Goal: Task Accomplishment & Management: Use online tool/utility

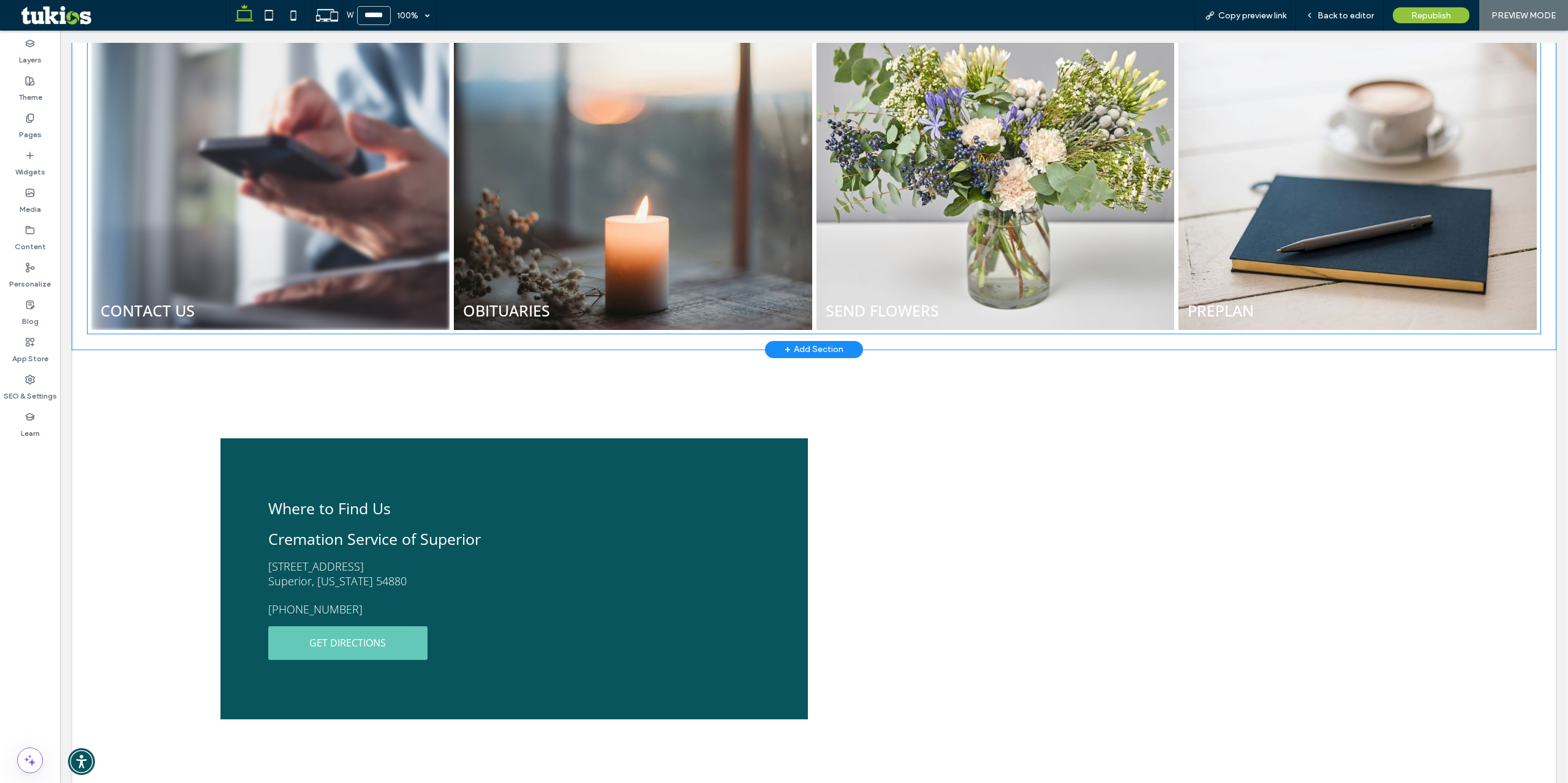
scroll to position [1385, 0]
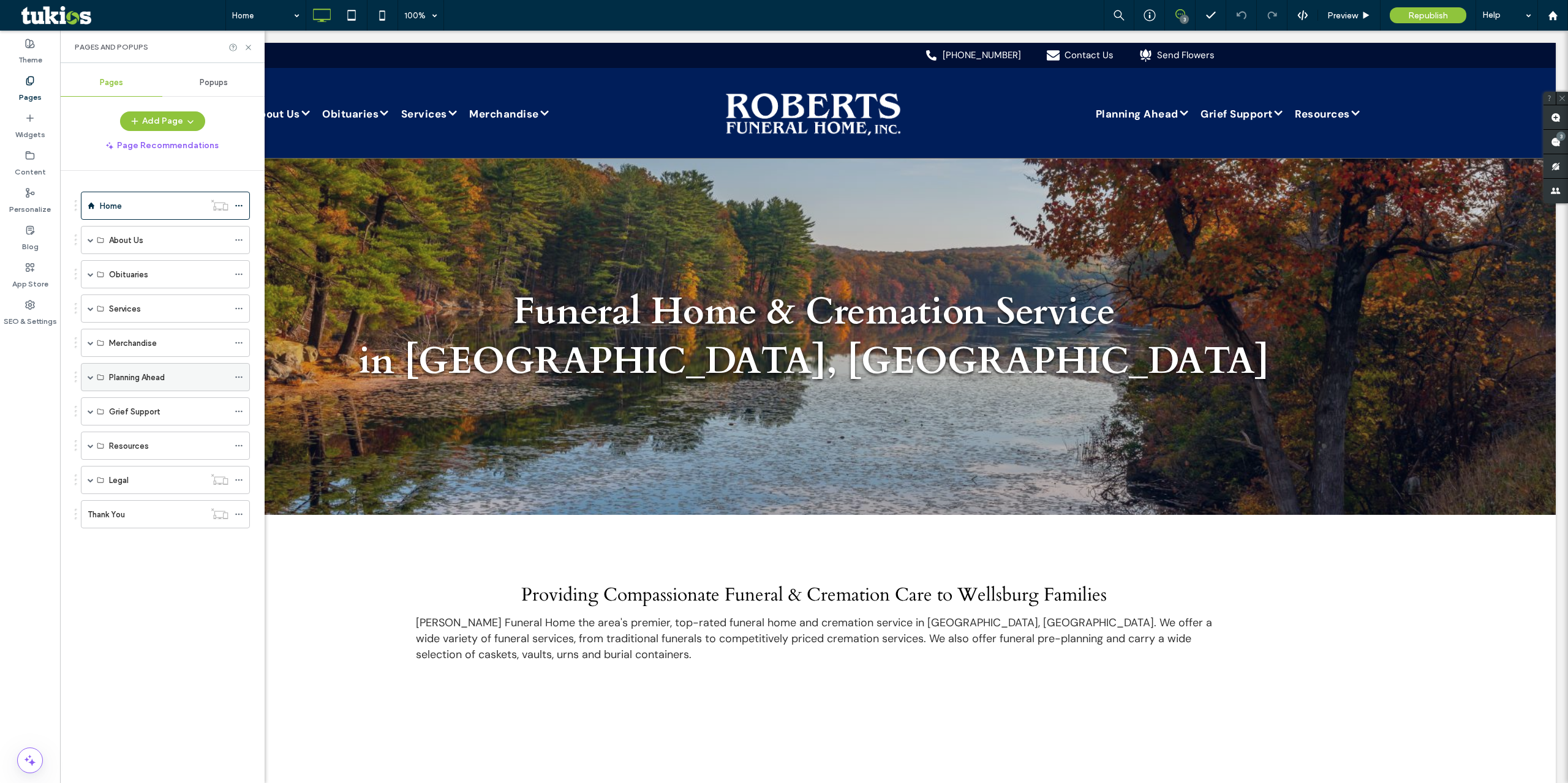
click at [92, 382] on span at bounding box center [90, 378] width 6 height 27
click at [108, 677] on label "Thank You" at bounding box center [106, 684] width 37 height 22
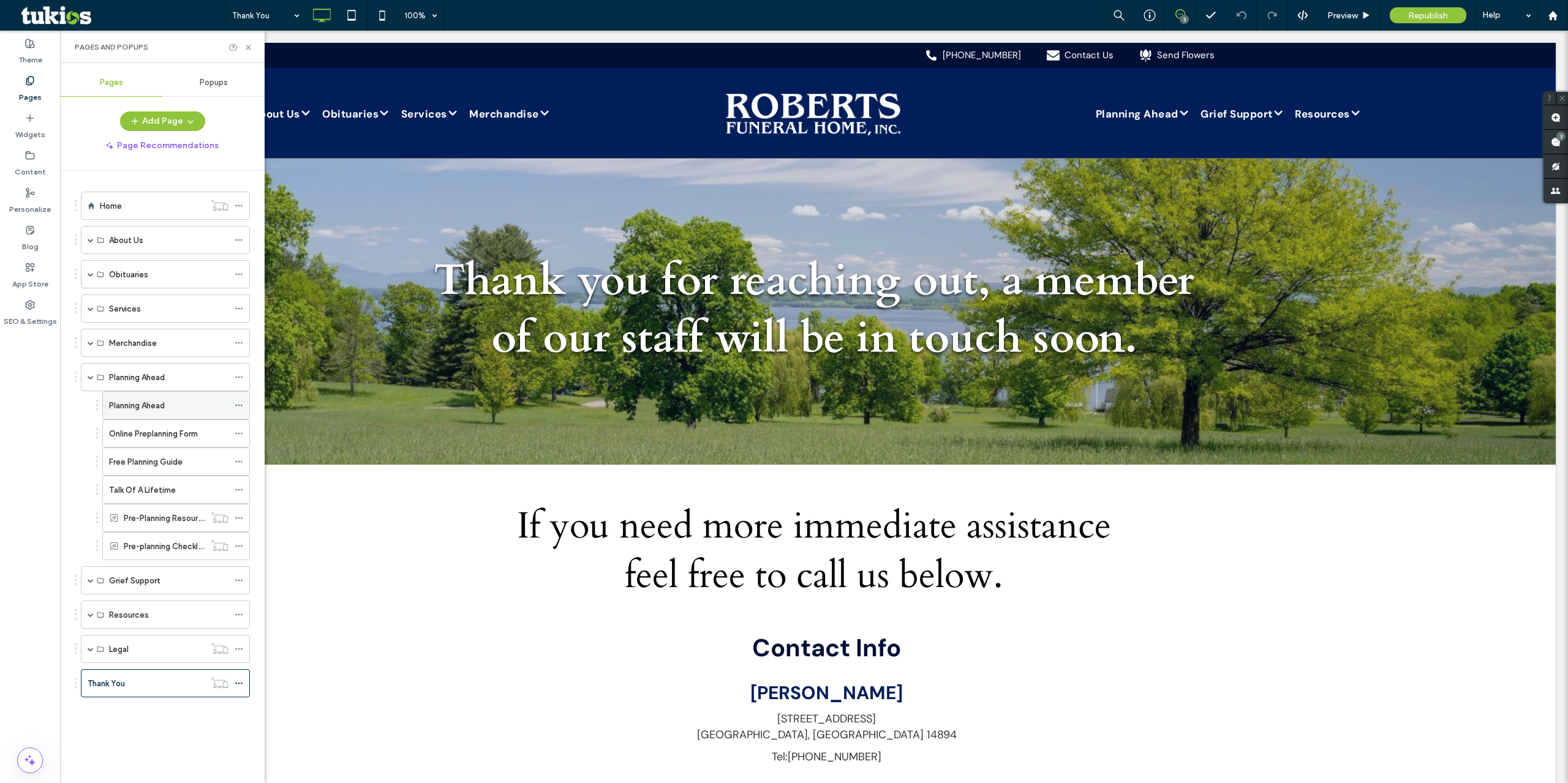
click at [188, 414] on div "Planning Ahead" at bounding box center [169, 405] width 119 height 27
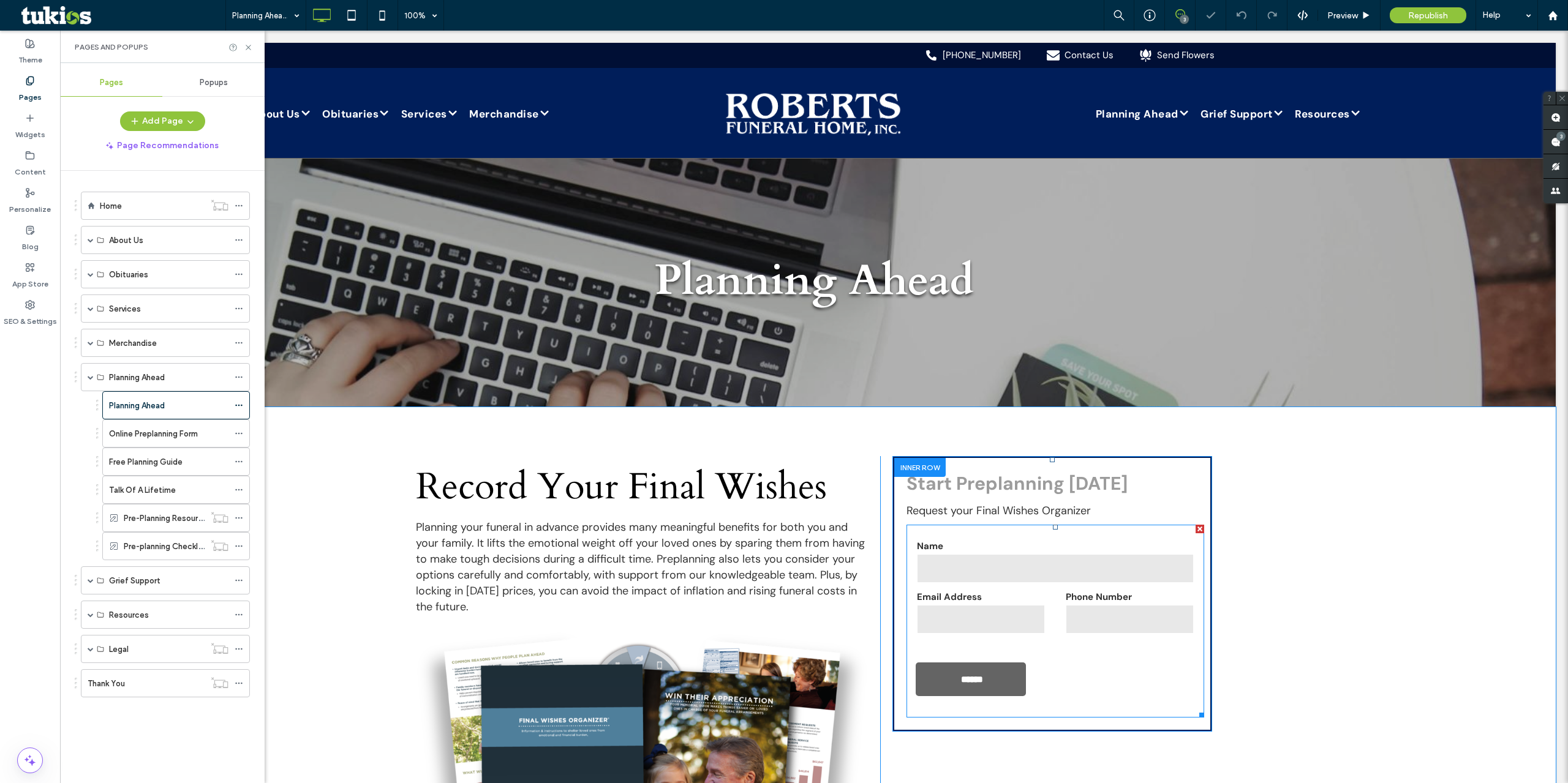
click at [1056, 591] on div "Phone Number" at bounding box center [1130, 614] width 149 height 45
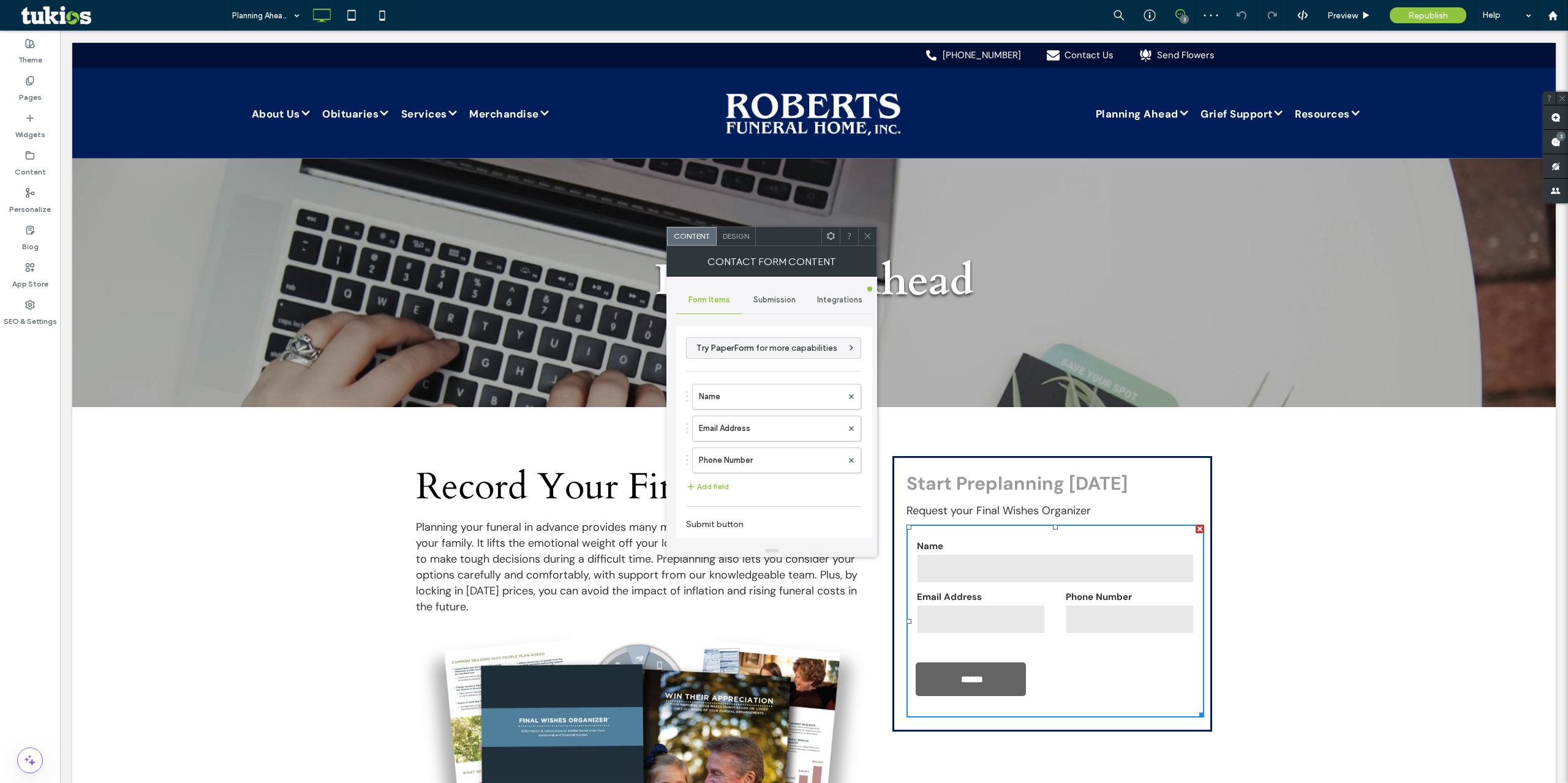
click at [764, 306] on div "Submission" at bounding box center [774, 300] width 66 height 27
click at [760, 349] on label "New submission notification" at bounding box center [774, 358] width 163 height 24
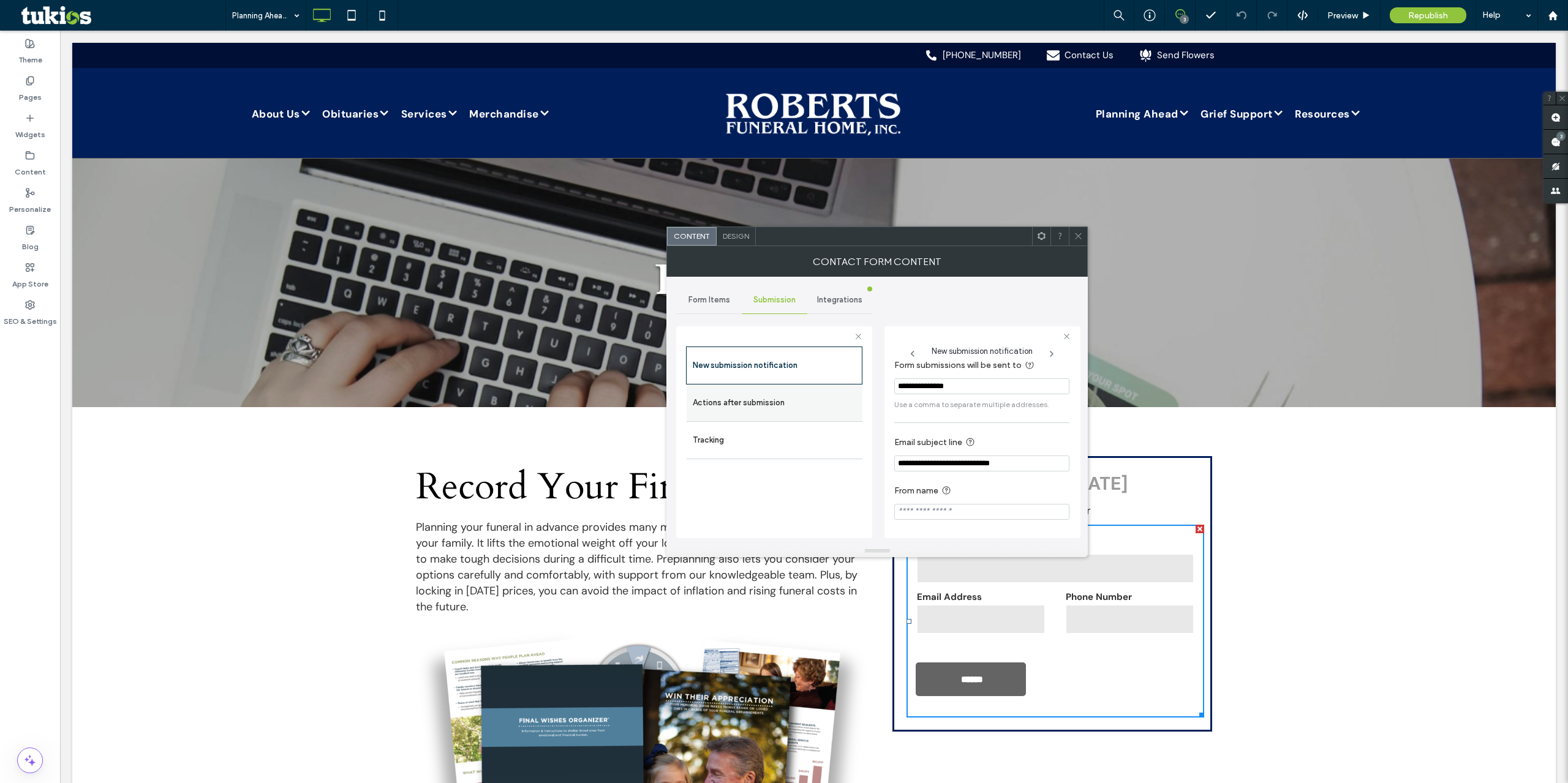
click at [761, 407] on label "Actions after submission" at bounding box center [774, 403] width 163 height 24
click at [1056, 516] on div "toggle" at bounding box center [1059, 516] width 20 height 9
click at [1053, 389] on div "toggle" at bounding box center [1059, 394] width 20 height 9
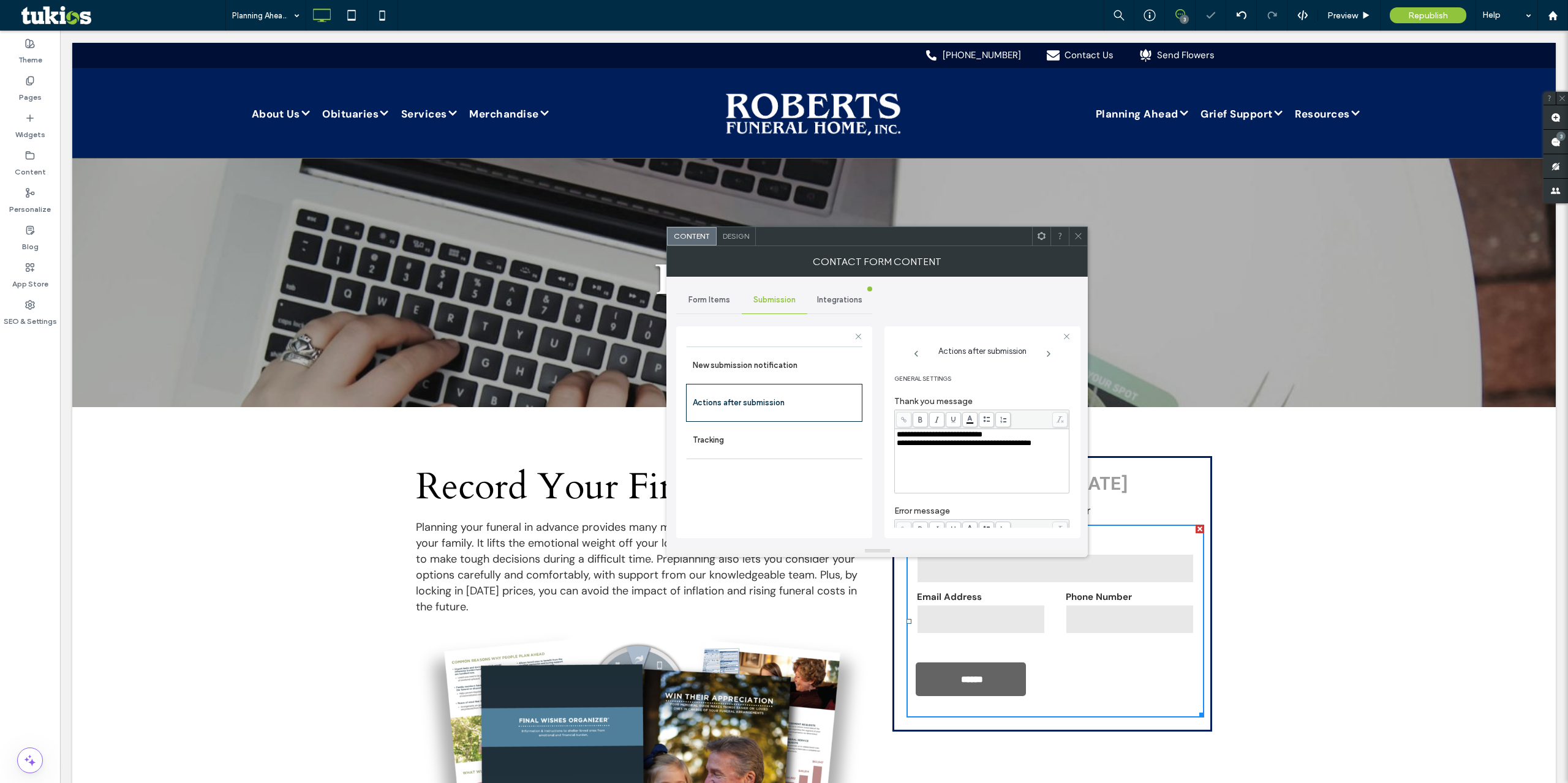
click at [830, 305] on div "Integrations" at bounding box center [840, 300] width 66 height 27
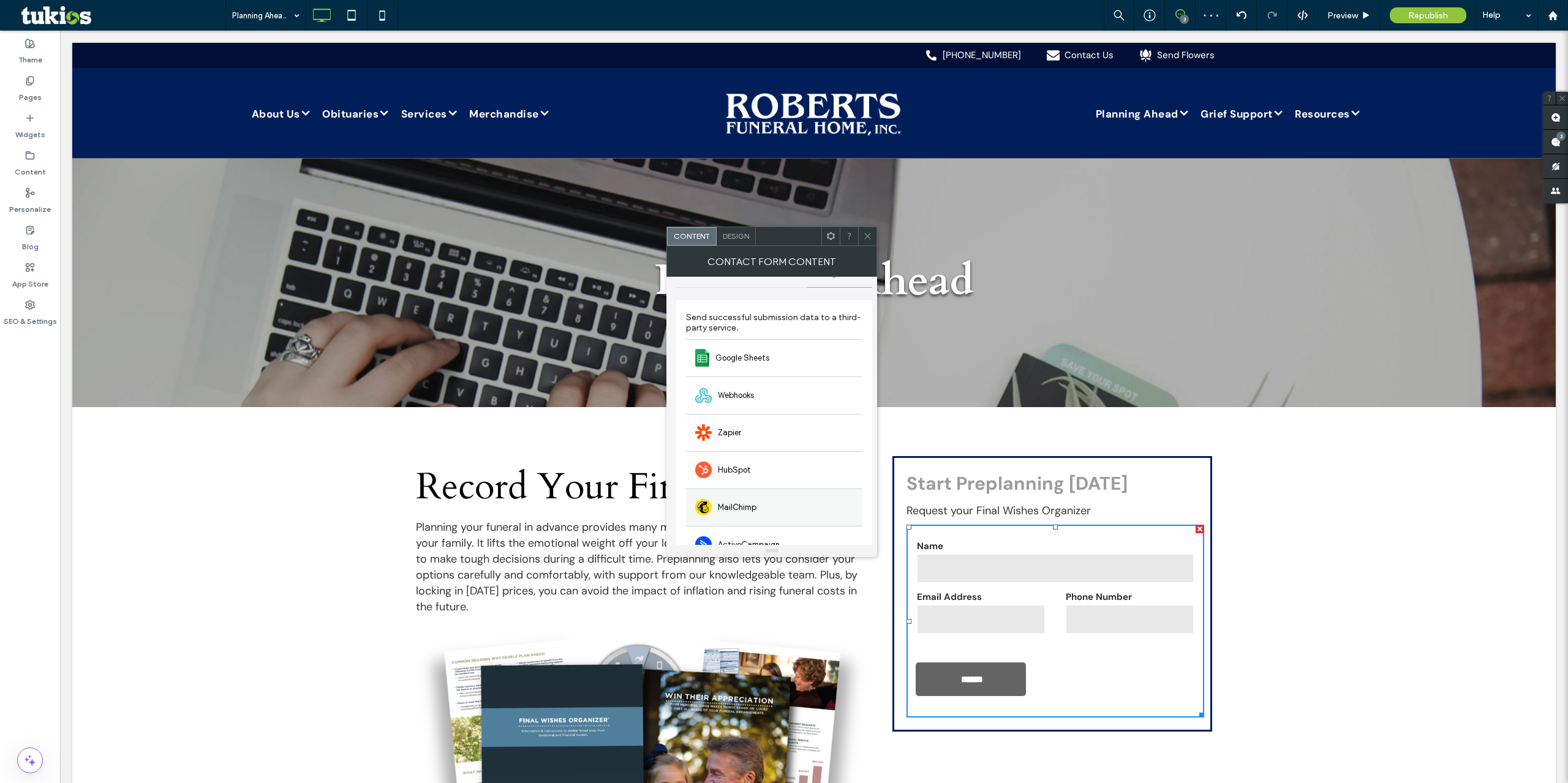
scroll to position [94, 0]
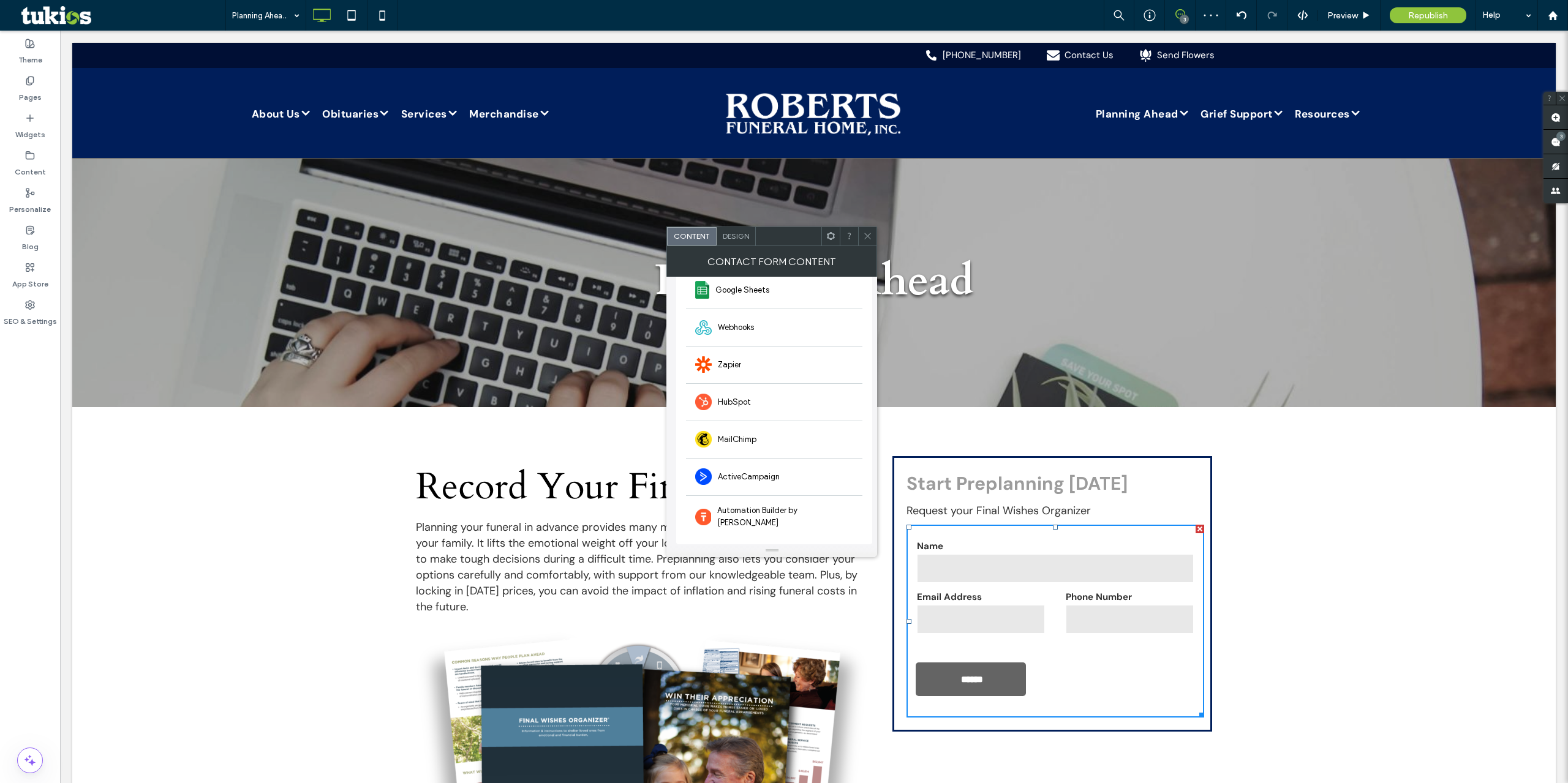
click at [864, 238] on icon at bounding box center [868, 236] width 9 height 9
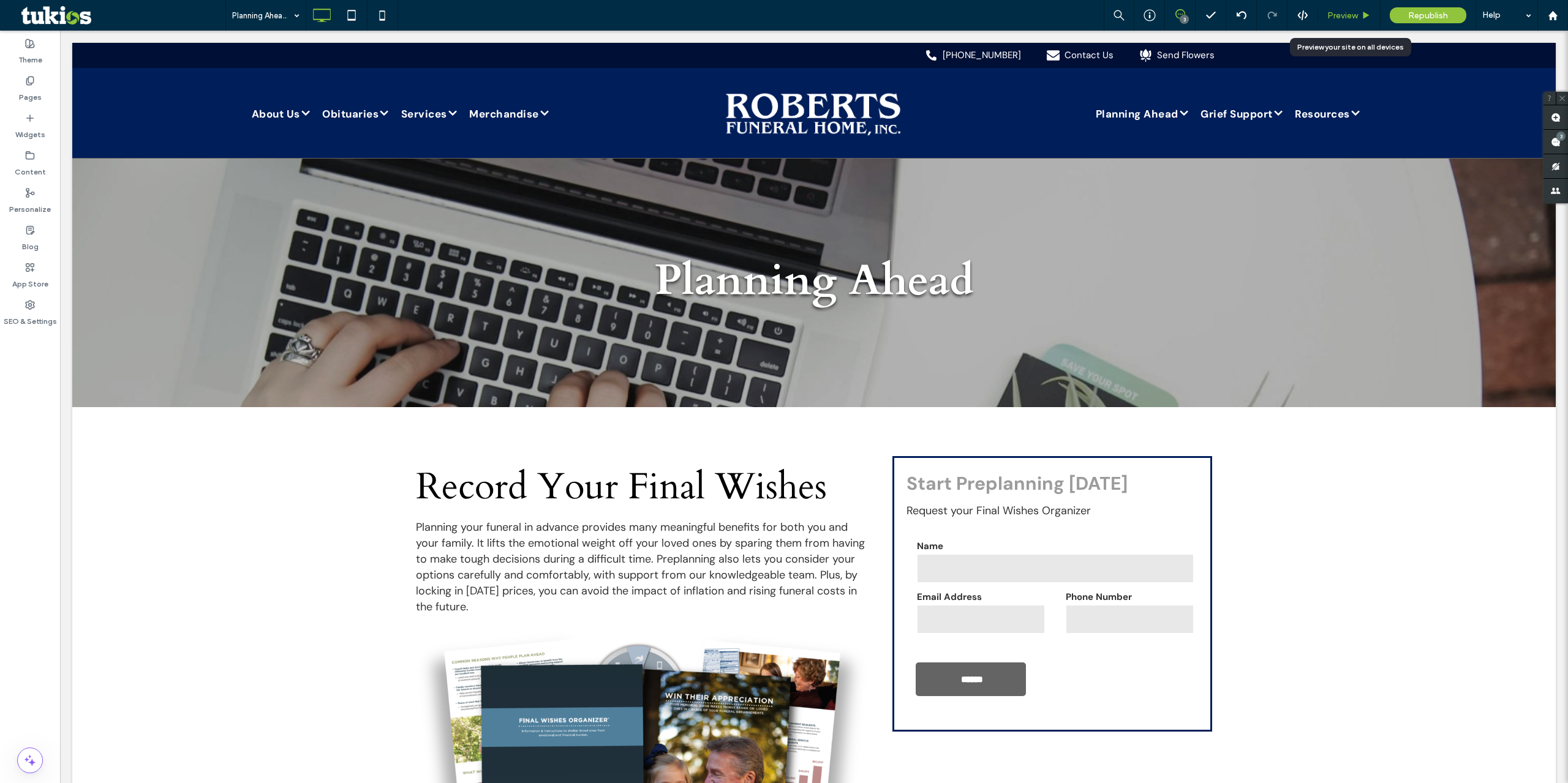
click at [1336, 14] on span "Preview" at bounding box center [1342, 15] width 31 height 10
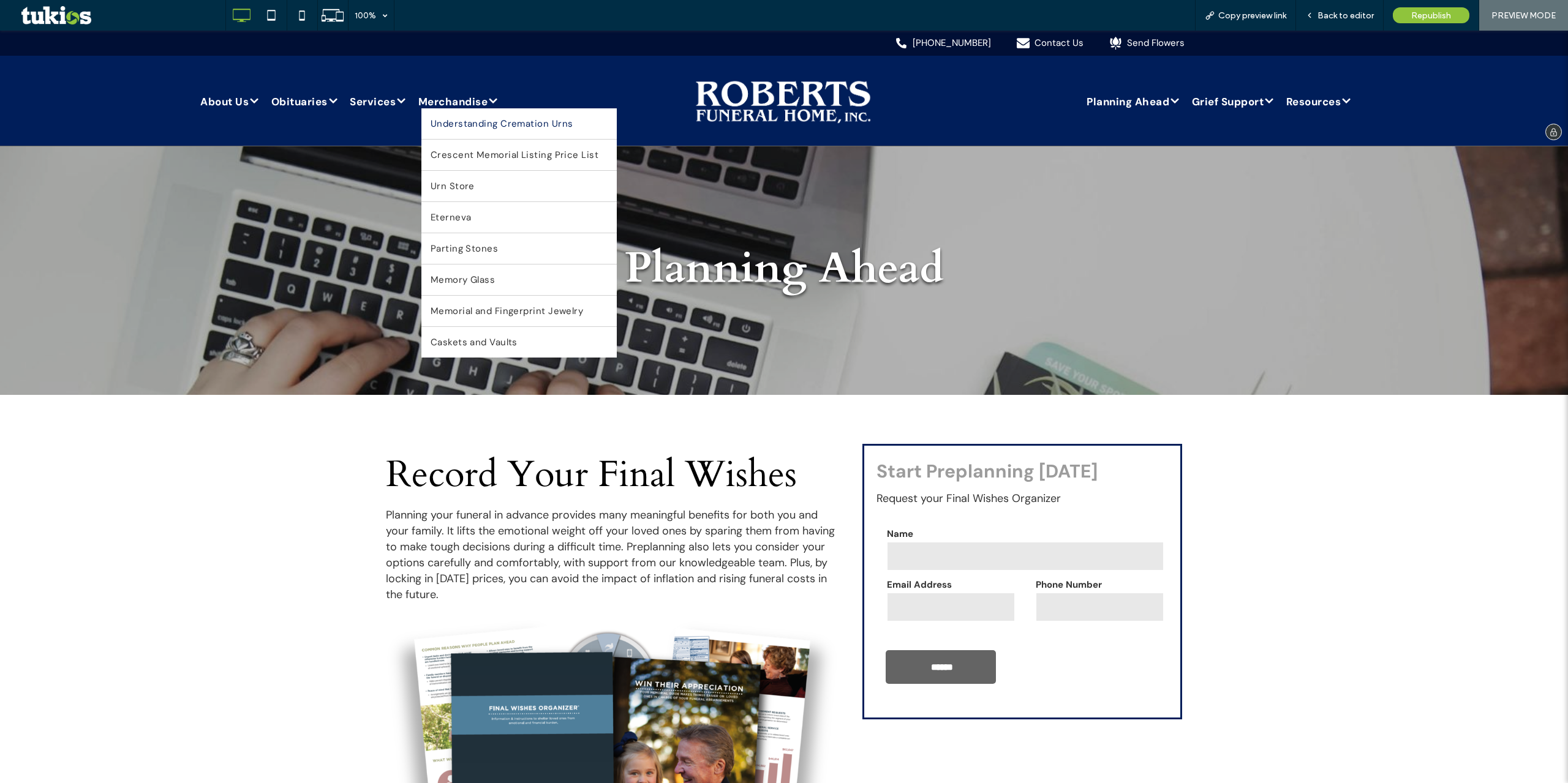
click at [555, 128] on span "Understanding Cremation Urns" at bounding box center [502, 123] width 142 height 12
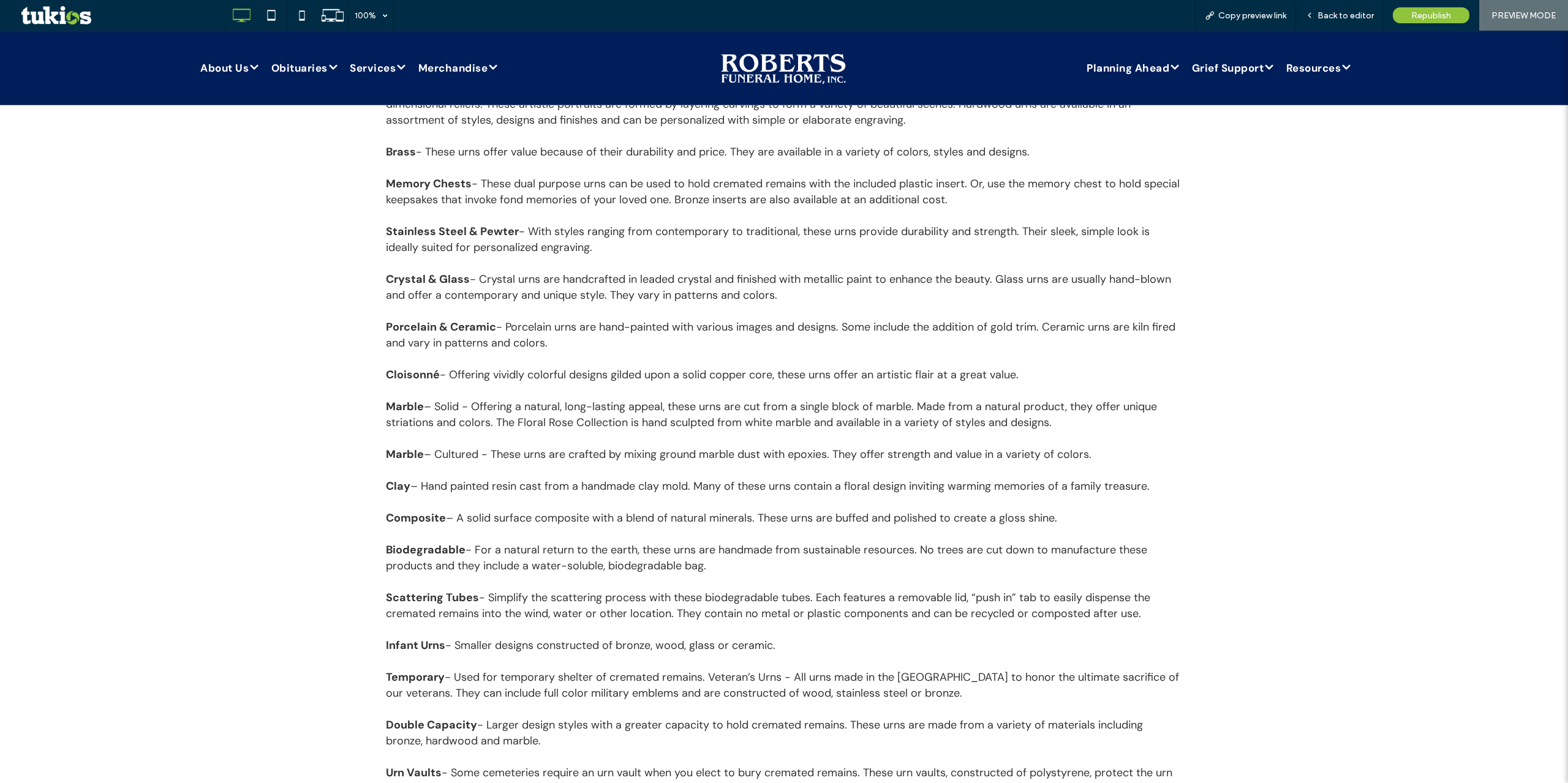
scroll to position [1163, 0]
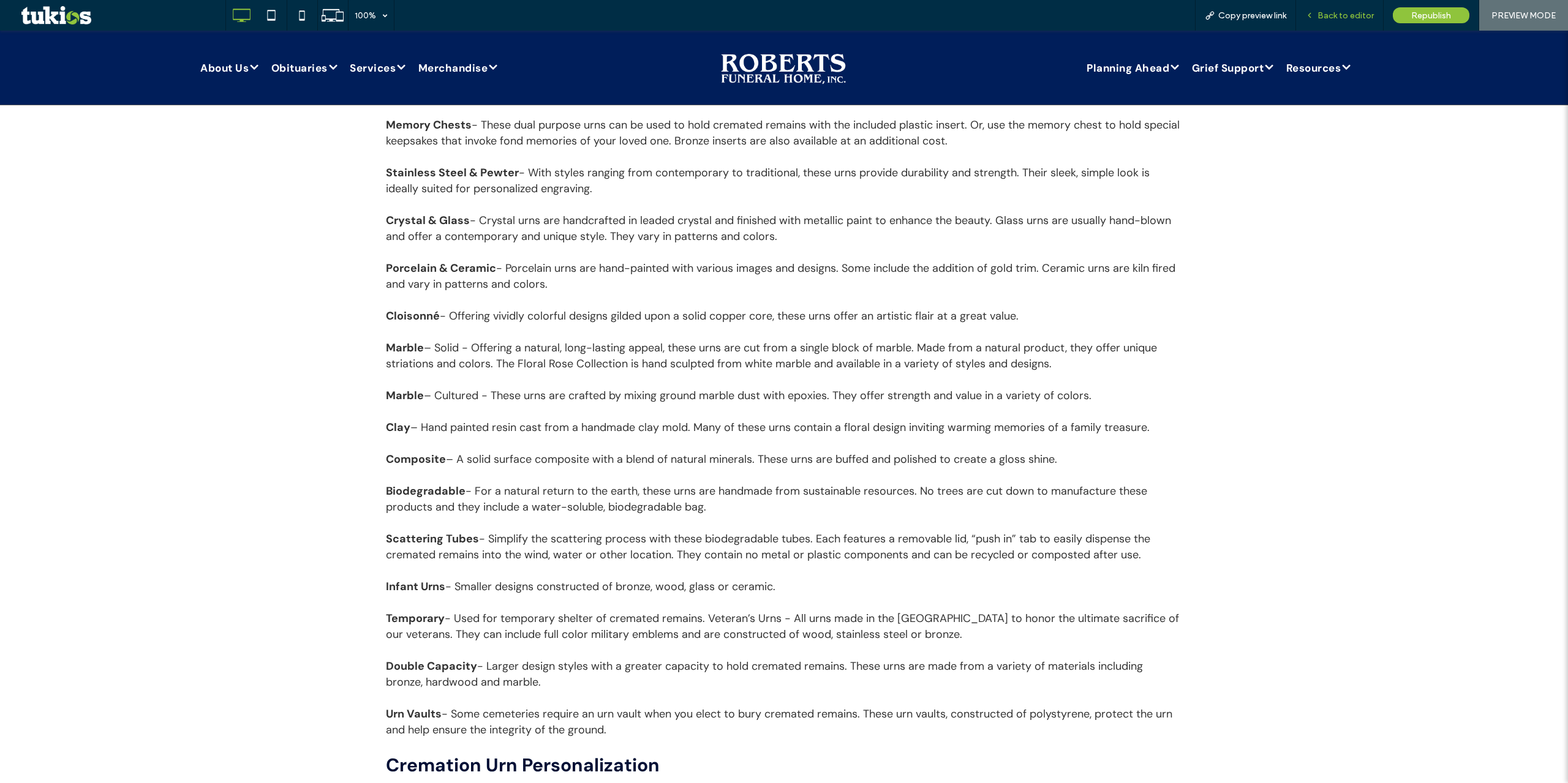
click at [1326, 15] on span "Back to editor" at bounding box center [1345, 15] width 56 height 10
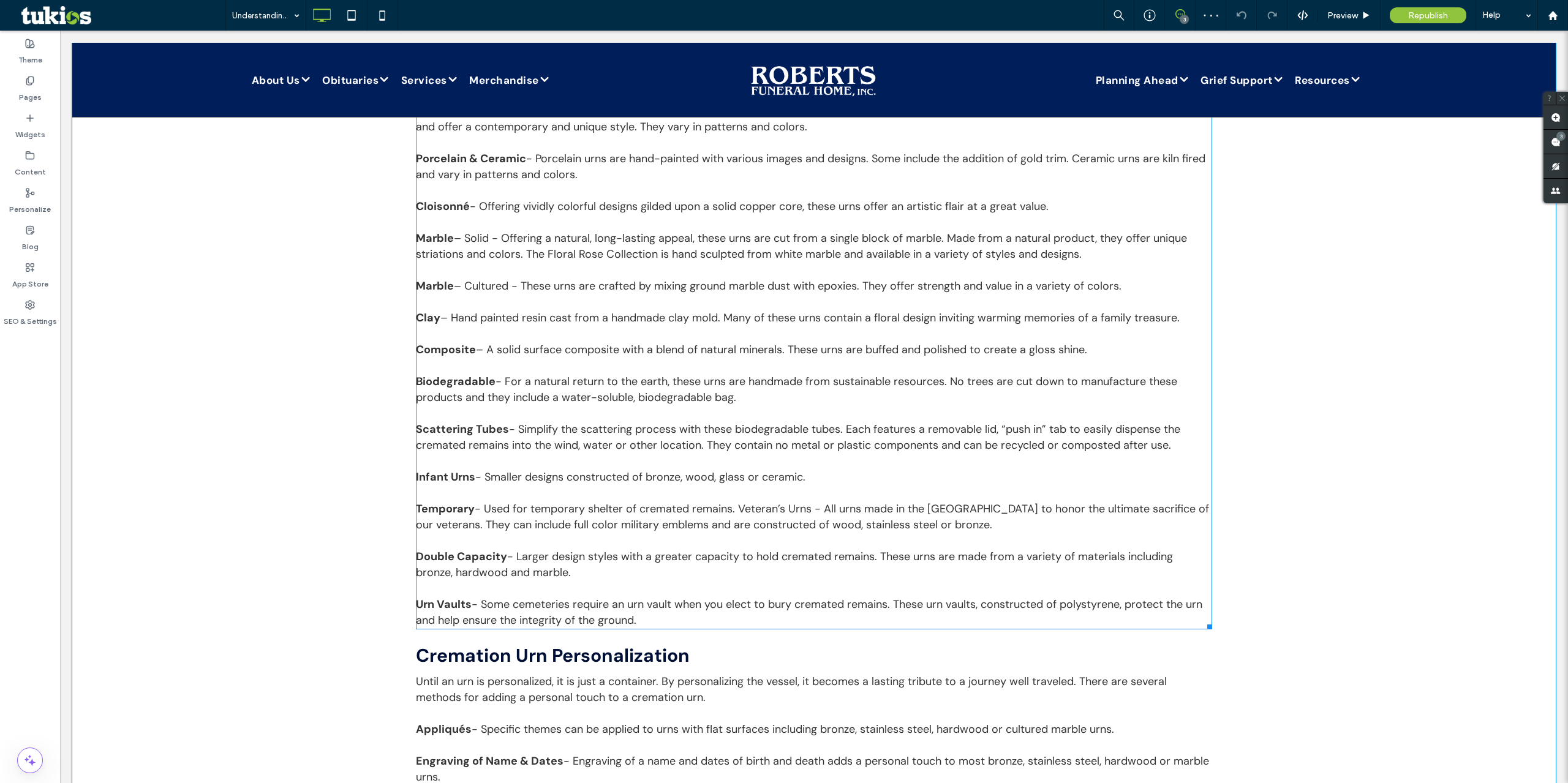
scroll to position [1286, 0]
click at [576, 397] on span "- For a natural return to the earth, these urns are handmade from sustainable r…" at bounding box center [796, 388] width 761 height 31
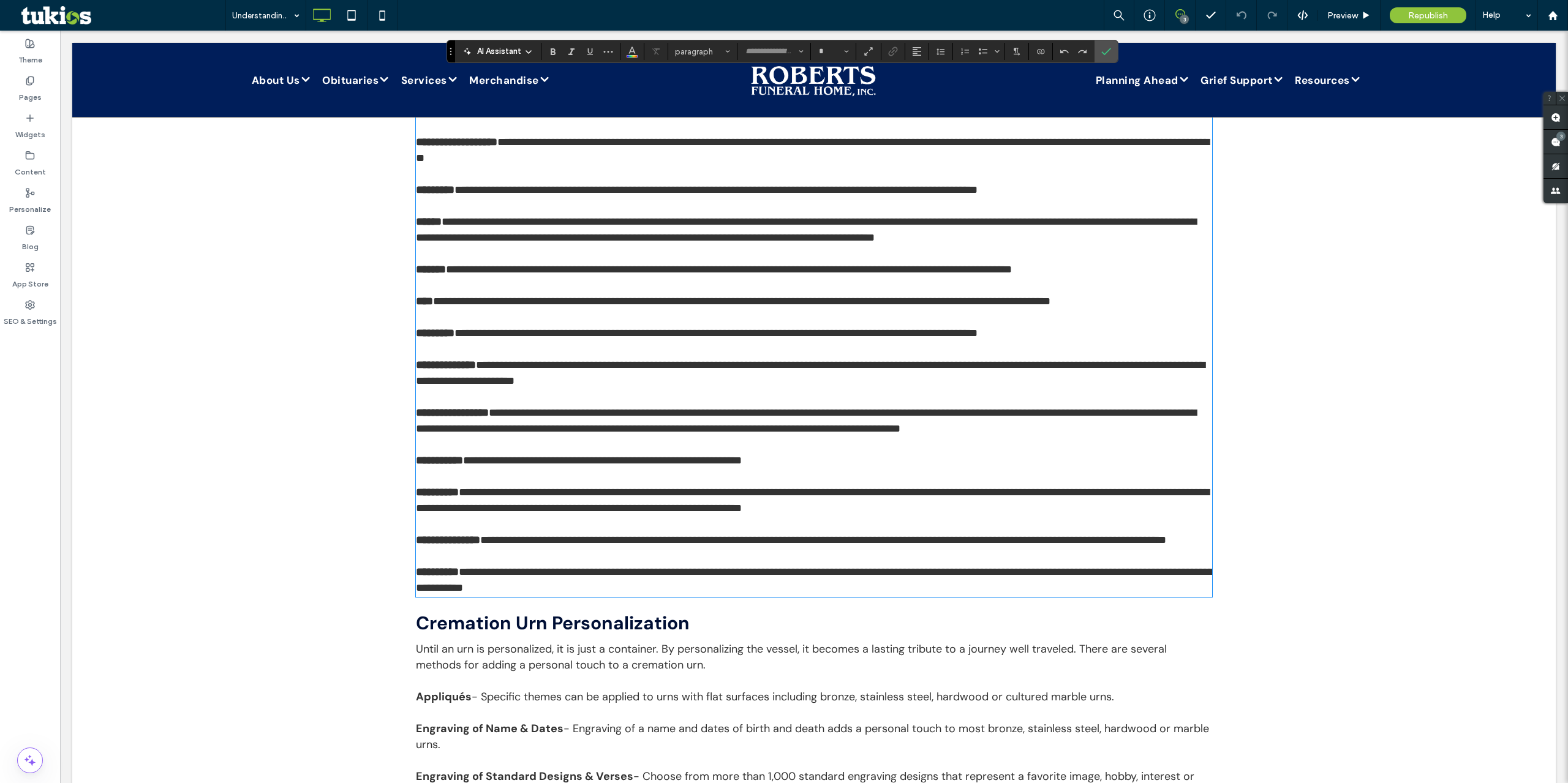
type input "*******"
type input "**"
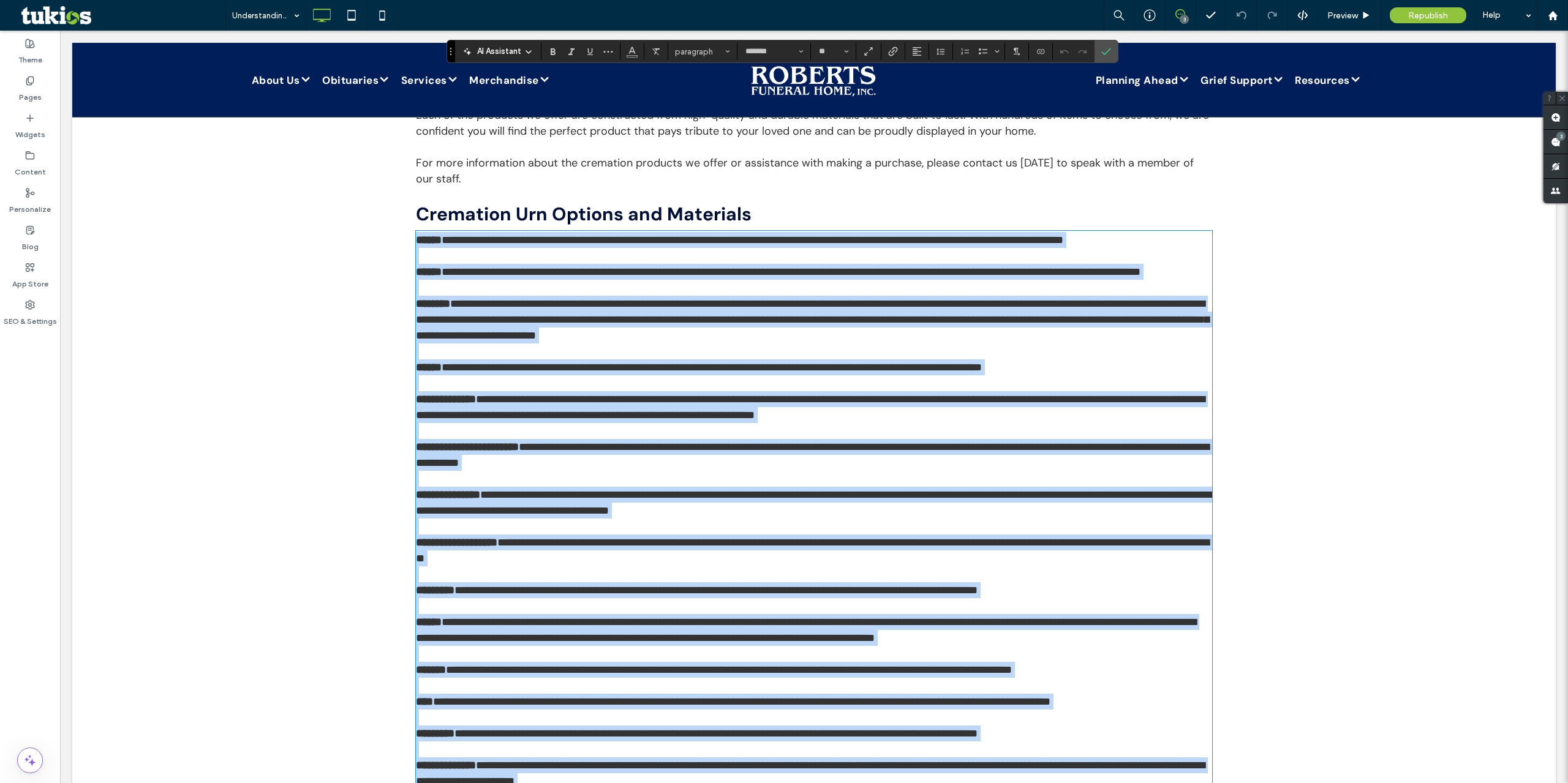
scroll to position [1209, 0]
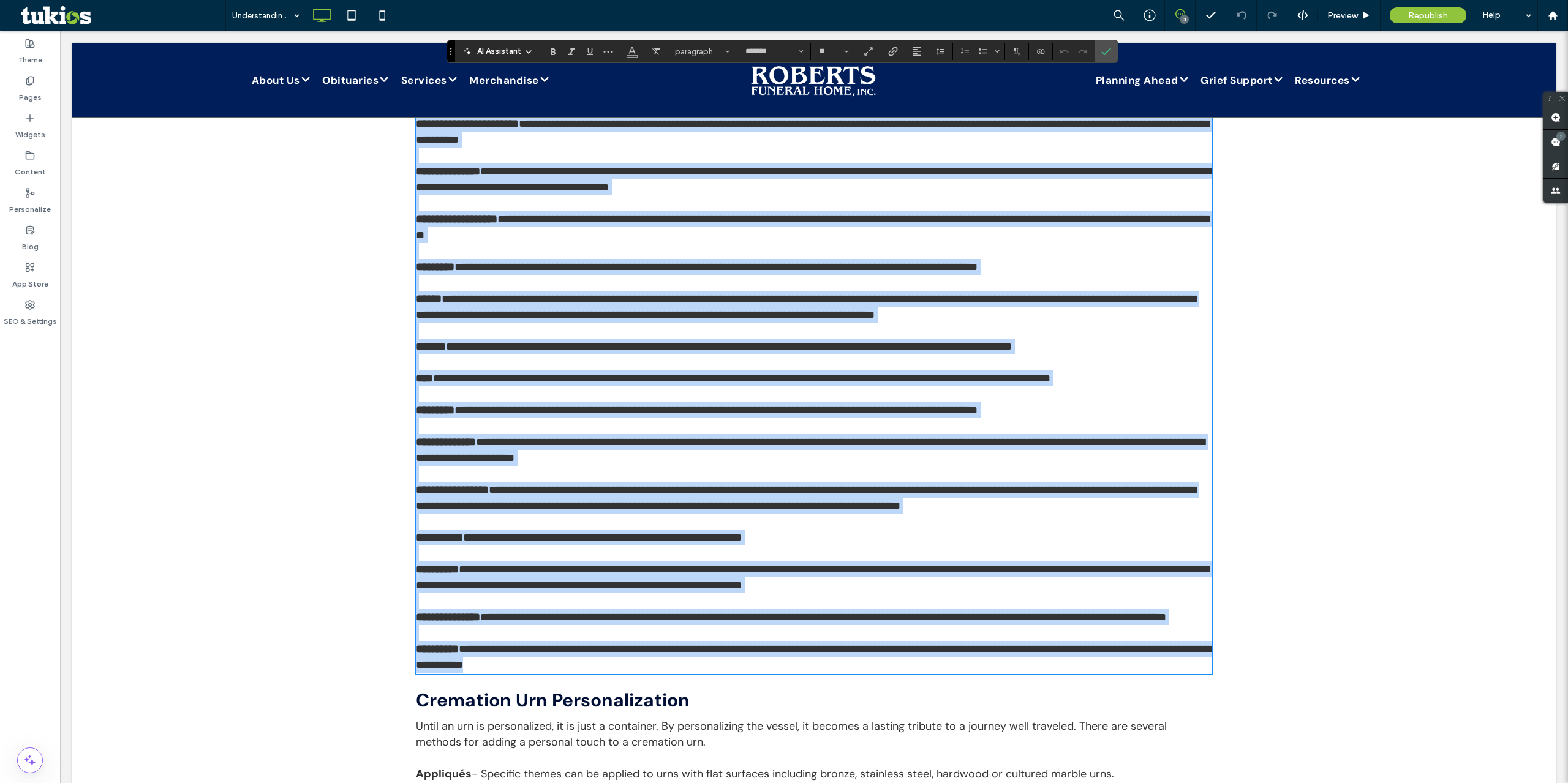
click at [449, 403] on p at bounding box center [813, 394] width 796 height 16
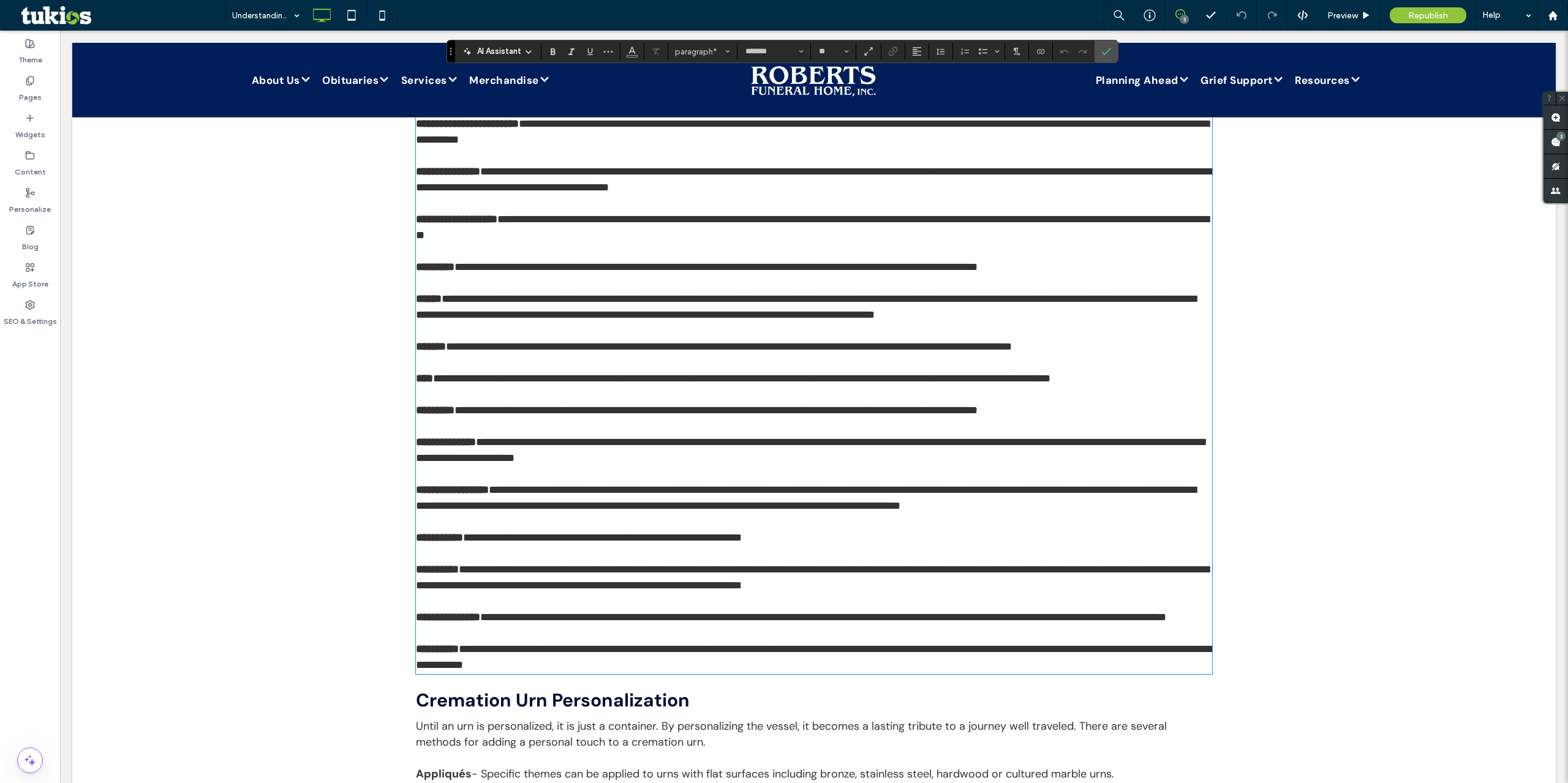
click at [738, 586] on span "**********" at bounding box center [812, 578] width 793 height 27
click at [732, 586] on span "**********" at bounding box center [812, 578] width 793 height 27
drag, startPoint x: 733, startPoint y: 585, endPoint x: 752, endPoint y: 580, distance: 19.6
click at [734, 582] on span "**********" at bounding box center [812, 578] width 793 height 27
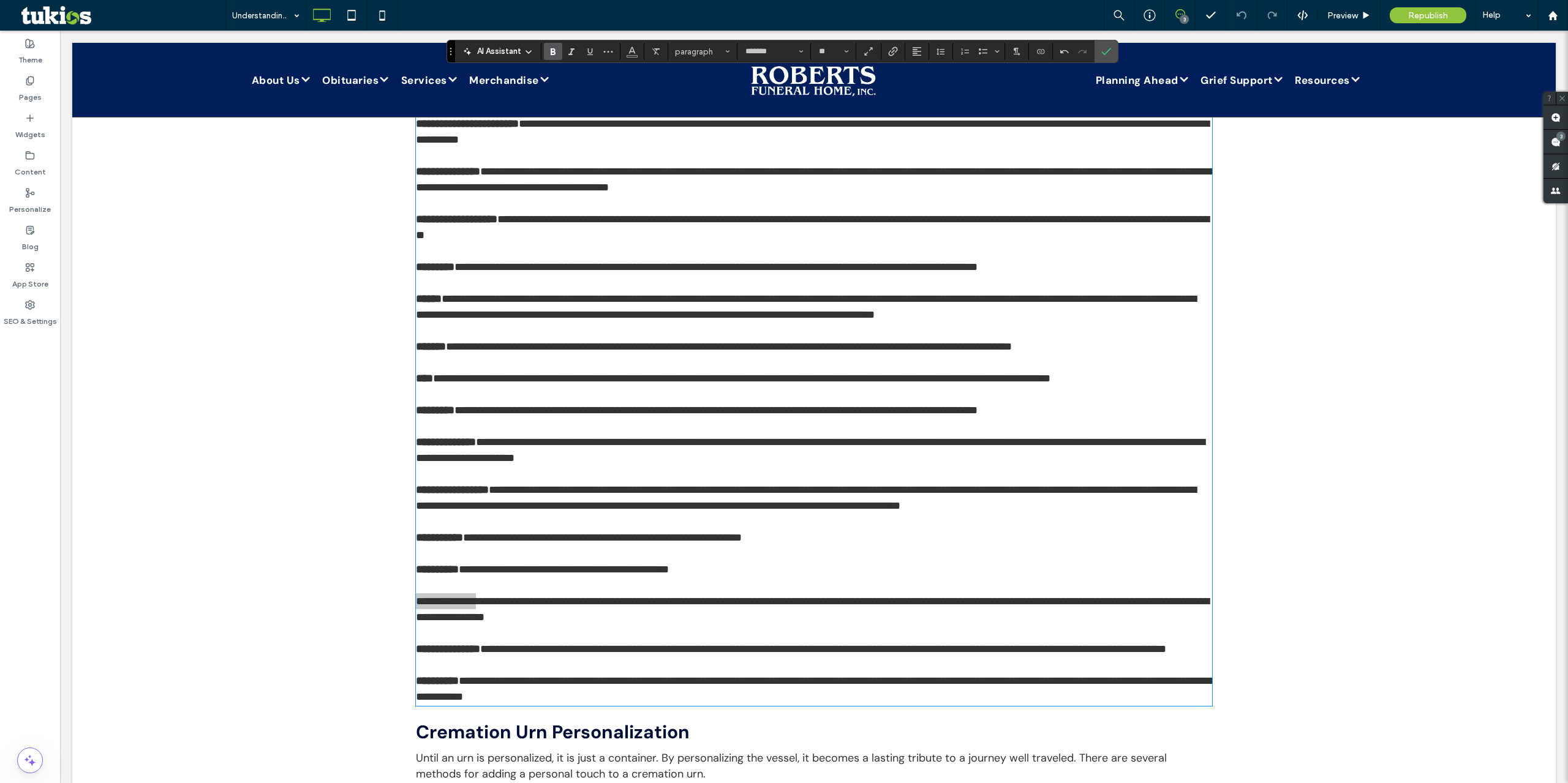
click at [555, 50] on icon "Bold" at bounding box center [553, 52] width 9 height 9
click at [912, 339] on p at bounding box center [813, 330] width 796 height 16
click at [1347, 12] on span "Preview" at bounding box center [1342, 15] width 31 height 10
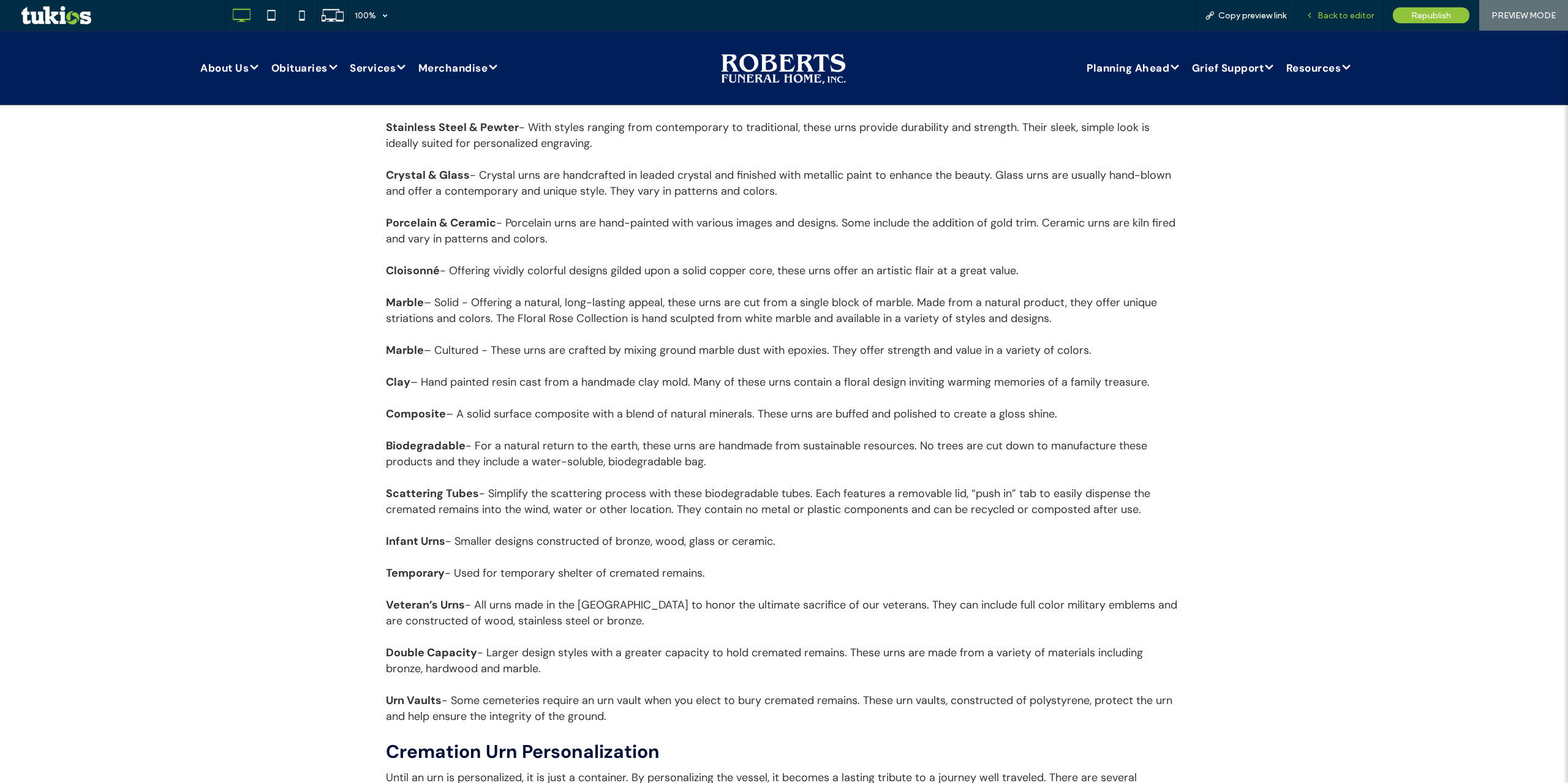
click at [1335, 8] on div "Back to editor" at bounding box center [1340, 15] width 87 height 31
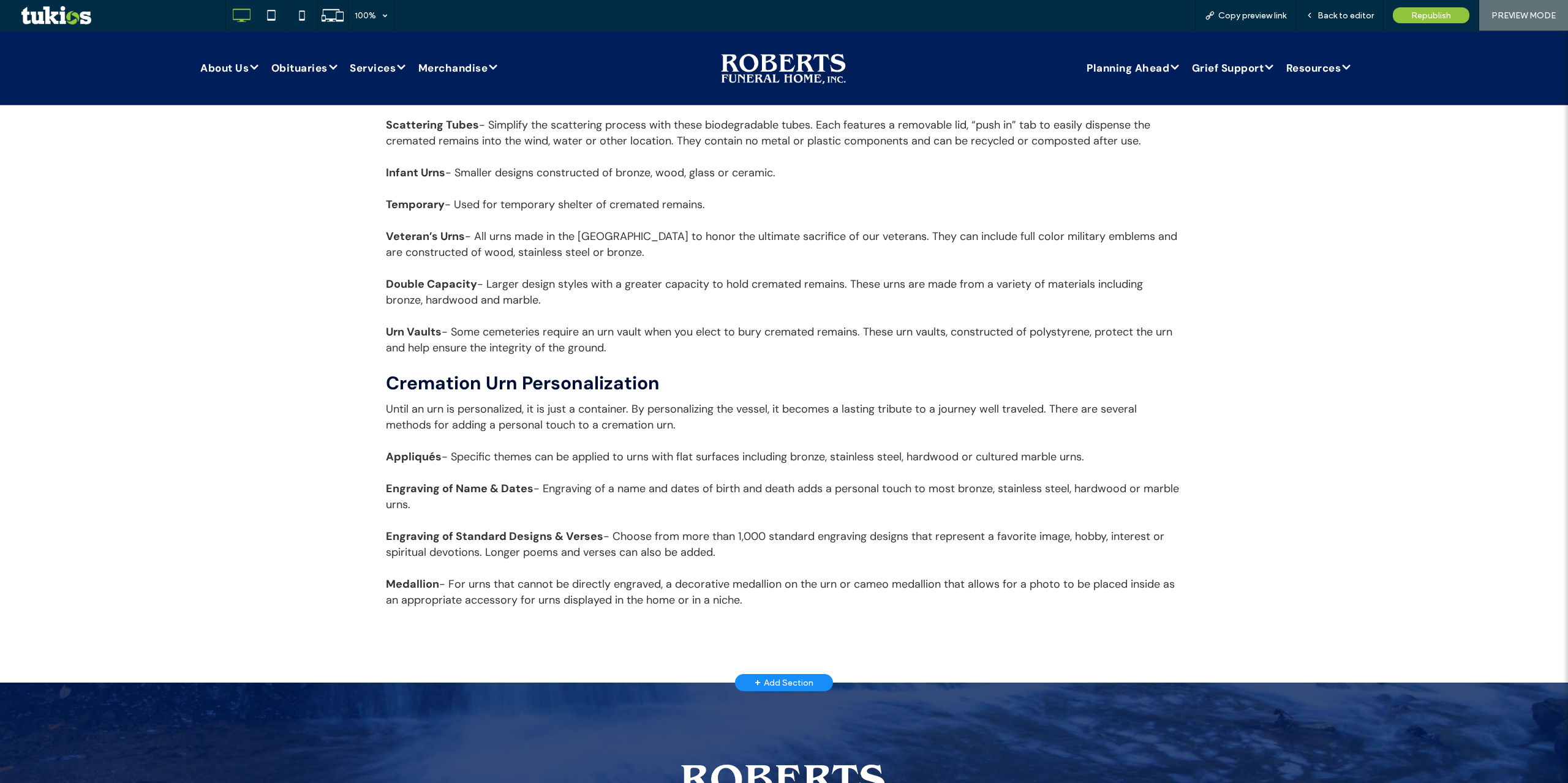
scroll to position [1914, 0]
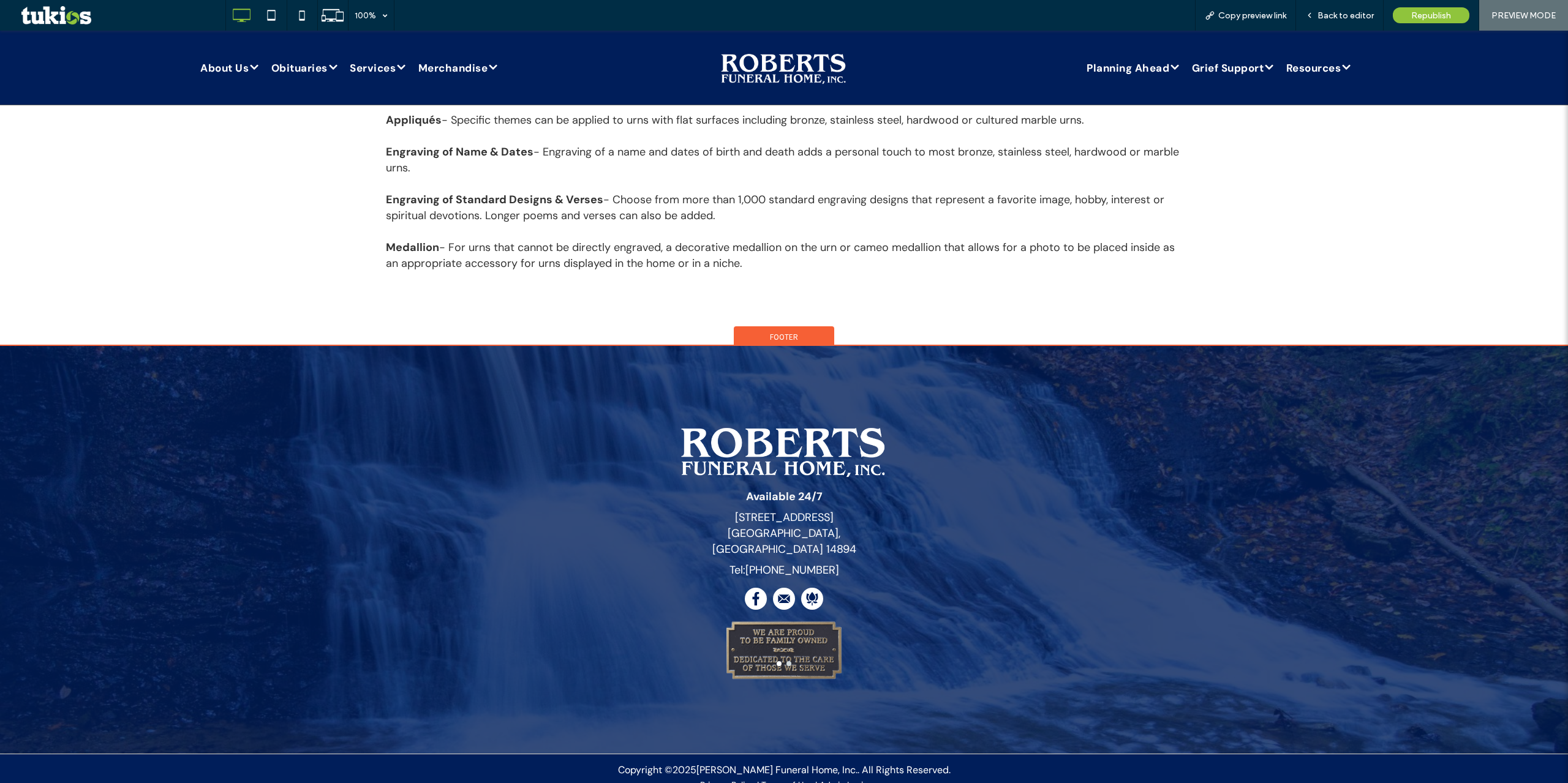
click at [739, 335] on div "Footer" at bounding box center [784, 336] width 100 height 18
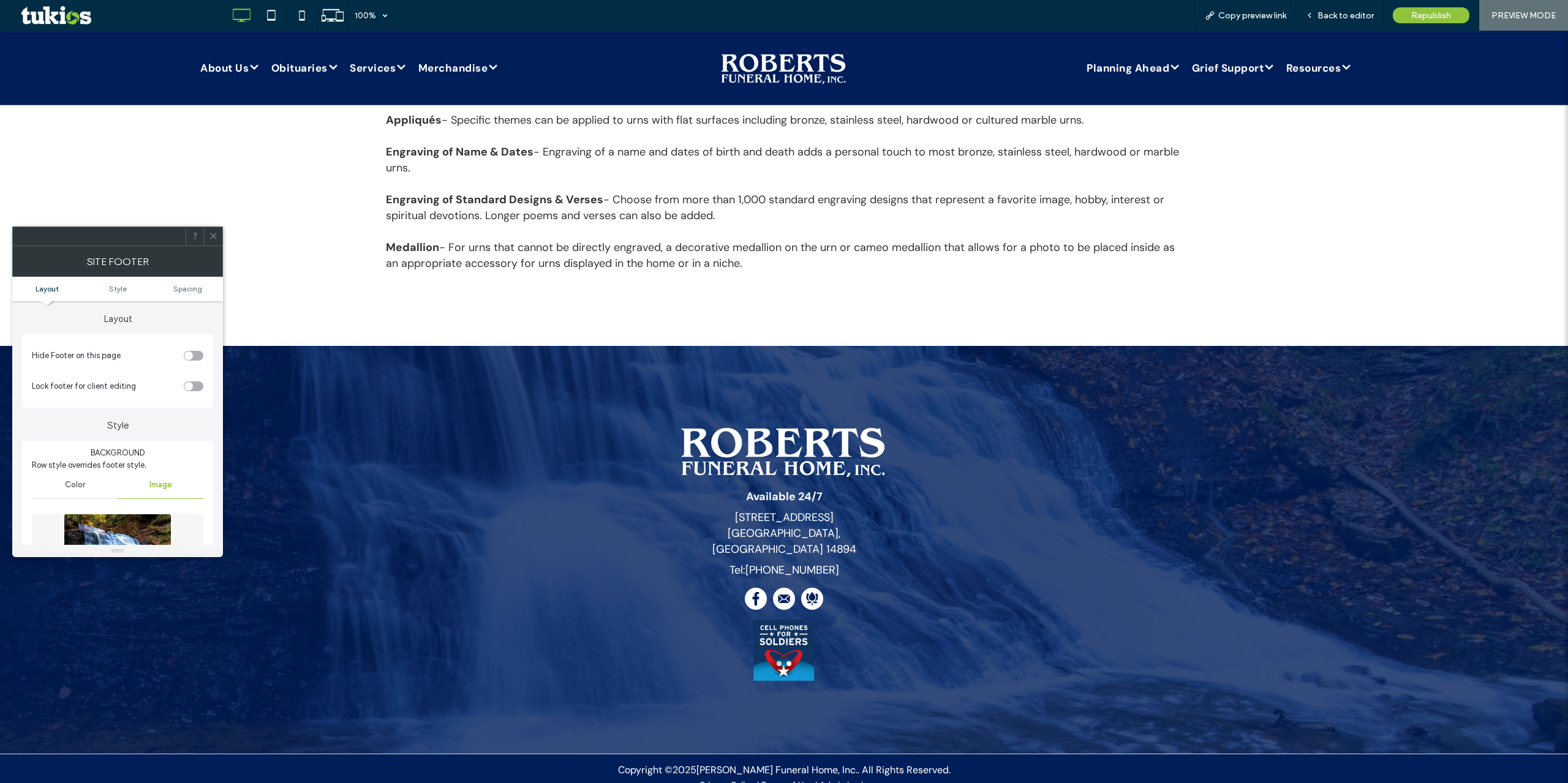
click at [134, 281] on ul "Layout Style Spacing" at bounding box center [117, 289] width 211 height 24
click at [133, 282] on ul "Layout Style Spacing" at bounding box center [117, 289] width 211 height 24
click at [131, 286] on link "Style" at bounding box center [118, 289] width 71 height 9
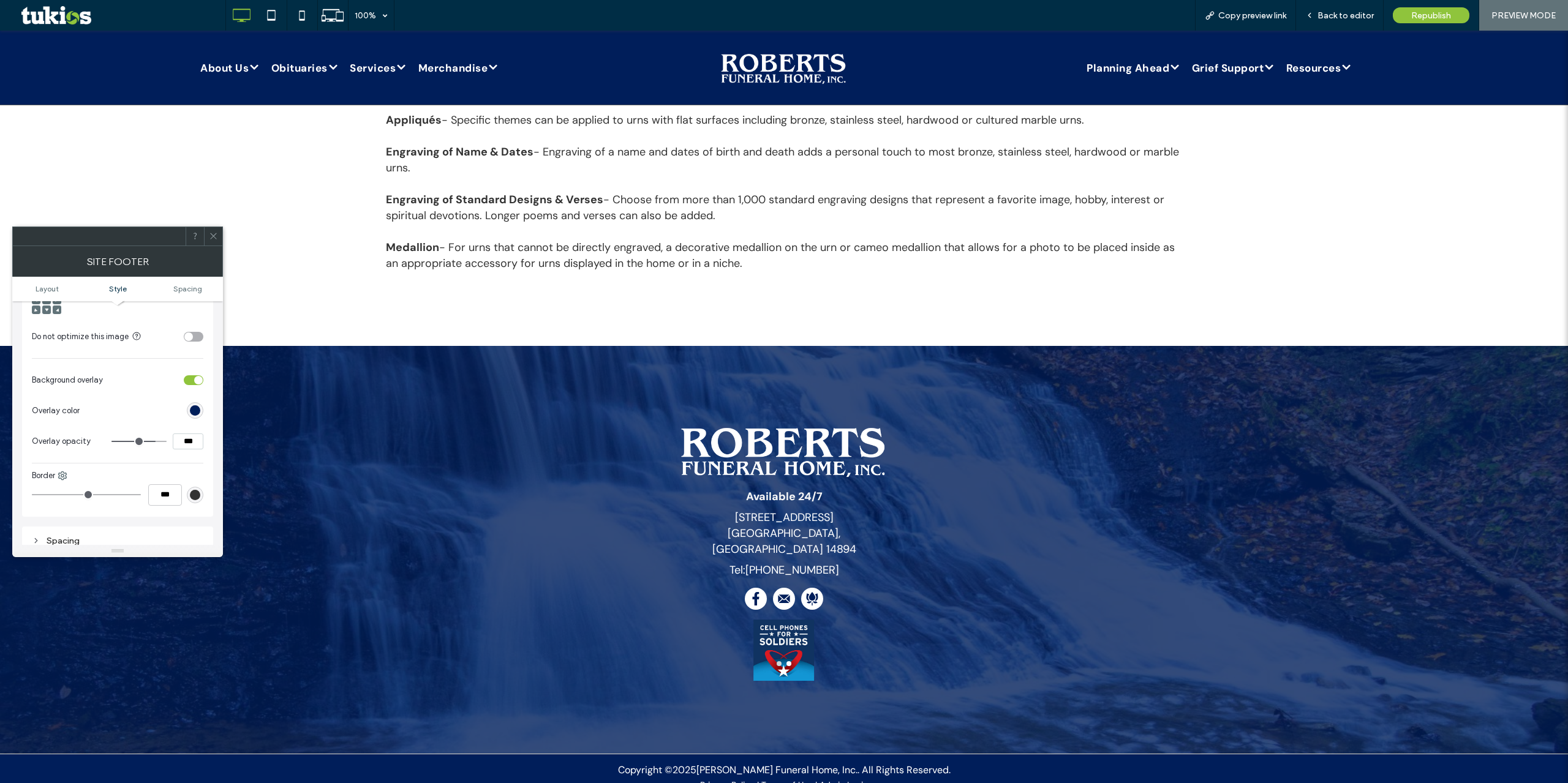
scroll to position [536, 0]
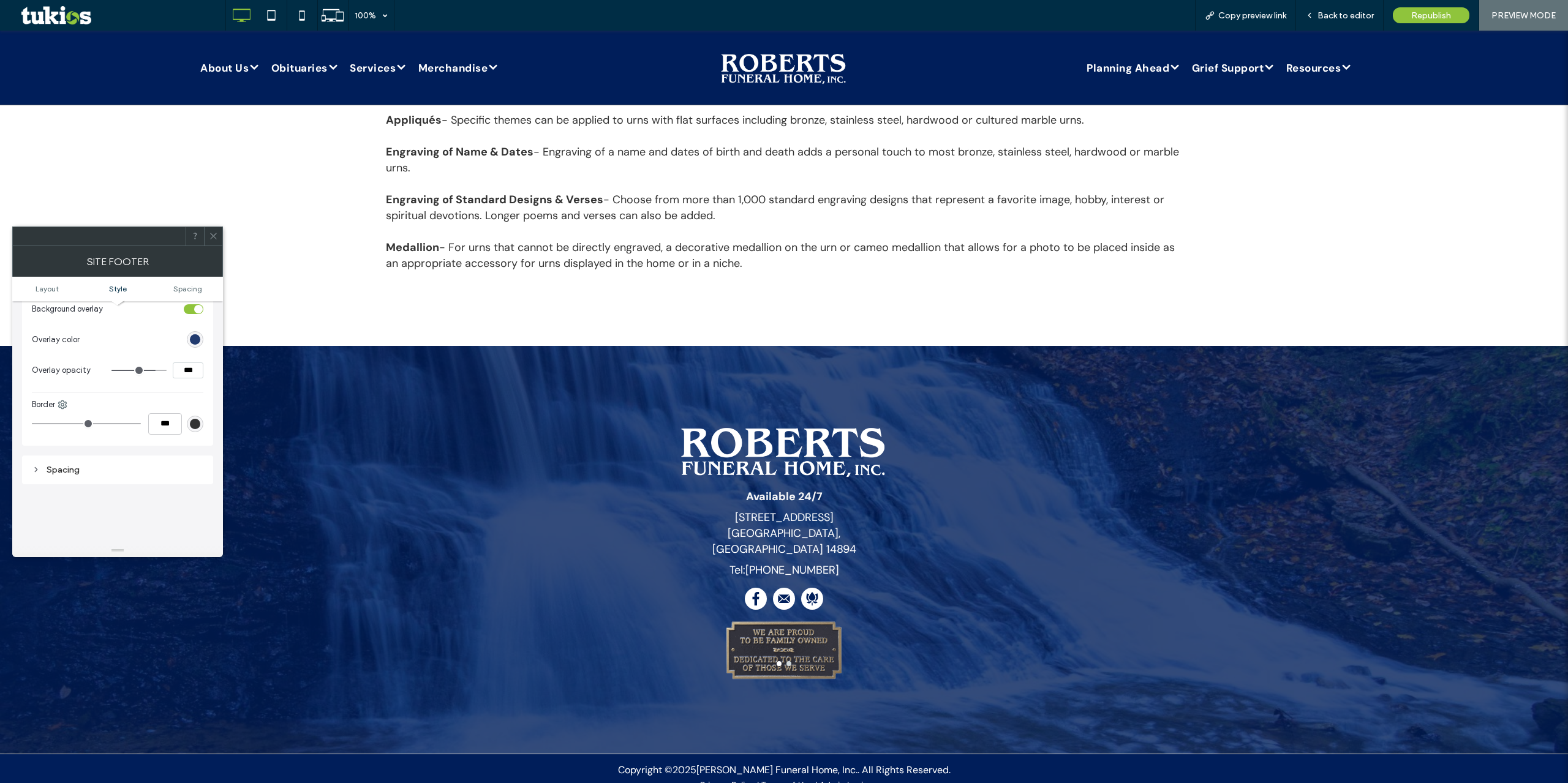
click at [193, 339] on div "rgb(0, 30, 90)" at bounding box center [195, 339] width 10 height 10
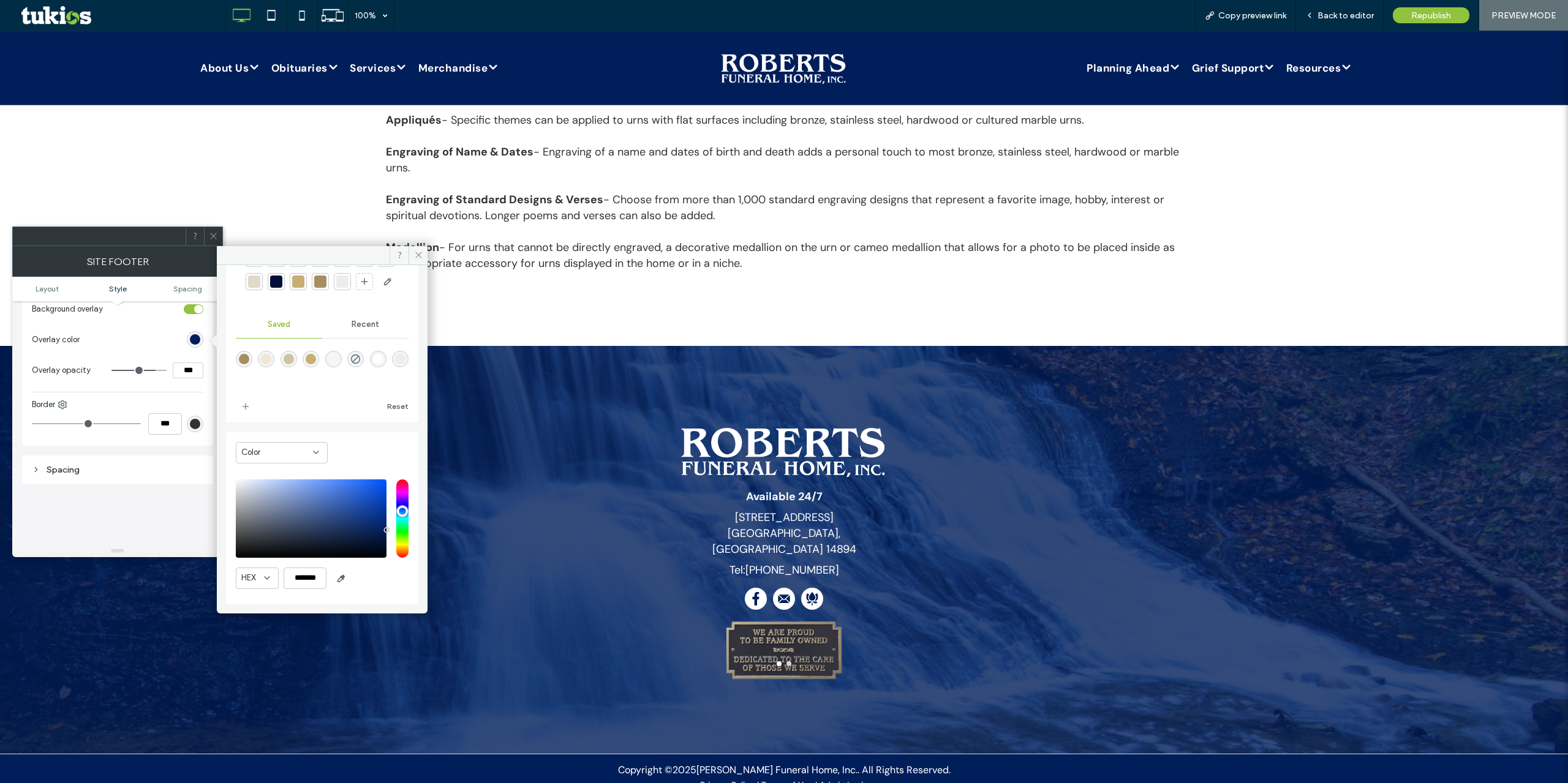
scroll to position [92, 0]
drag, startPoint x: 320, startPoint y: 579, endPoint x: 295, endPoint y: 575, distance: 25.3
click at [295, 575] on input "*******" at bounding box center [304, 578] width 43 height 22
click at [1319, 14] on span "Back to editor" at bounding box center [1345, 15] width 56 height 10
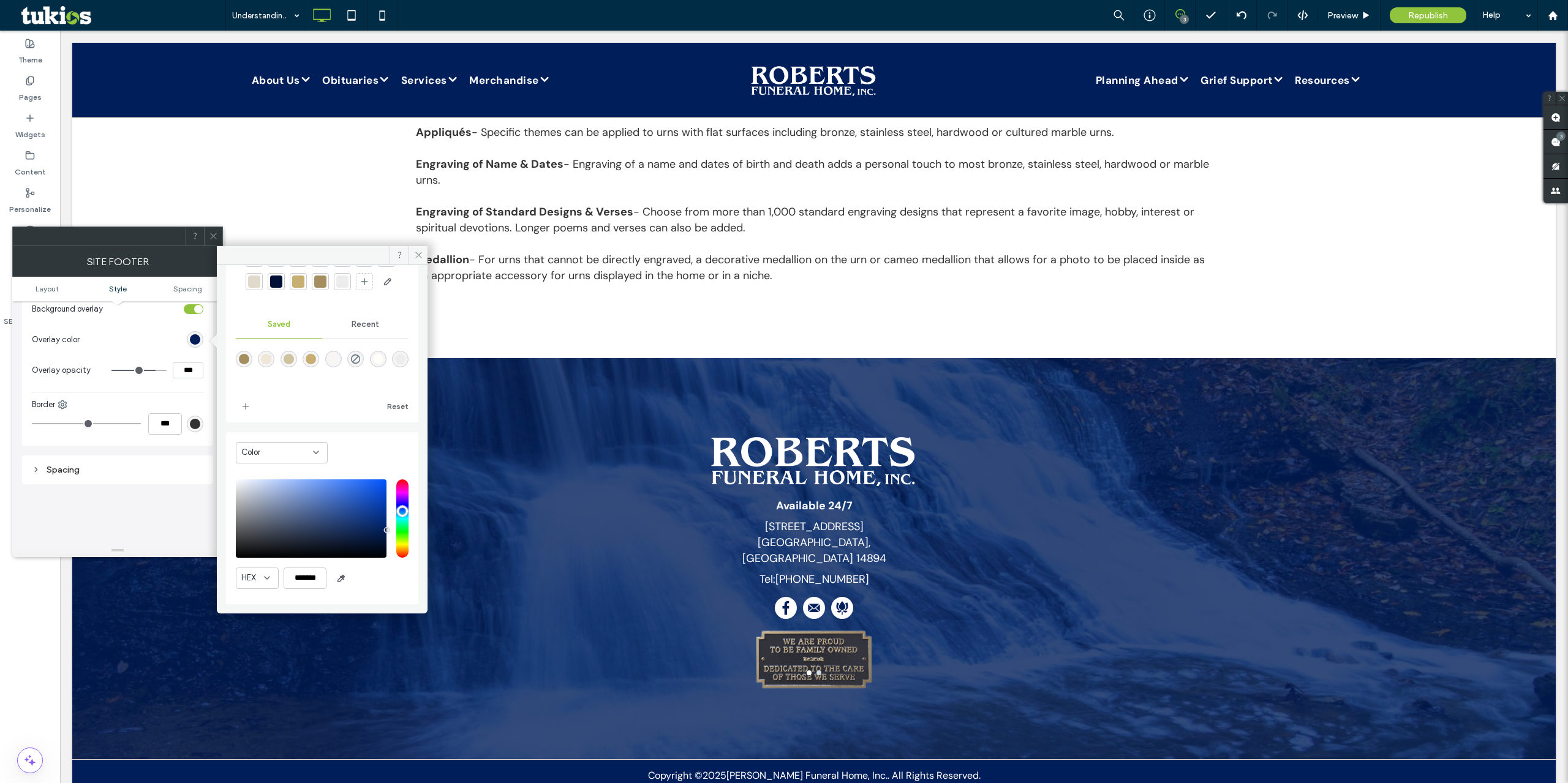
click at [207, 237] on div at bounding box center [213, 236] width 18 height 18
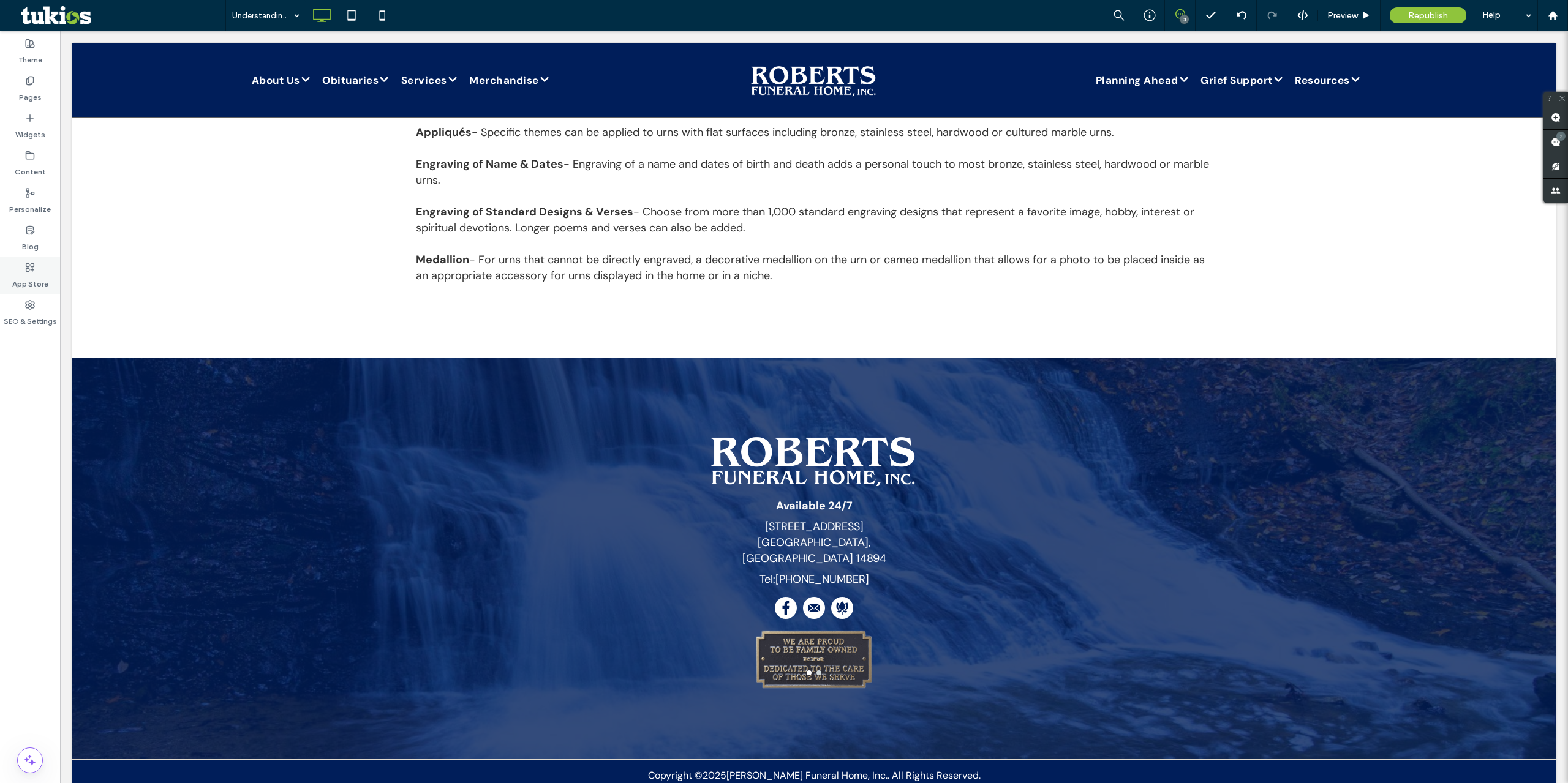
click at [39, 257] on div "App Store" at bounding box center [30, 275] width 60 height 37
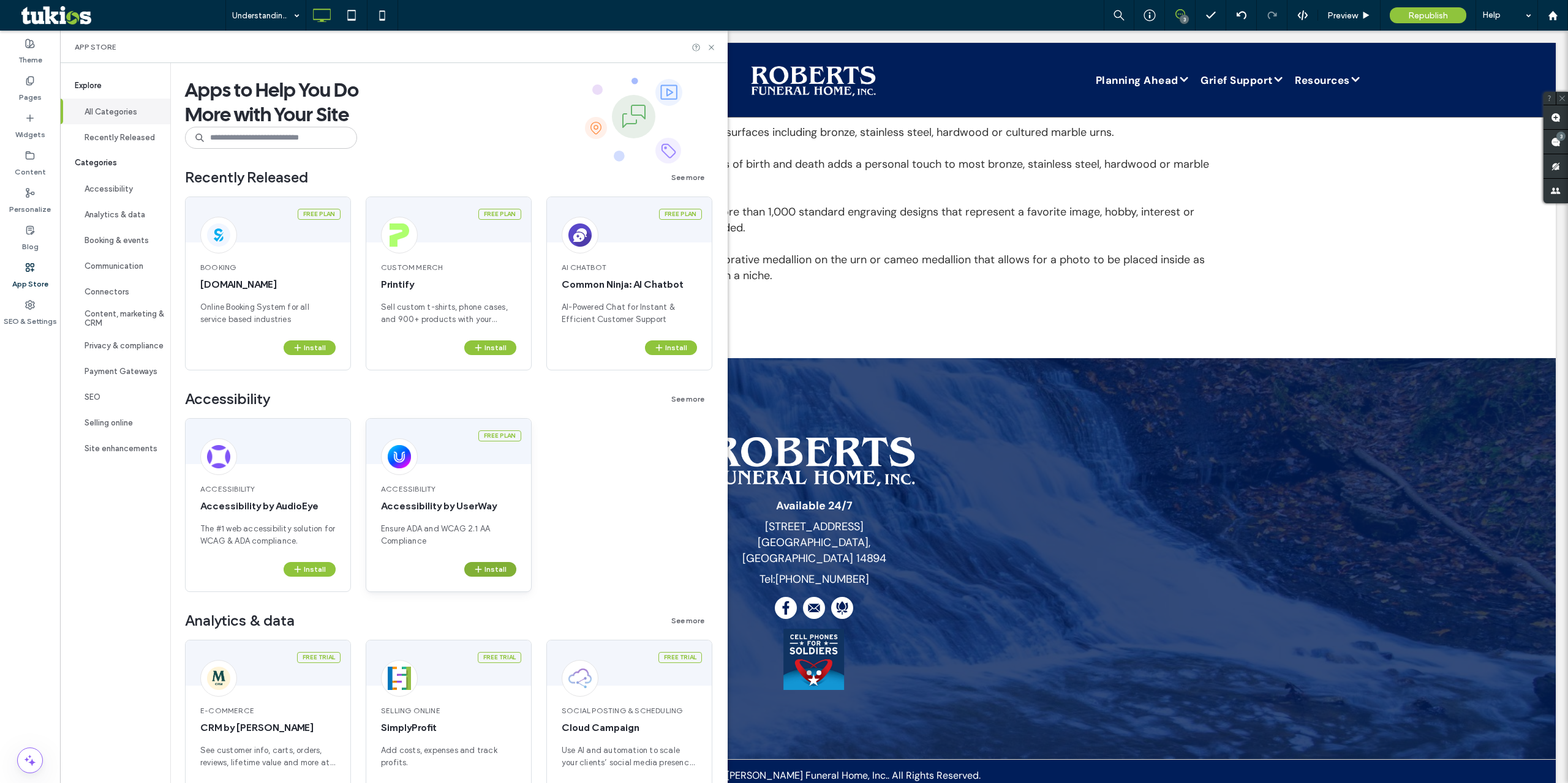
click at [487, 570] on button "Install" at bounding box center [490, 569] width 52 height 15
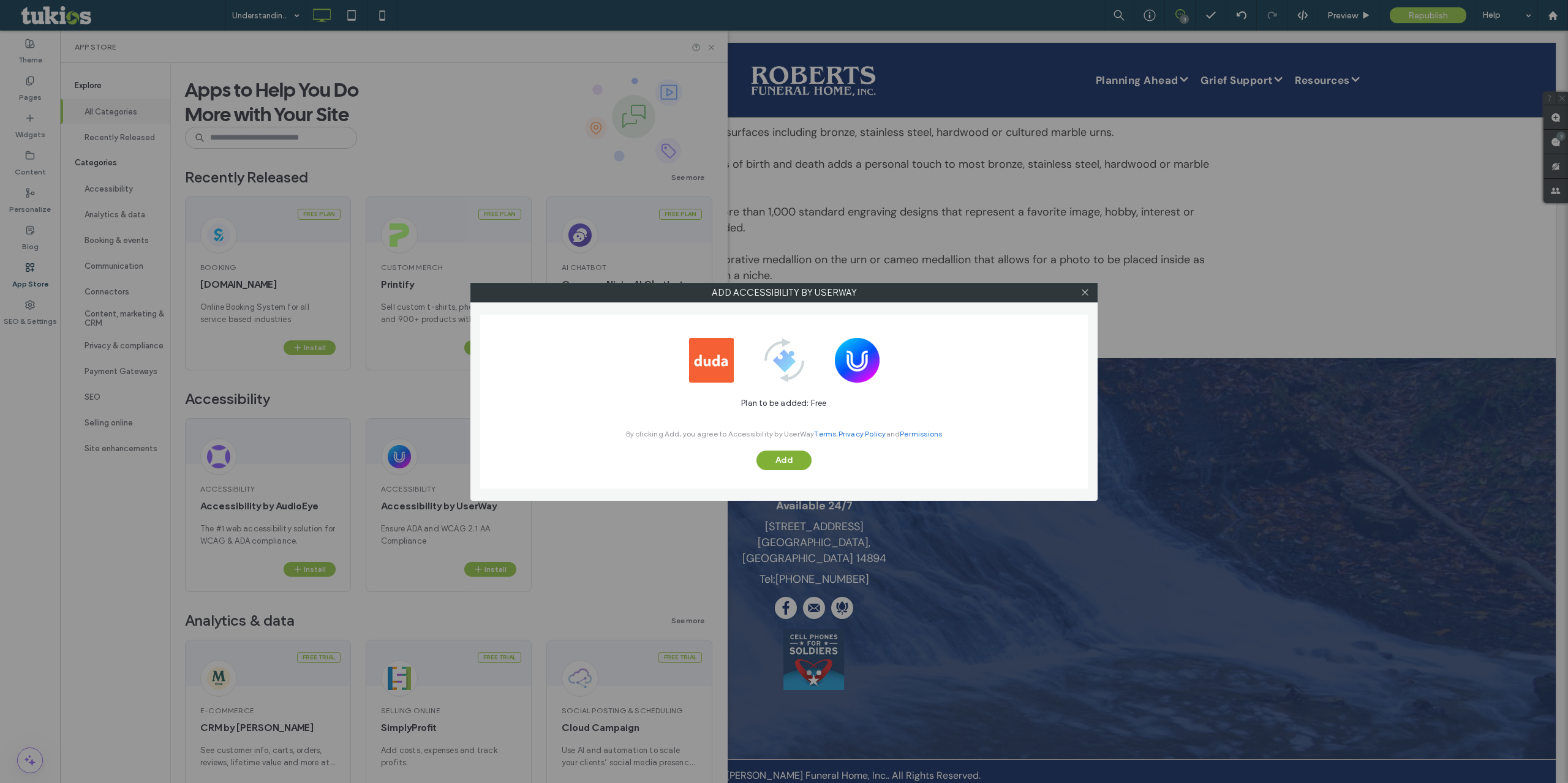
click at [808, 460] on button "Add" at bounding box center [784, 460] width 55 height 20
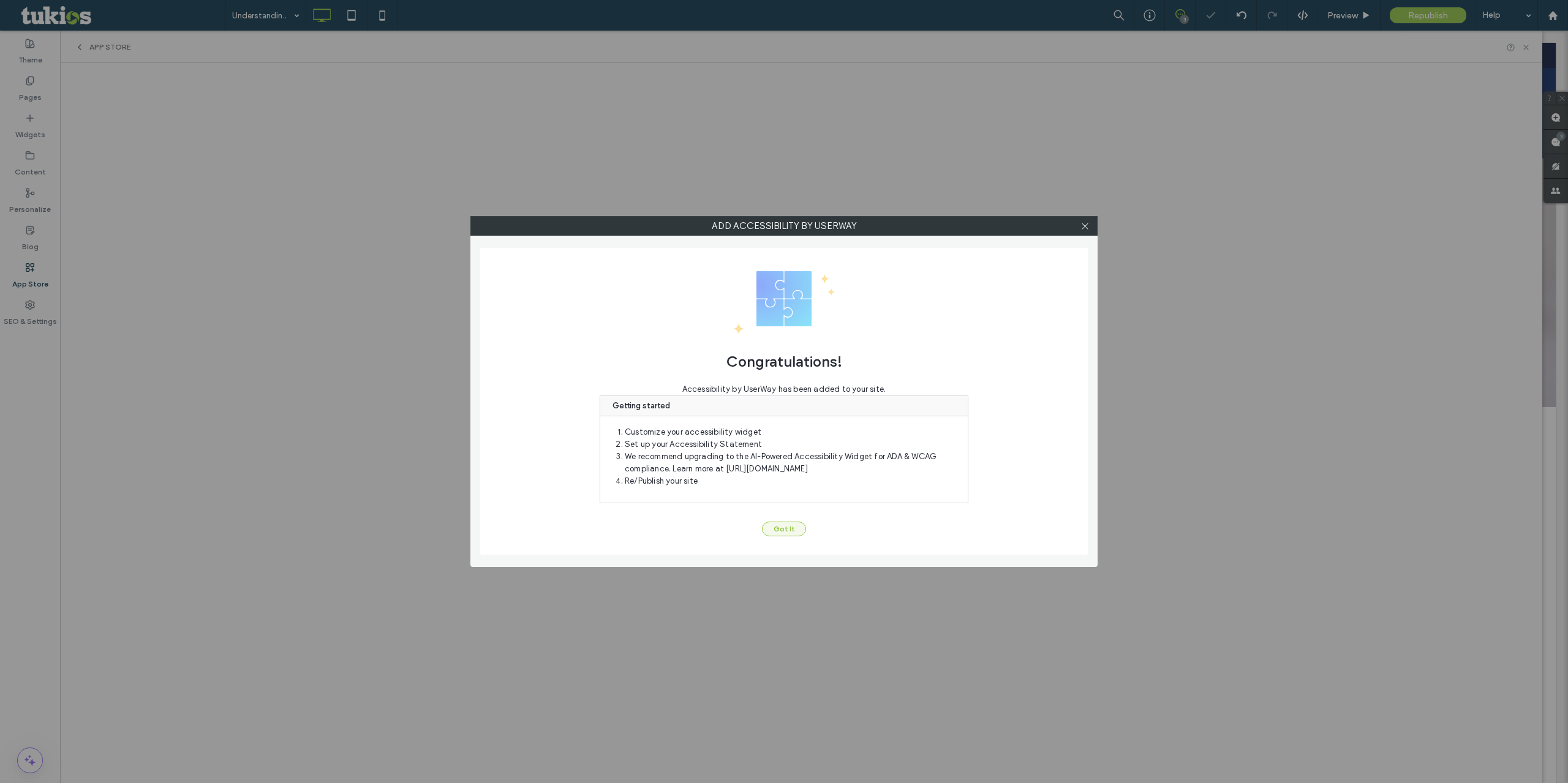
click at [785, 534] on button "Got It" at bounding box center [784, 529] width 44 height 15
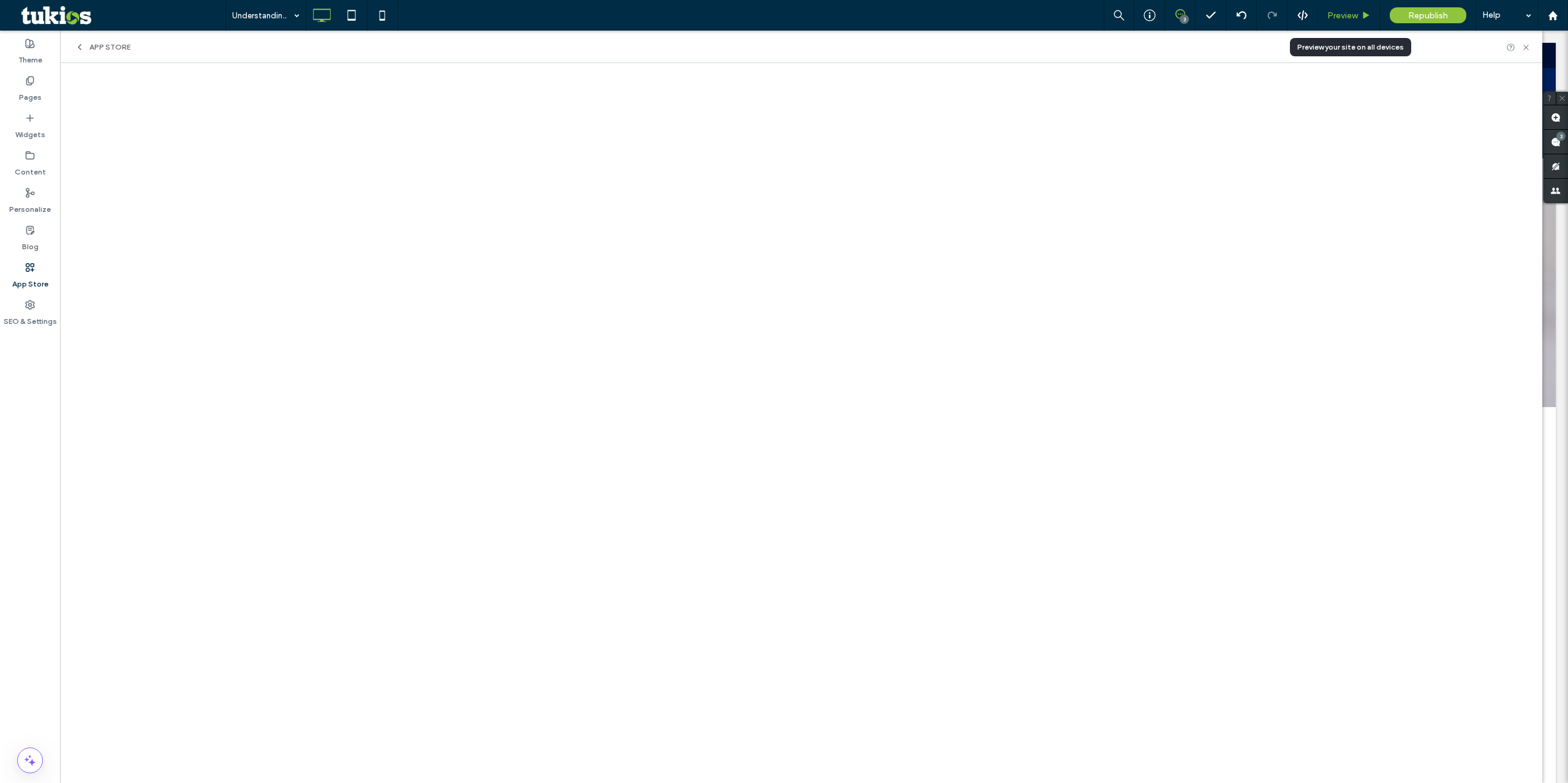
click at [1349, 20] on span "Preview" at bounding box center [1342, 15] width 31 height 10
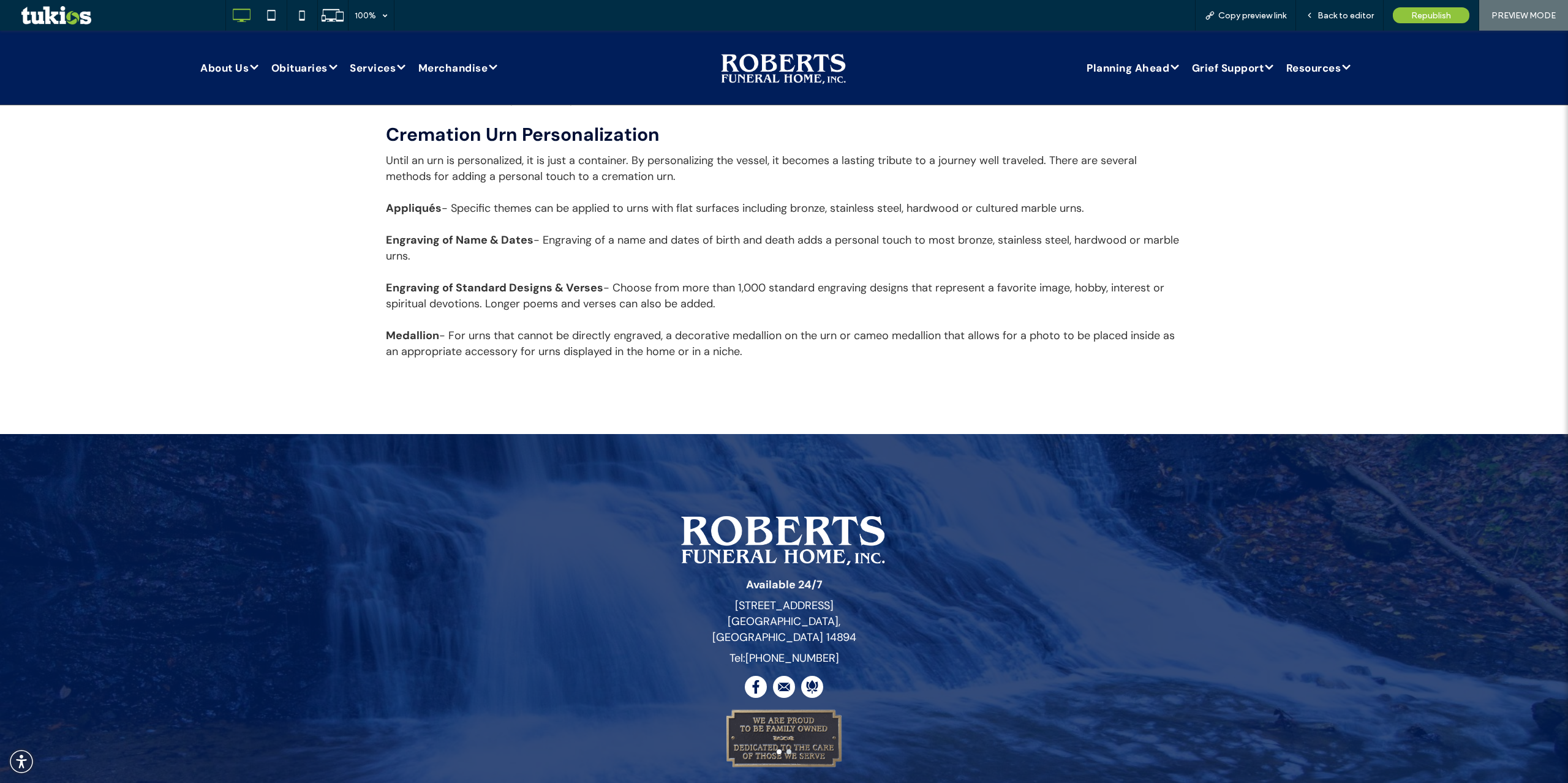
scroll to position [1914, 0]
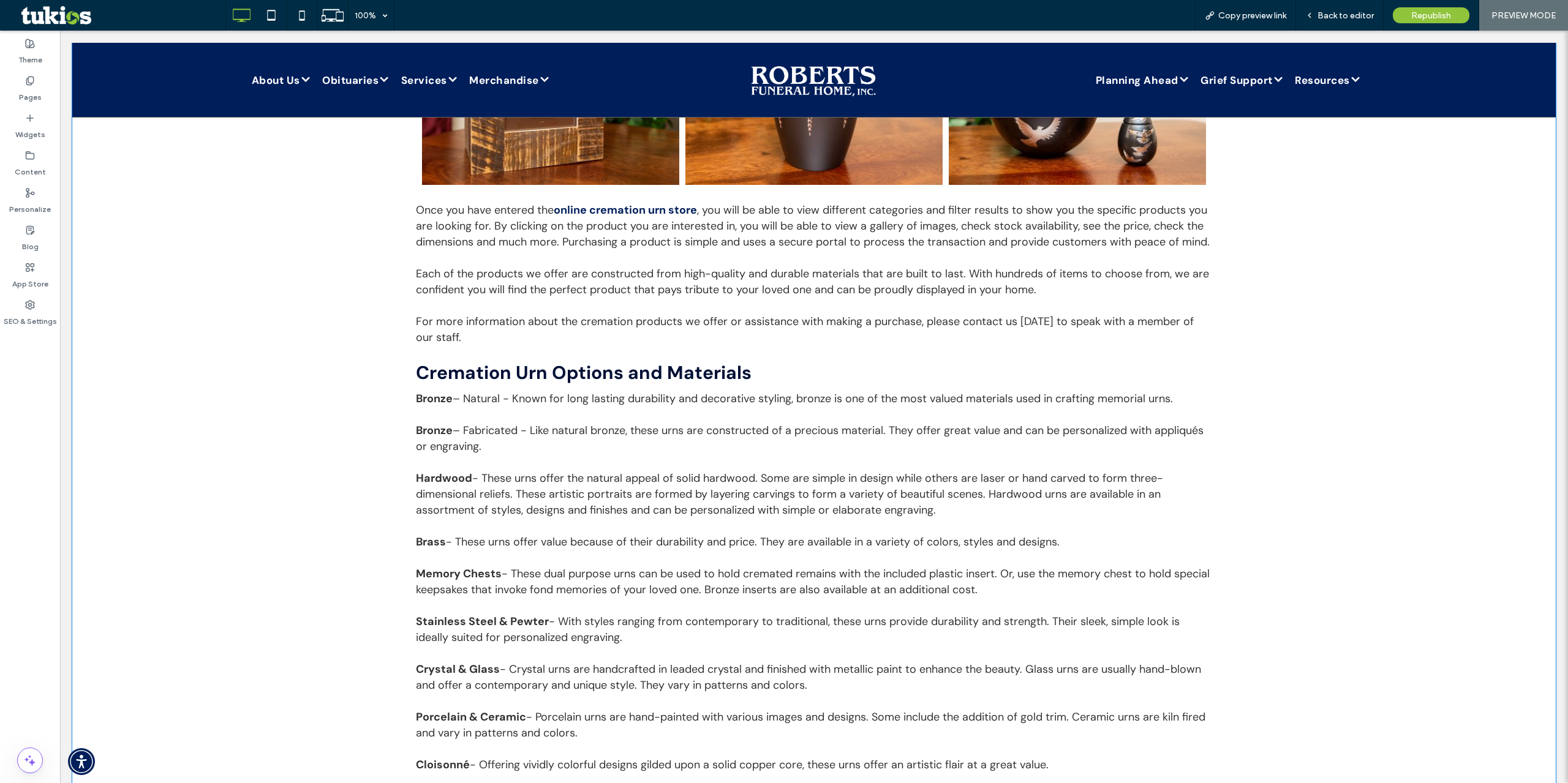
scroll to position [707, 0]
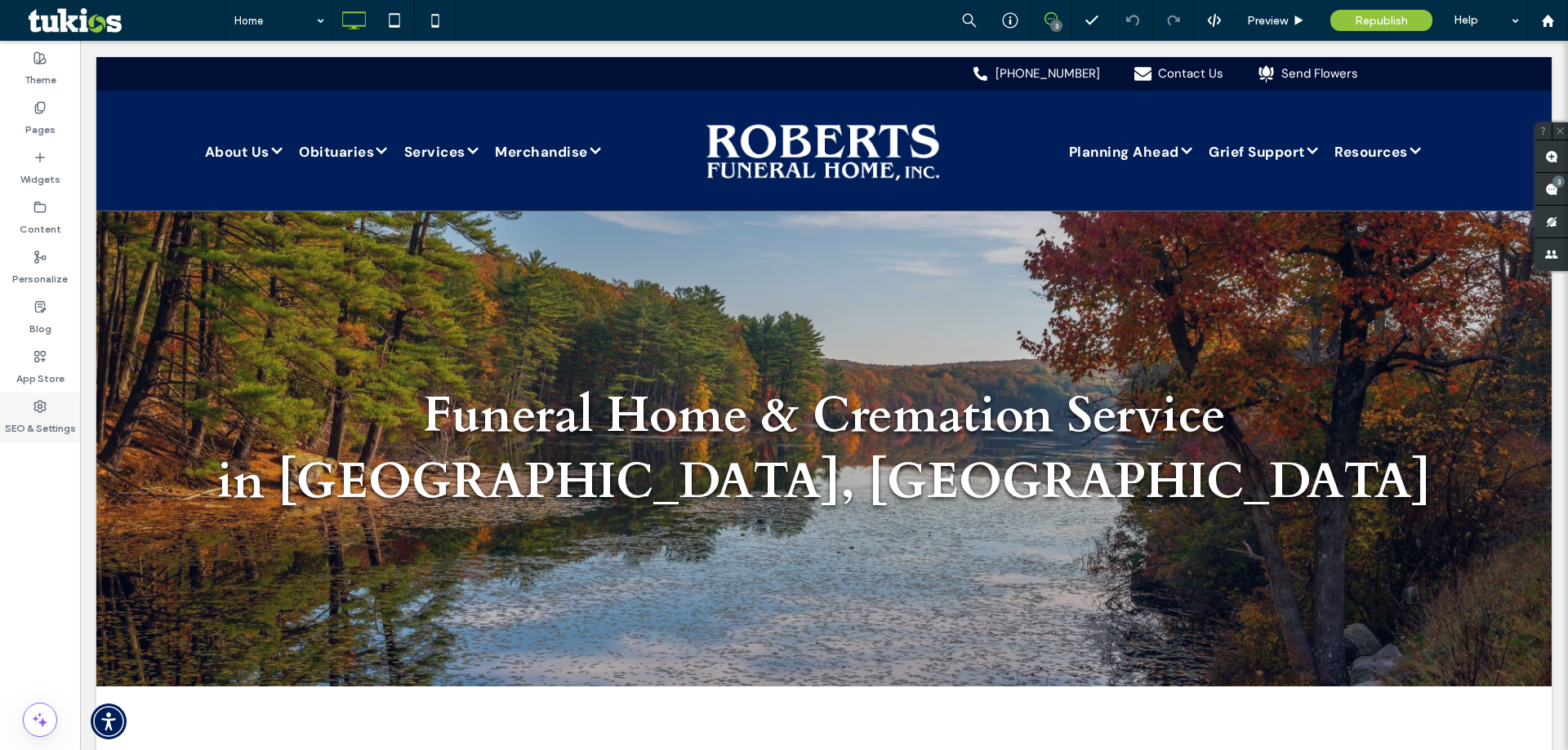
click at [48, 402] on div "SEO & Settings" at bounding box center [40, 417] width 80 height 50
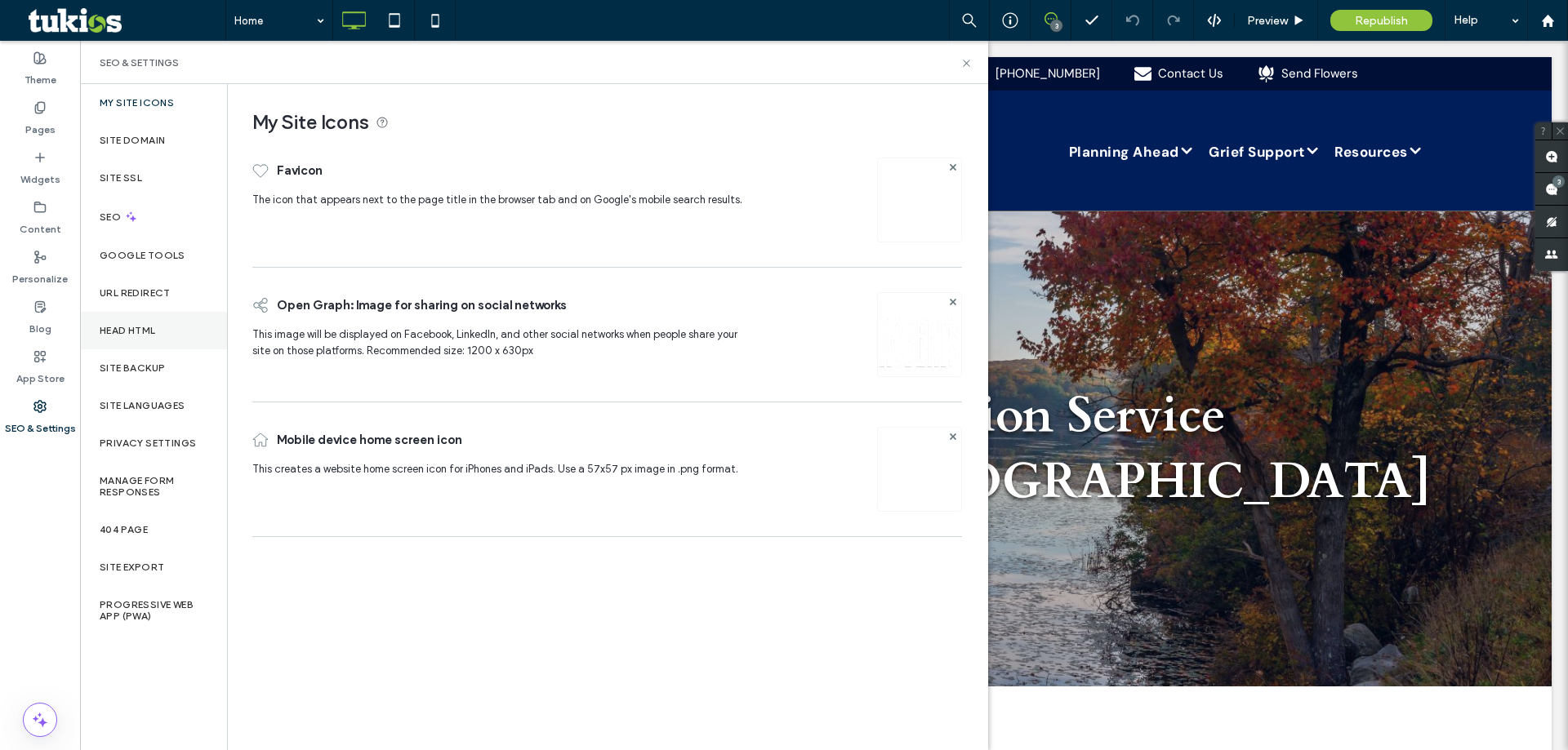
click at [148, 326] on label "Head HTML" at bounding box center [127, 331] width 56 height 12
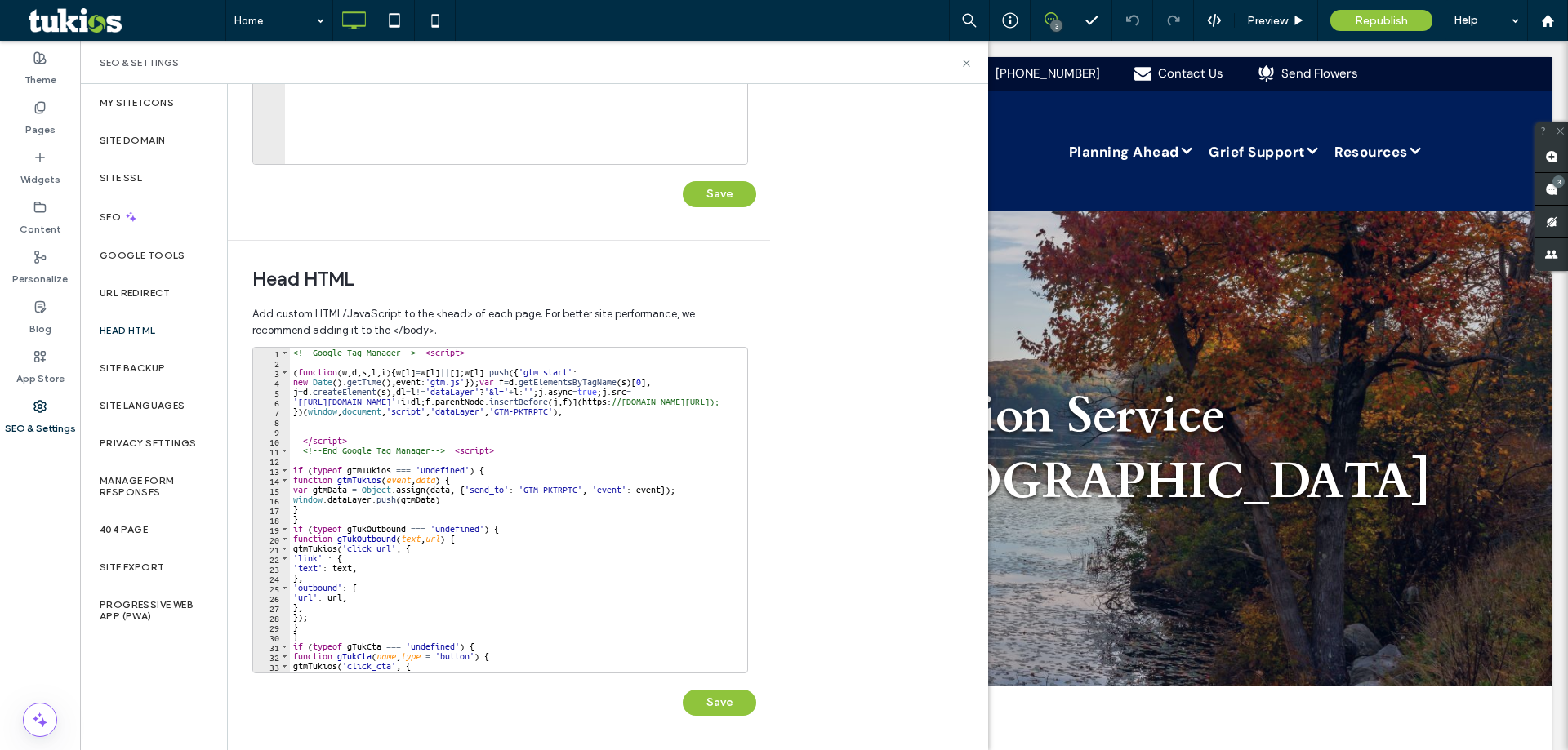
scroll to position [207, 0]
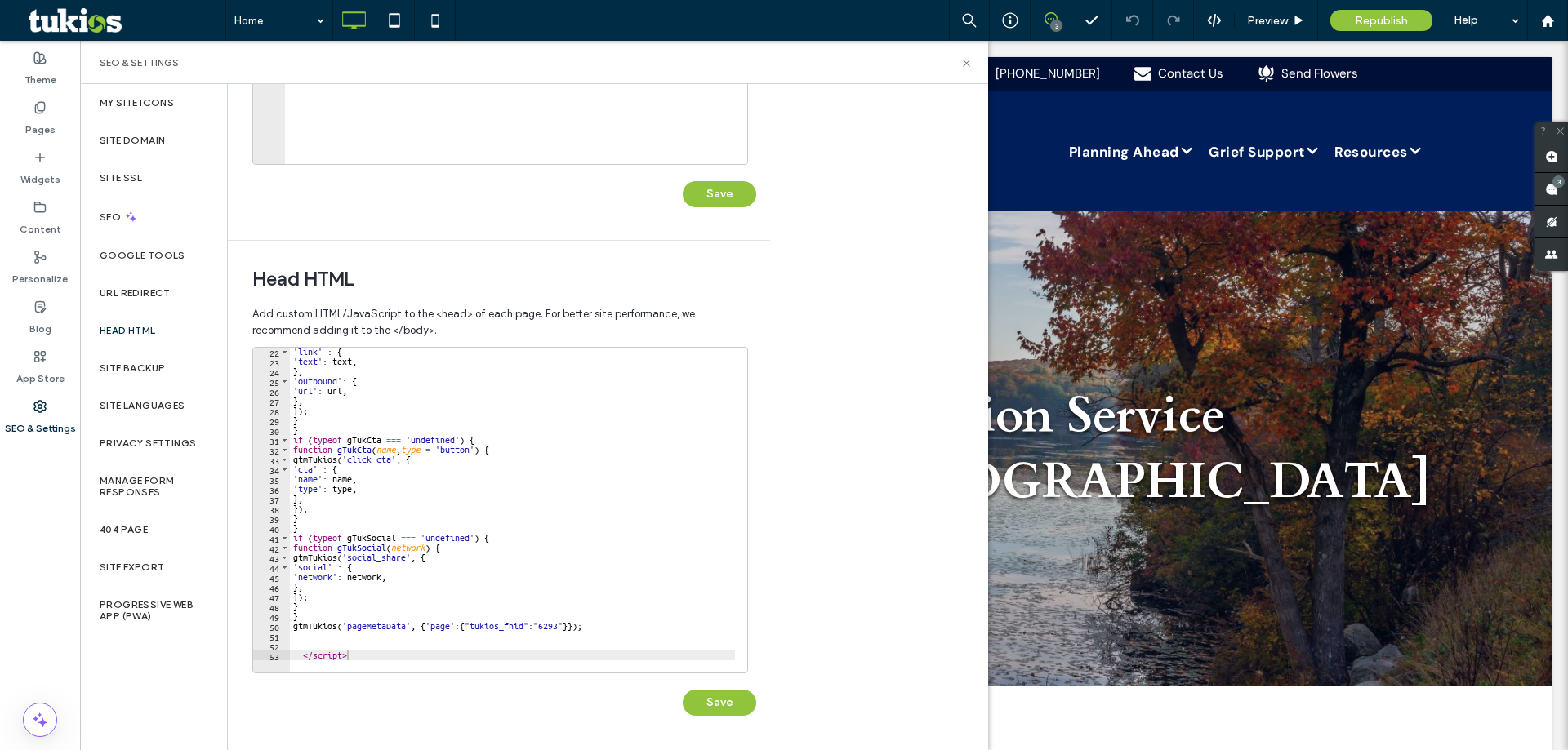
type textarea "*********"
click at [399, 655] on div "'link' : { 'text' : text , } , 'outbound' : { 'url' : url , } , }) ; } } if ( t…" at bounding box center [705, 513] width 830 height 333
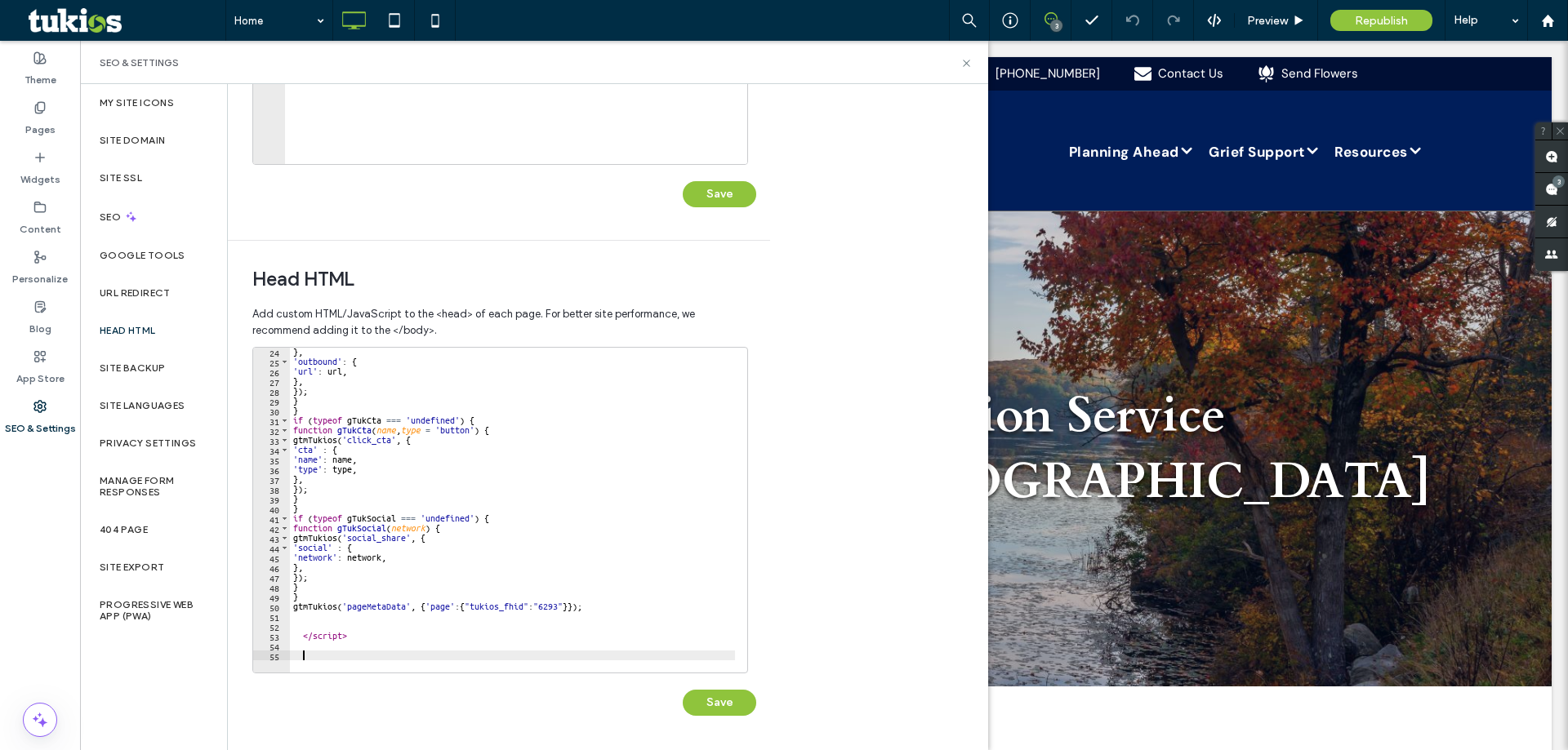
scroll to position [236, 0]
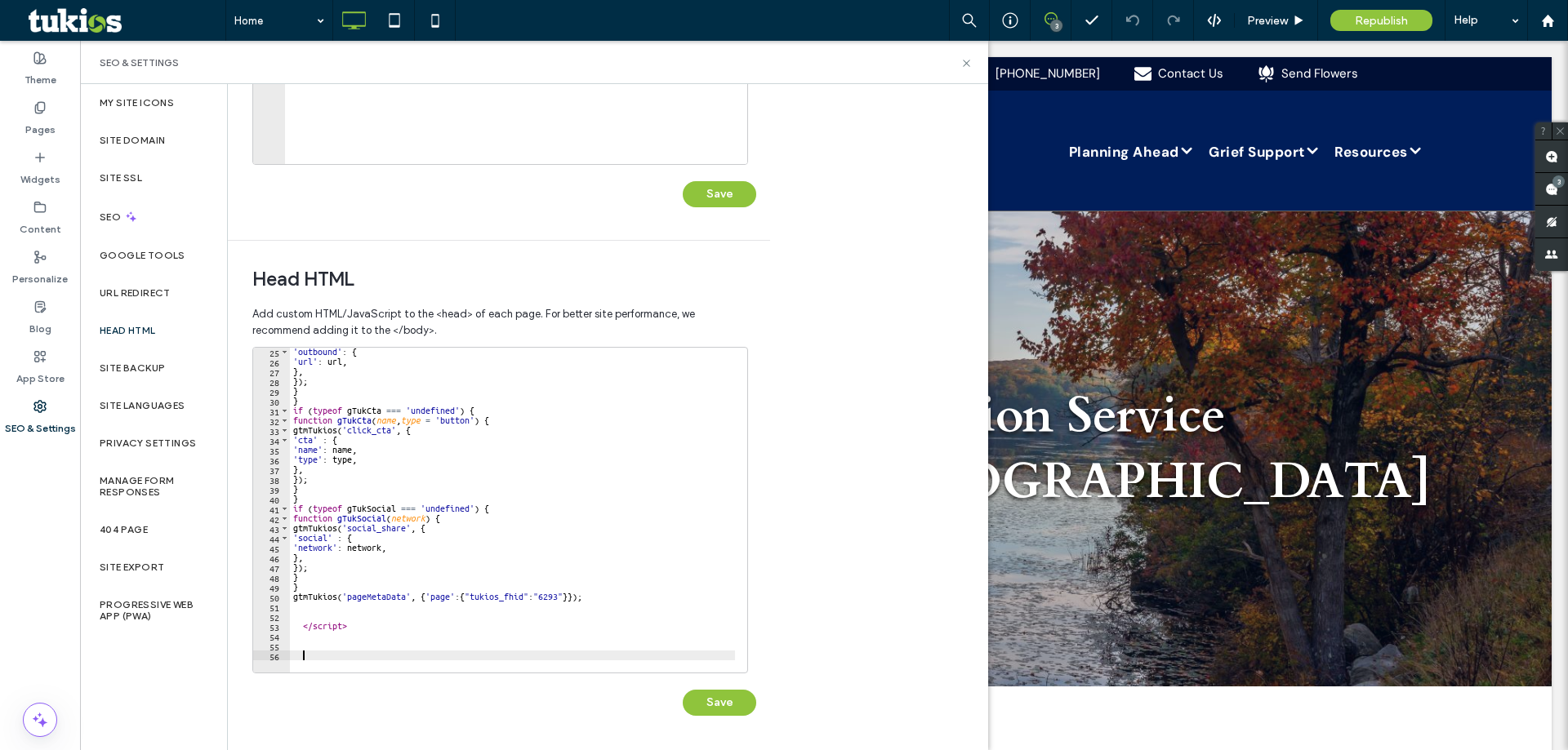
click at [314, 653] on div "'outbound' : { 'url' : url , } , }) ; } } if ( typeof gTukCta === 'undefined' )…" at bounding box center [705, 513] width 830 height 333
paste textarea "**********"
type textarea "**********"
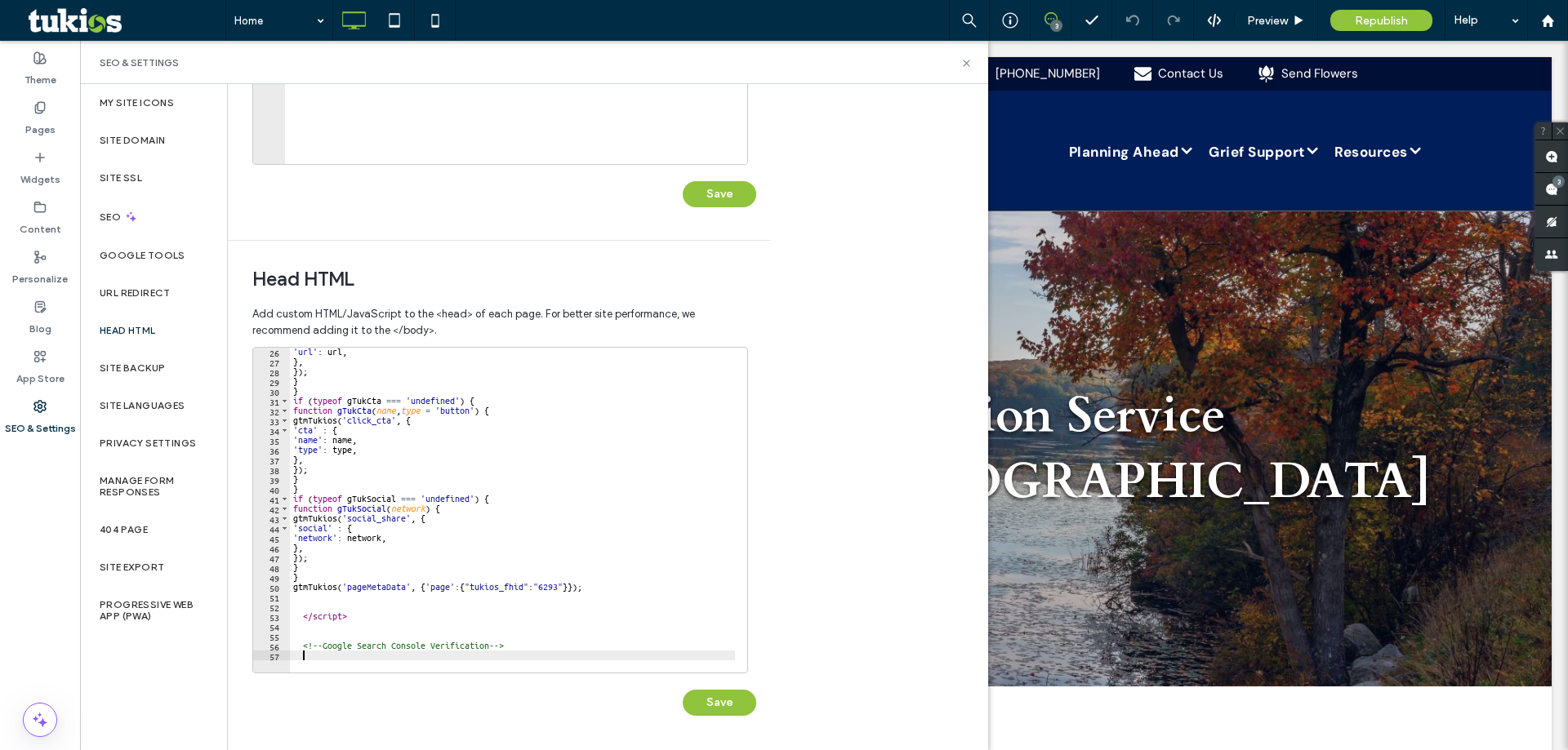
scroll to position [256, 0]
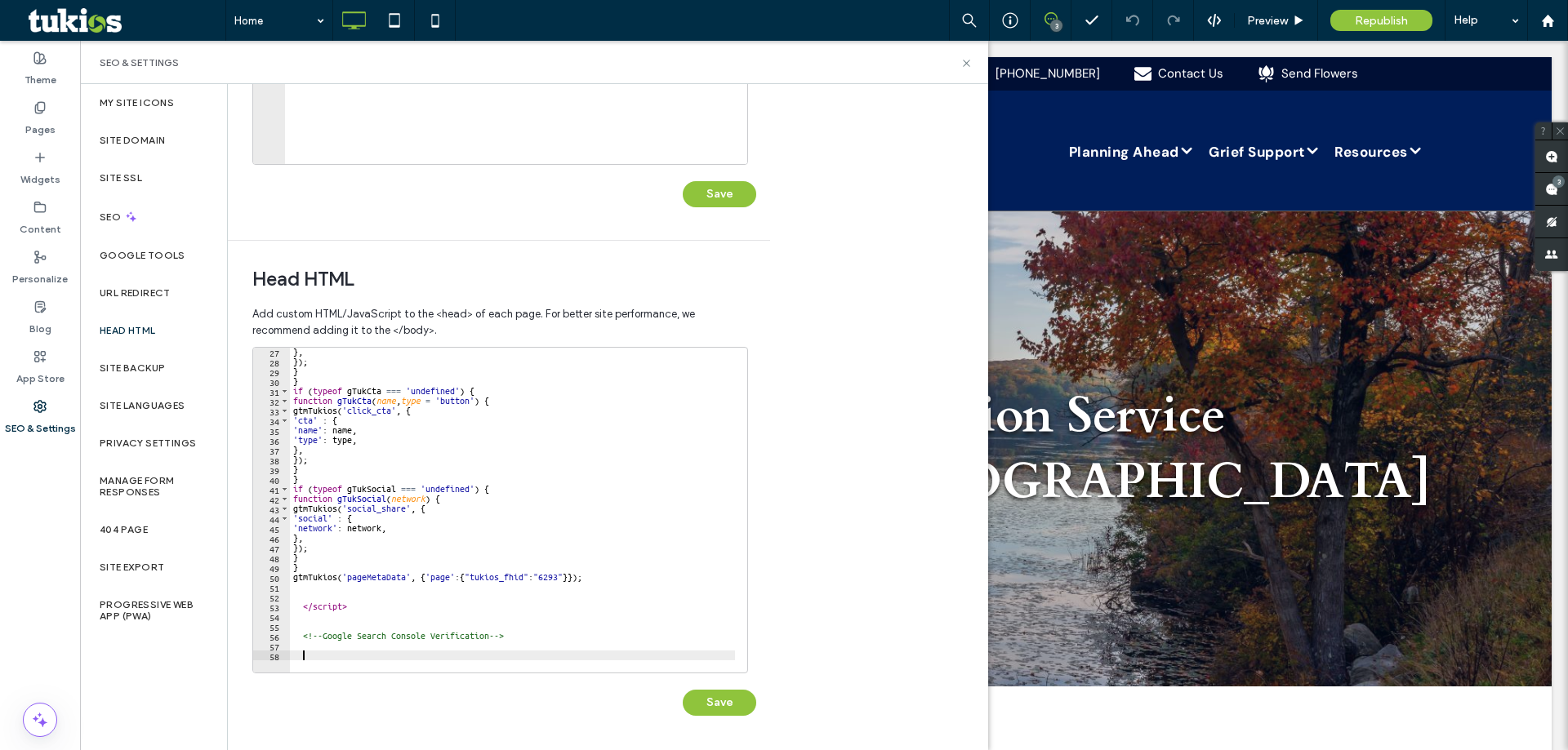
paste textarea "**********"
type textarea "**********"
click at [407, 641] on div "} , }) ; } } if ( typeof gTukCta === 'undefined' ) { function gTukCta ( name , …" at bounding box center [705, 513] width 830 height 333
paste textarea "**********"
type textarea "**********"
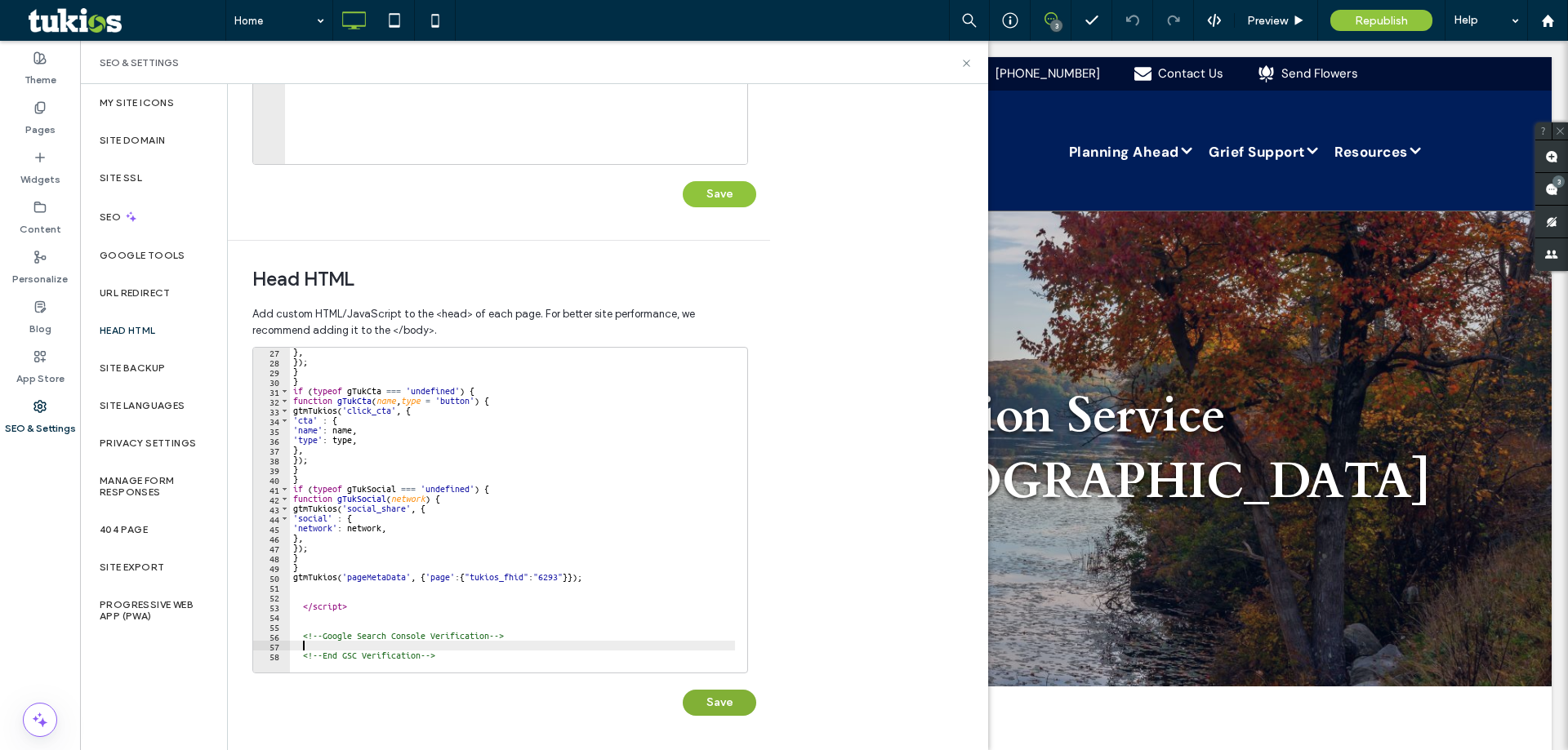
scroll to position [0, 43]
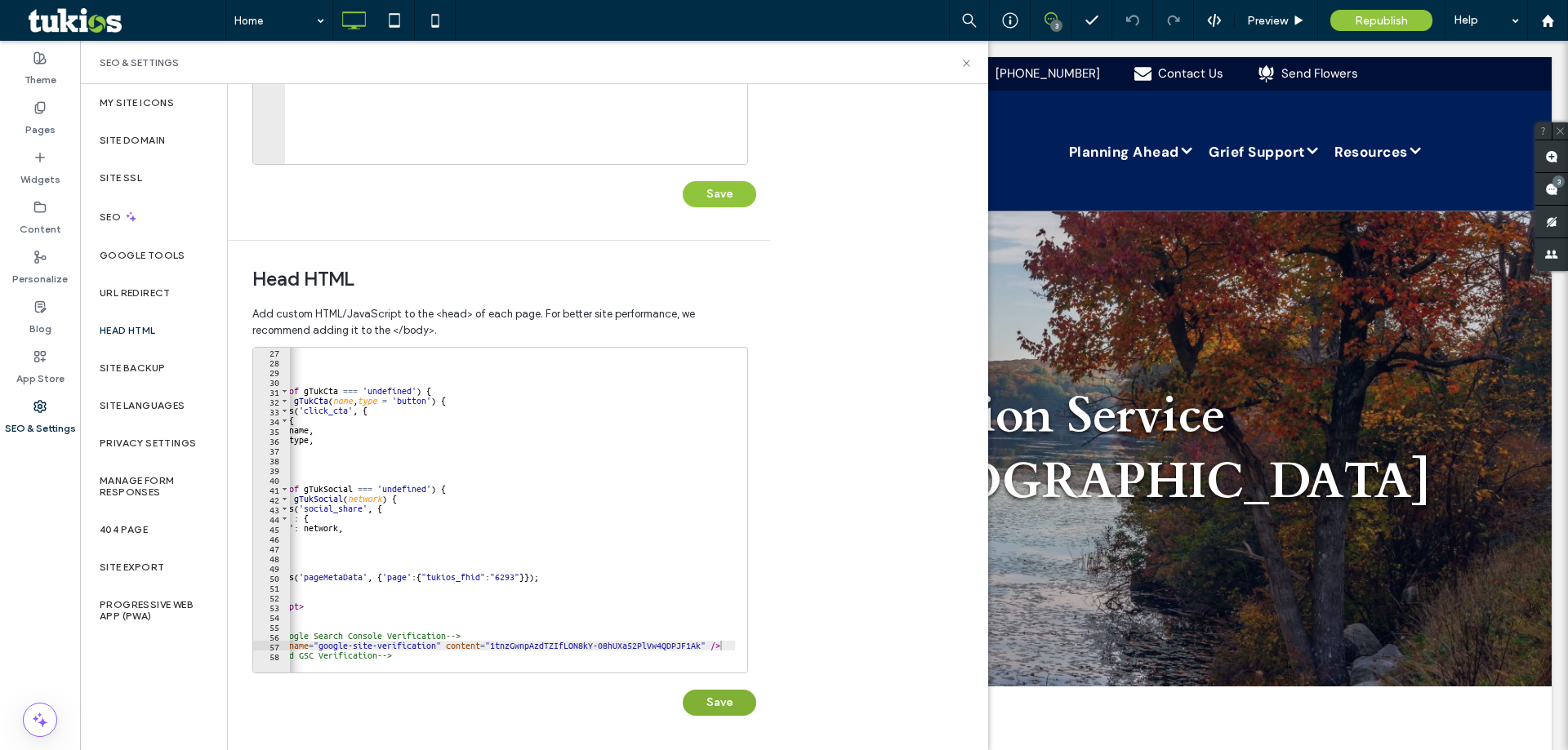
click at [716, 701] on button "Save" at bounding box center [718, 702] width 73 height 26
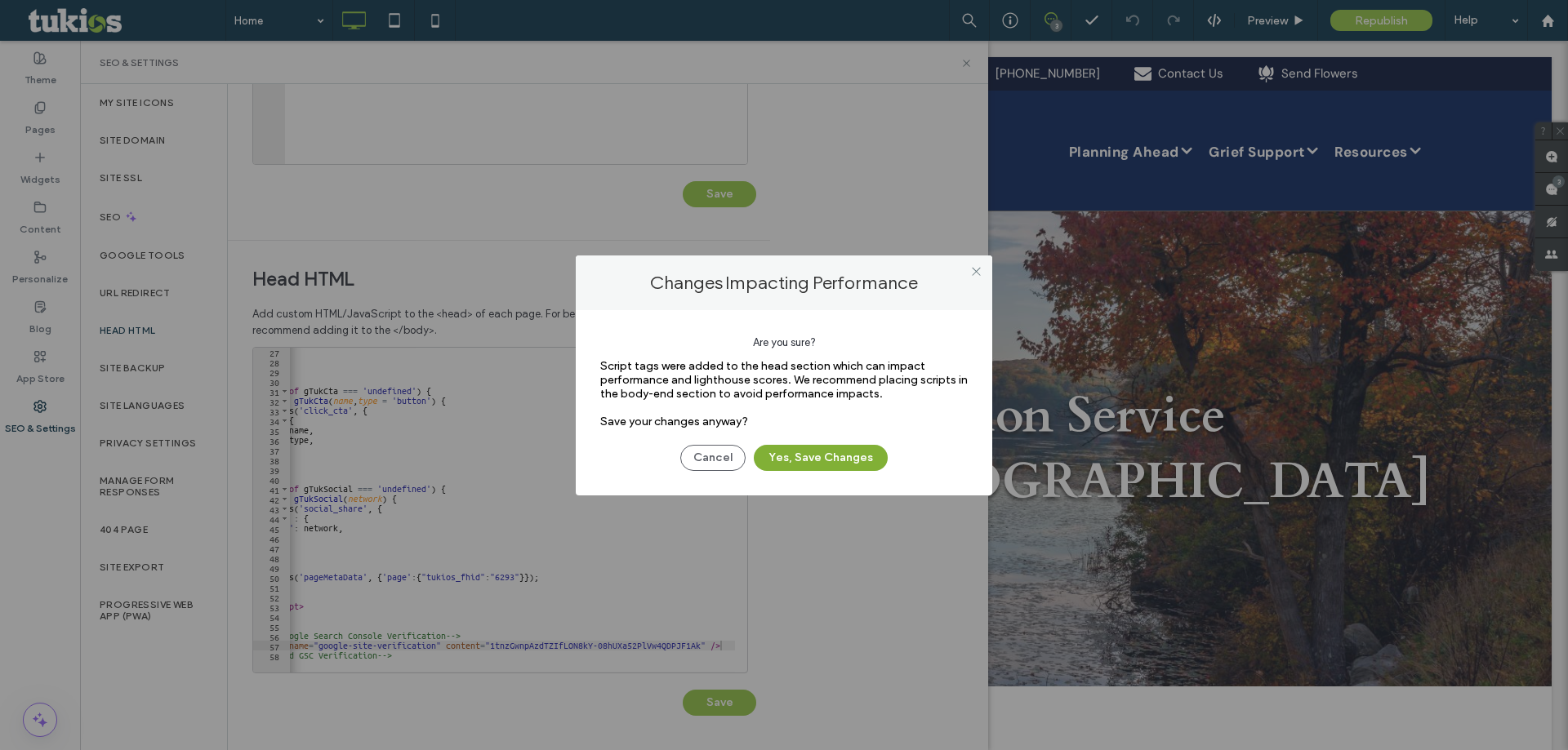
click at [828, 461] on button "Yes, Save Changes" at bounding box center [821, 457] width 134 height 26
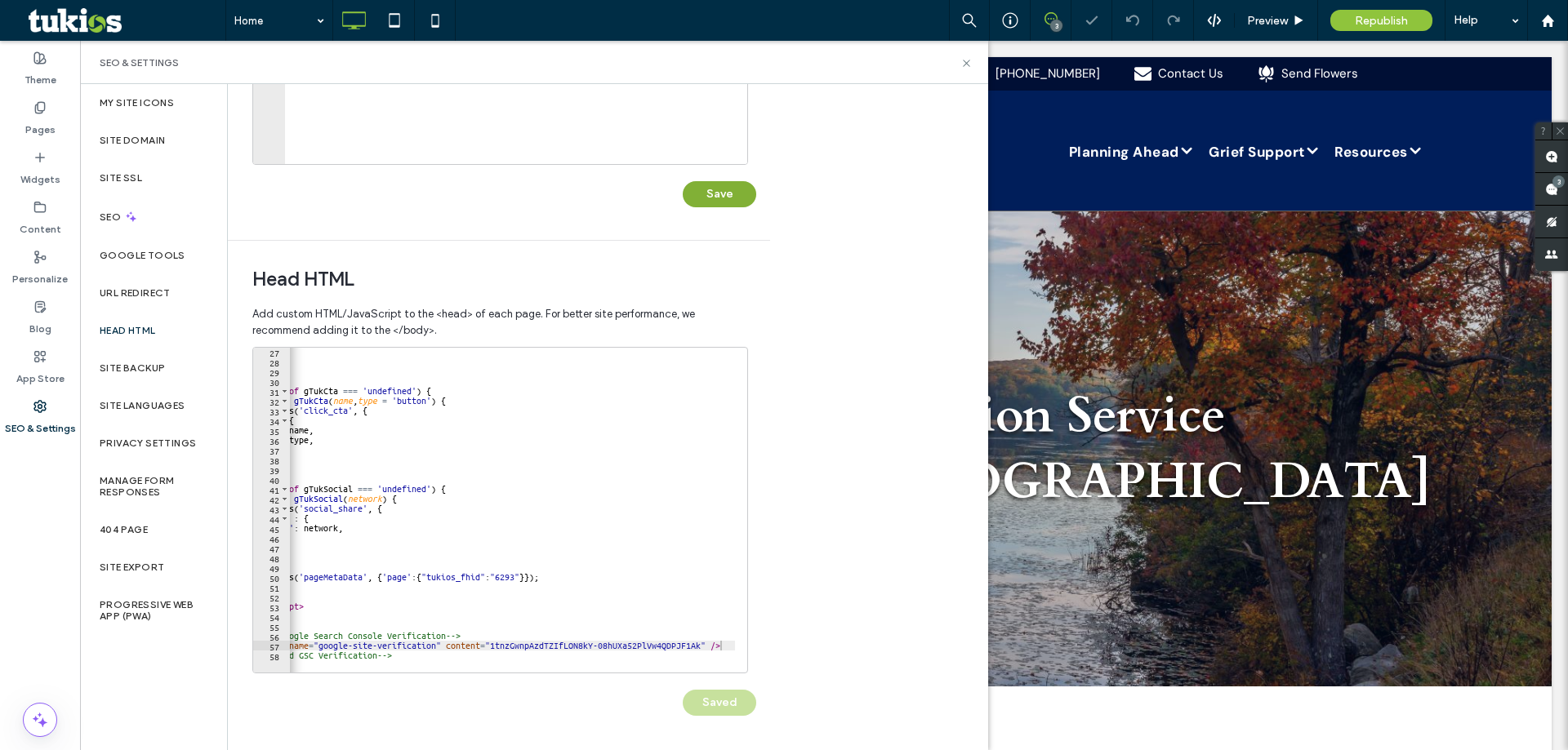
scroll to position [0, 0]
click at [960, 61] on icon at bounding box center [966, 63] width 13 height 13
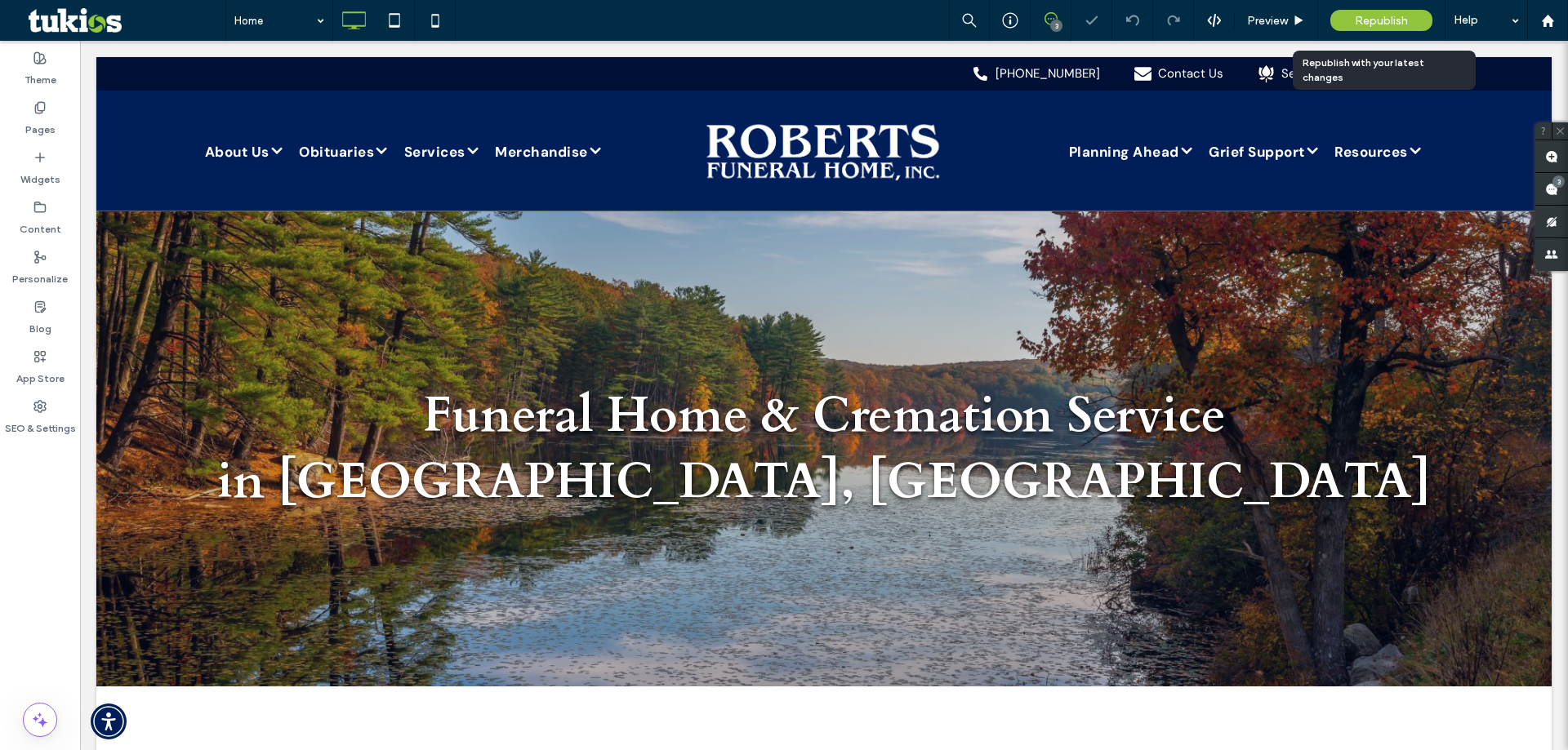
click at [1388, 17] on span "Republish" at bounding box center [1381, 20] width 53 height 14
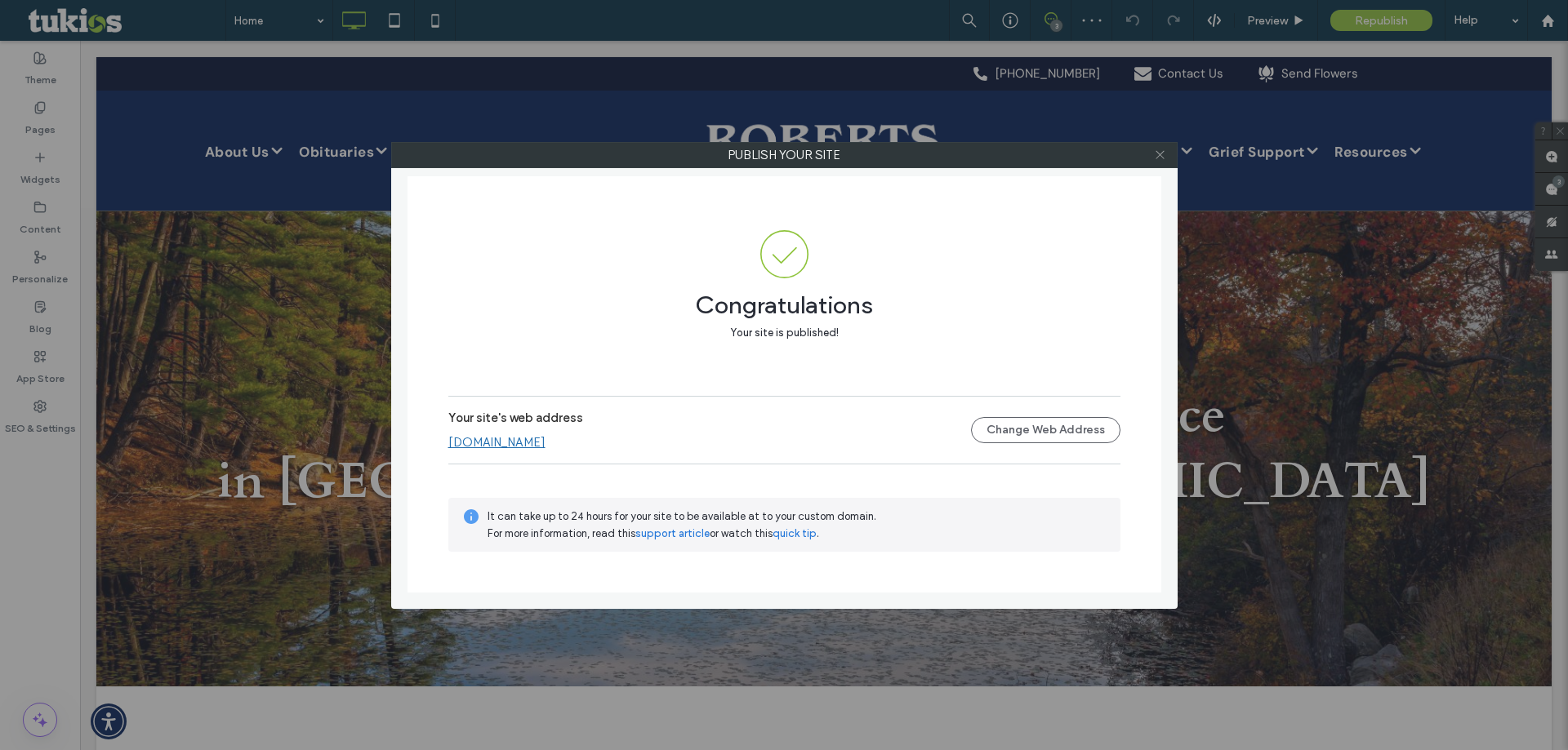
click at [1159, 154] on use at bounding box center [1159, 155] width 8 height 8
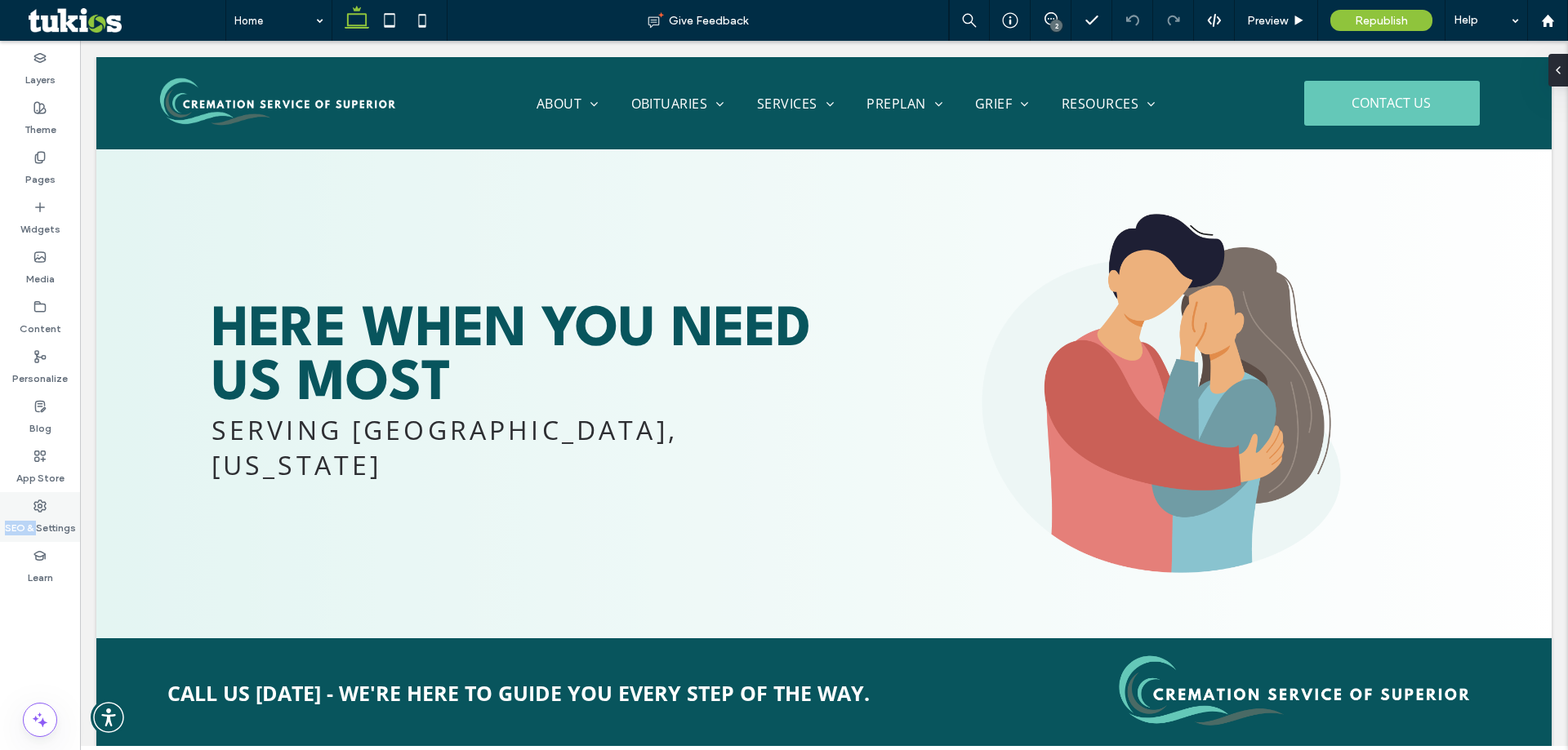
click at [38, 511] on div "SEO & Settings" at bounding box center [40, 517] width 80 height 50
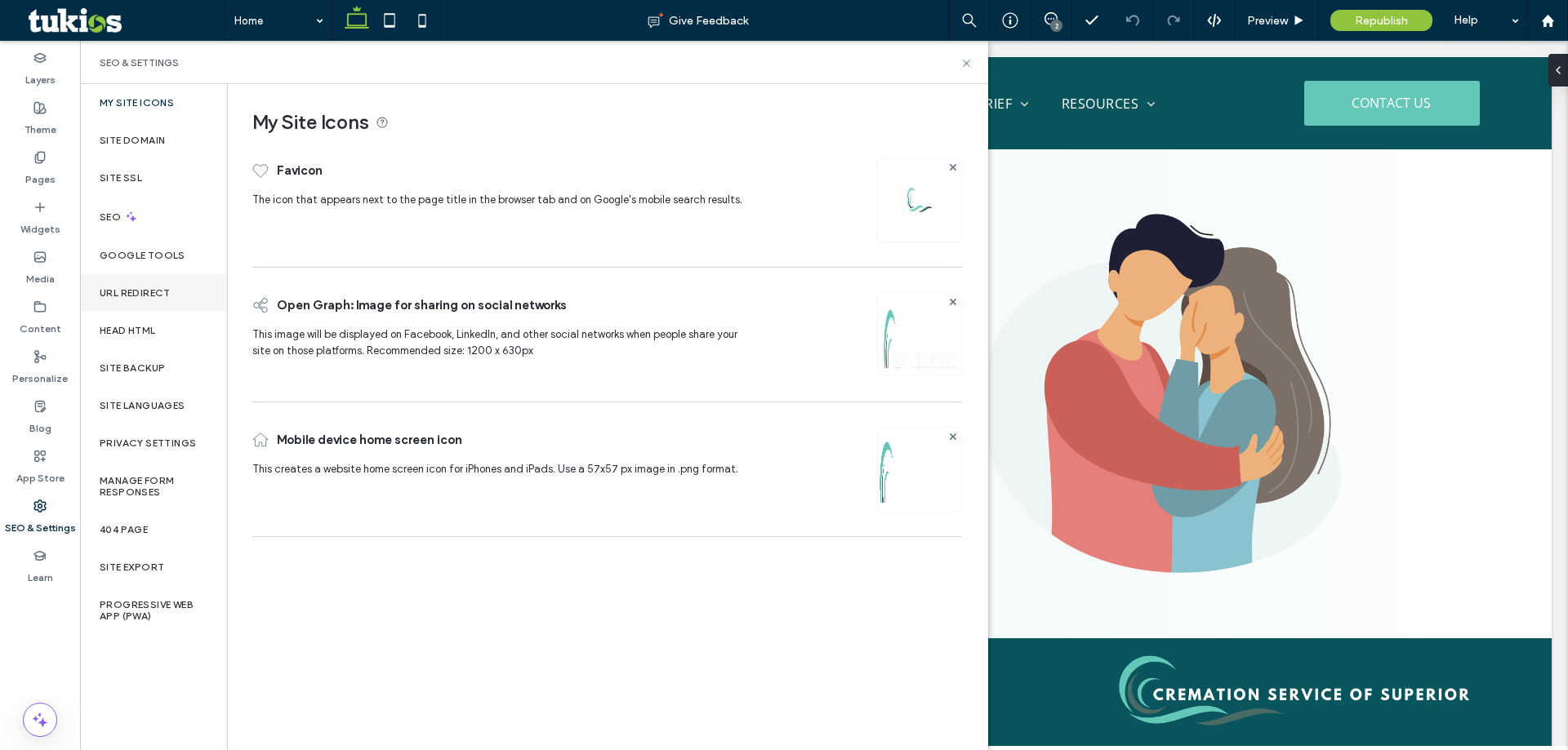
click at [164, 295] on label "URL Redirect" at bounding box center [135, 293] width 71 height 12
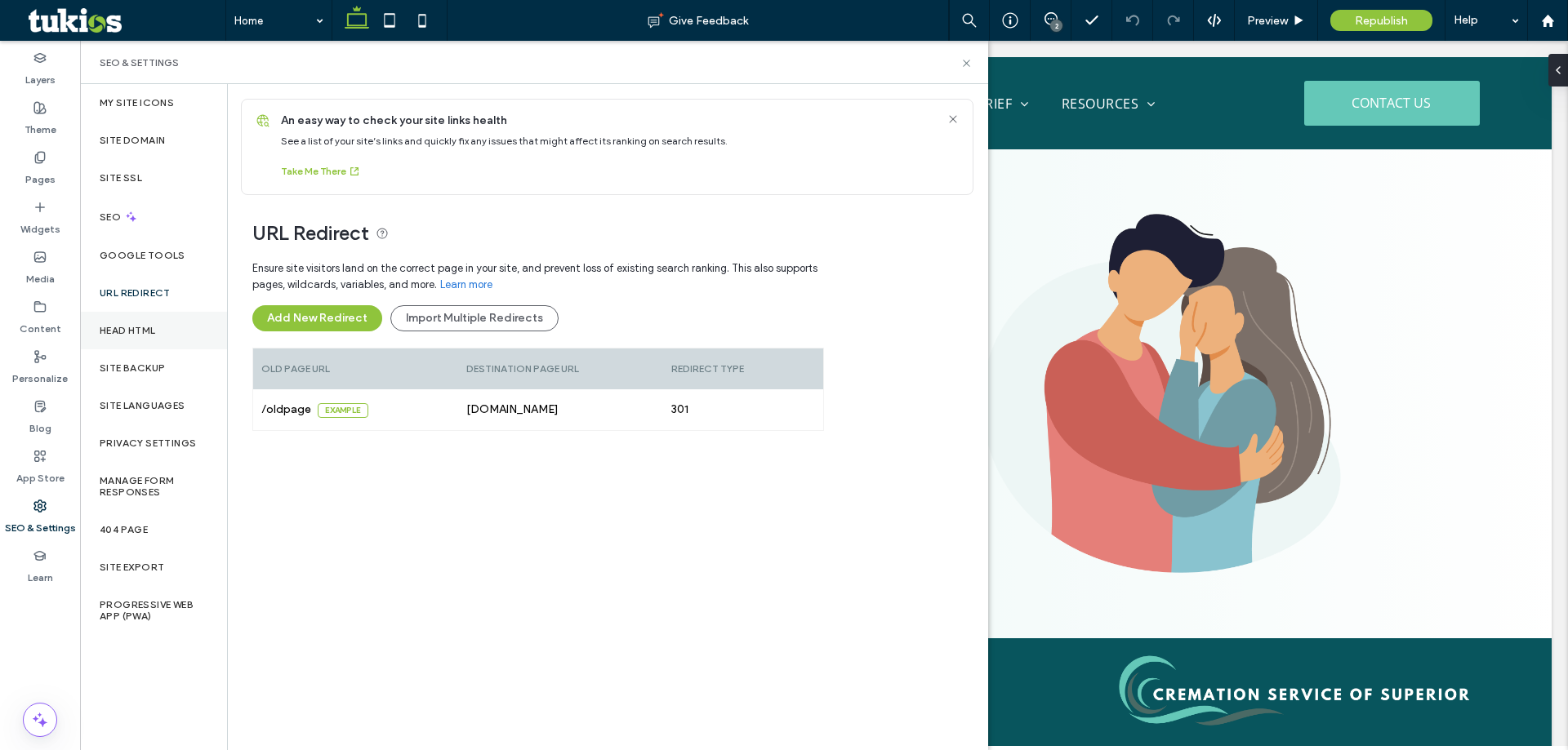
click at [161, 341] on div "Head HTML" at bounding box center [154, 331] width 147 height 38
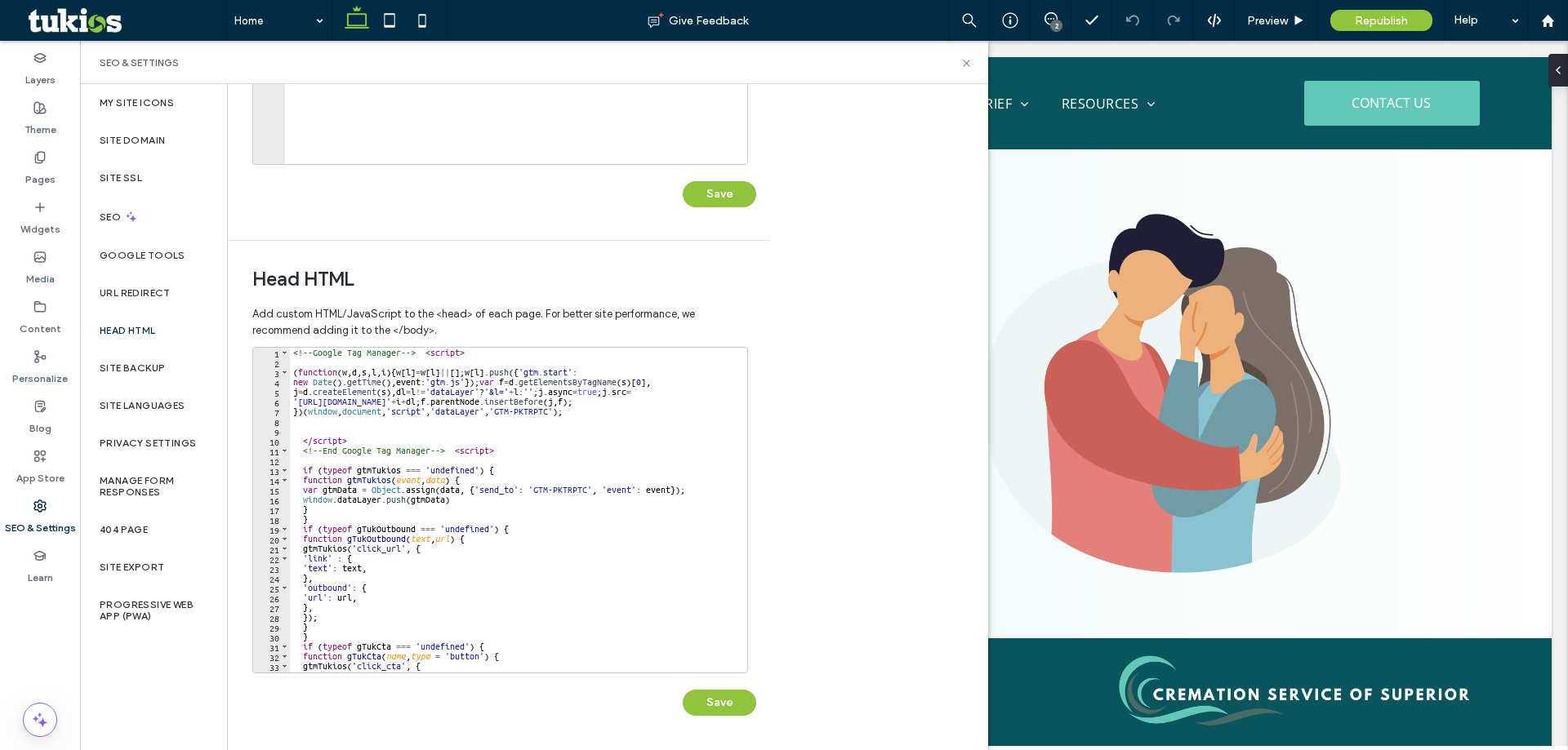
scroll to position [204, 0]
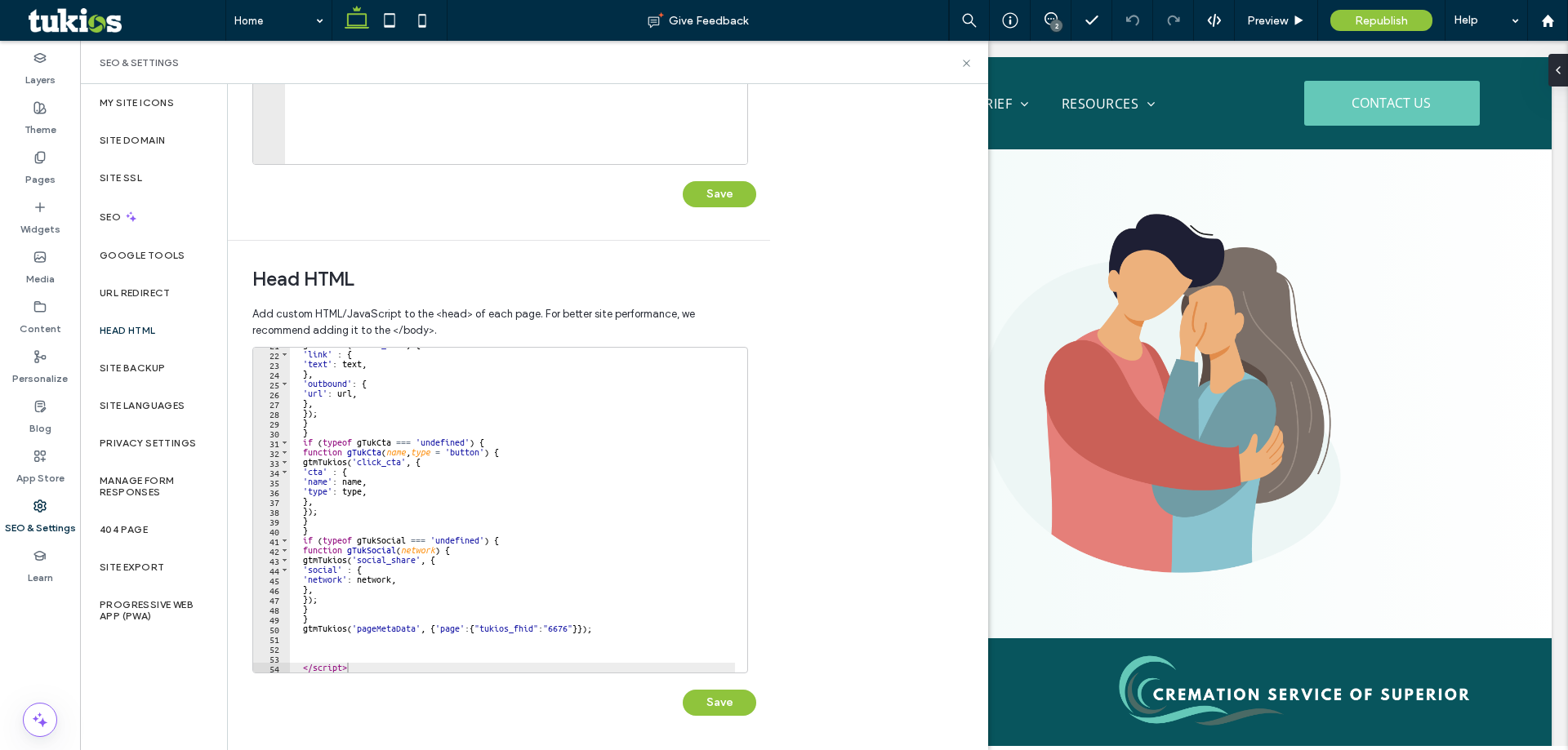
type textarea "*********"
click at [373, 663] on div "gtmTukios ( 'click_url' , { 'link' : { 'text' : text , } , 'outbound' : { 'url'…" at bounding box center [512, 511] width 445 height 344
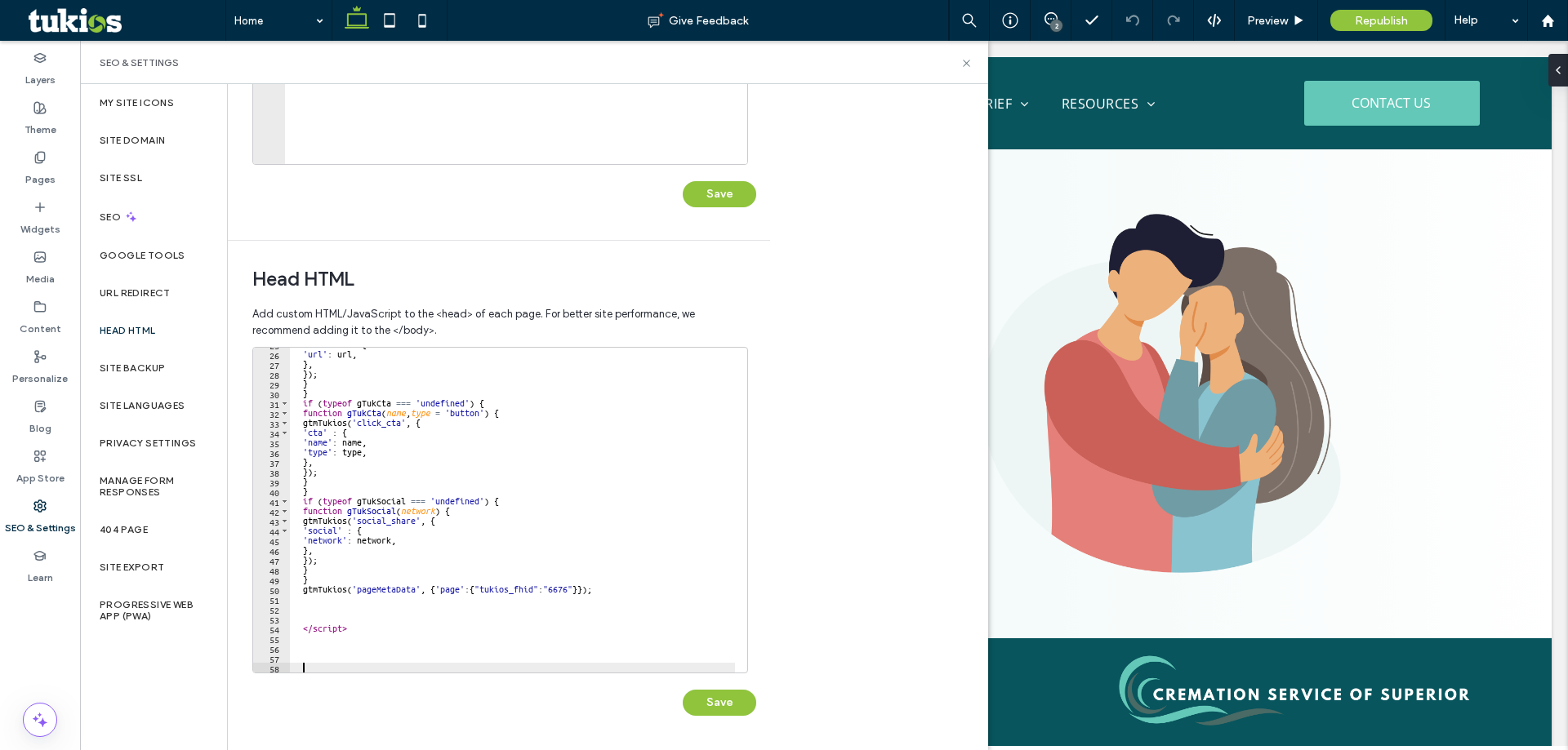
scroll to position [243, 0]
paste textarea "**********"
type textarea "**********"
paste textarea "**********"
type textarea "**********"
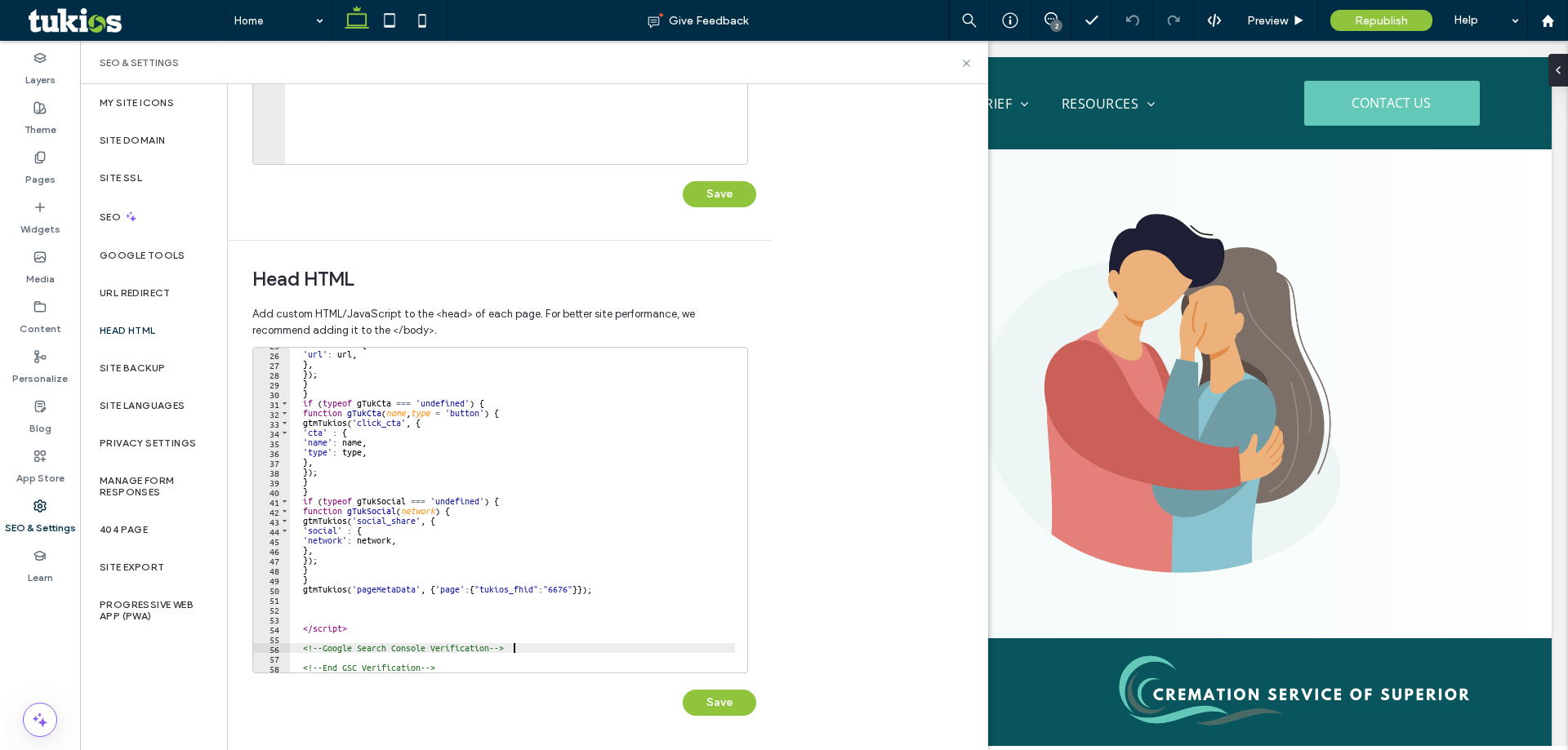
click at [355, 655] on div "'outbound' : { 'url' : url , } , }) ; } } if ( typeof gTukCta === 'undefined' )…" at bounding box center [512, 511] width 445 height 344
paste textarea "**********"
type textarea "**********"
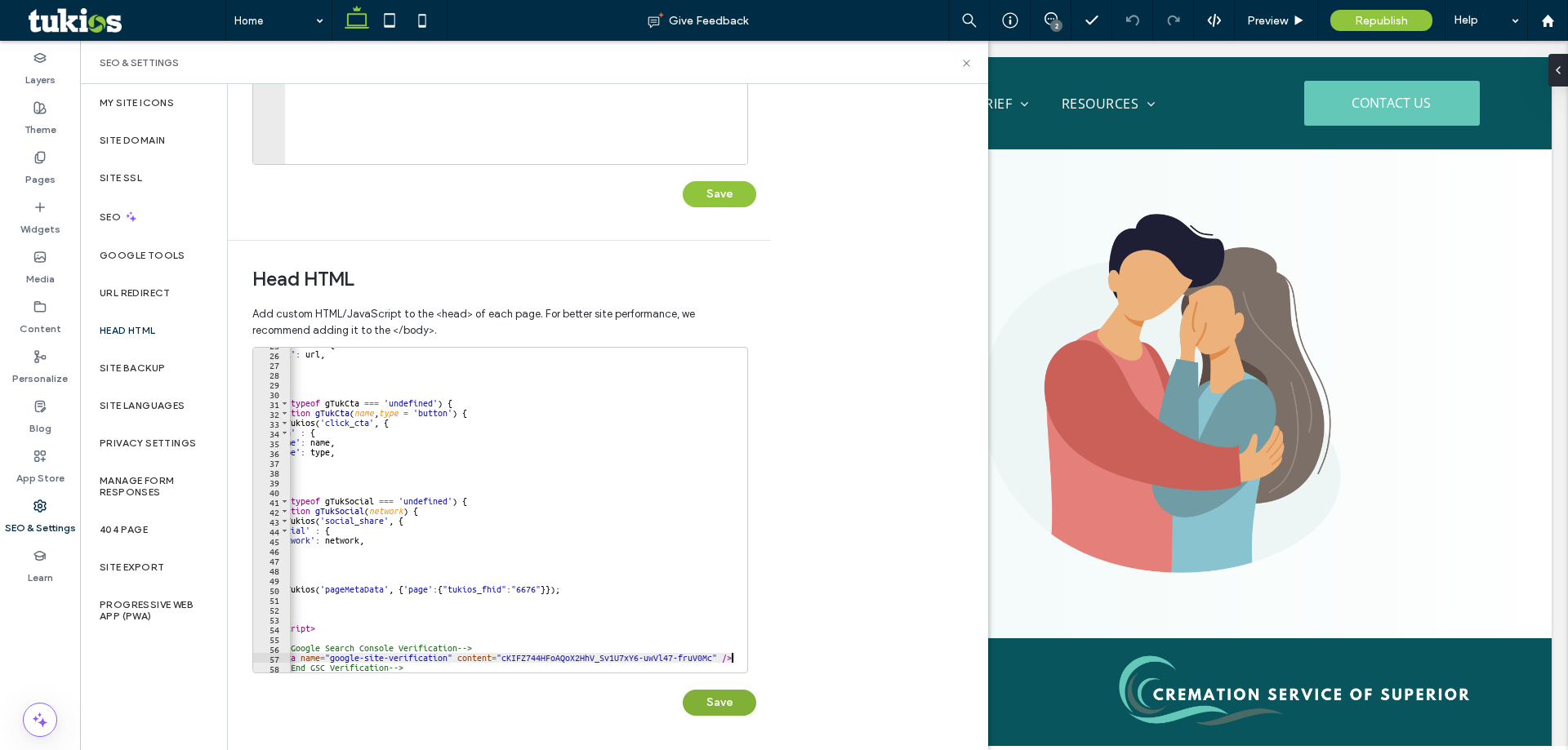
click at [738, 706] on button "Save" at bounding box center [718, 702] width 73 height 26
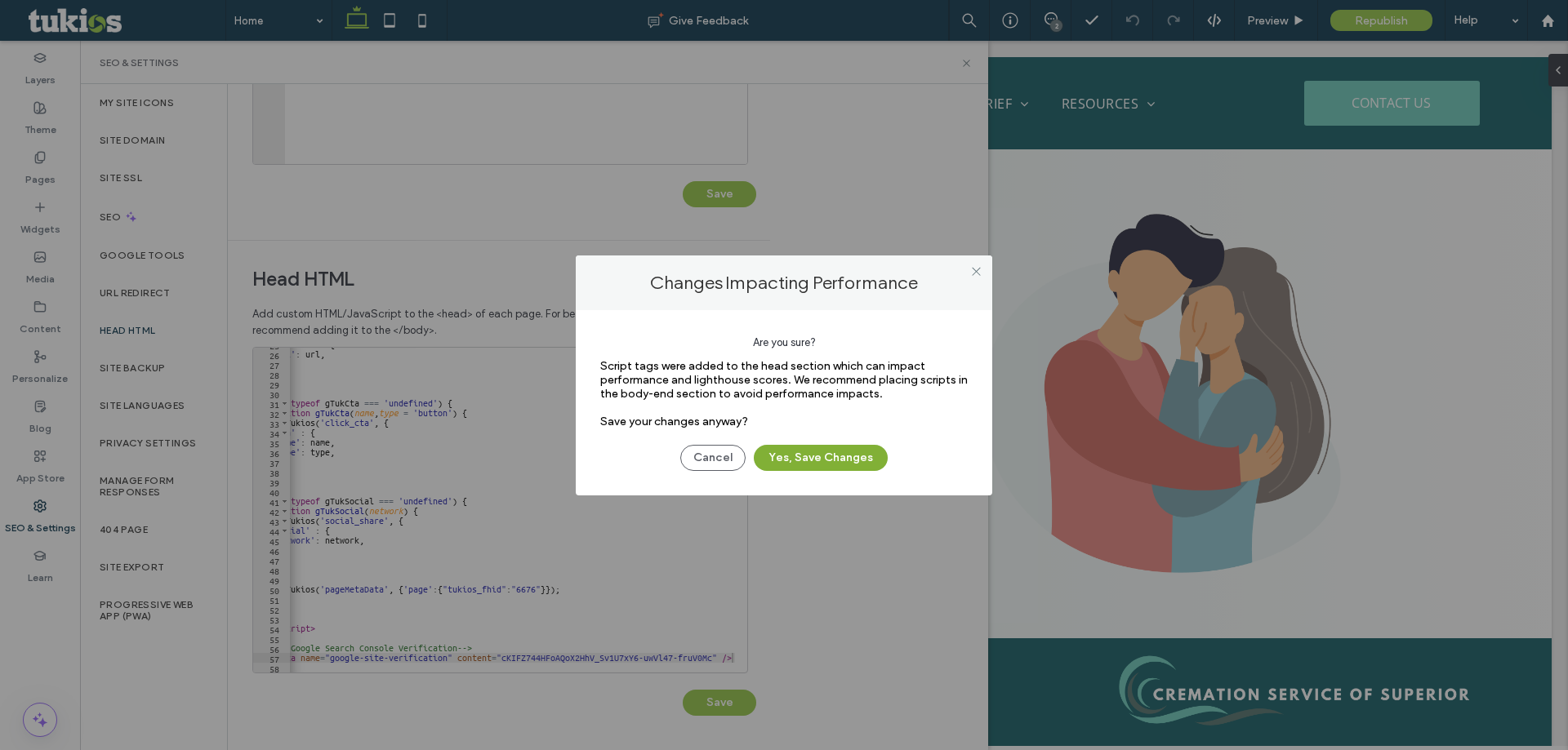
click at [843, 460] on button "Yes, Save Changes" at bounding box center [821, 457] width 134 height 26
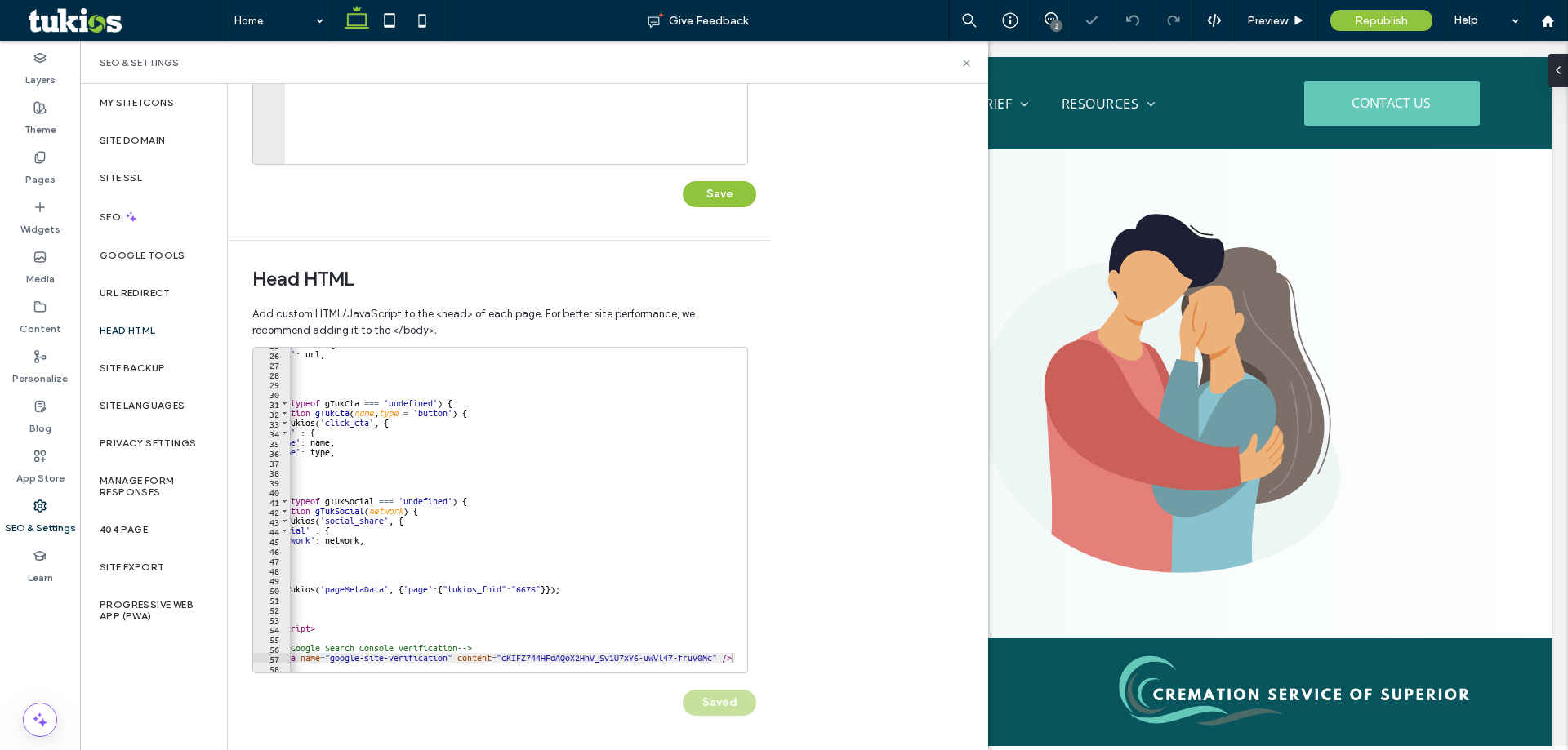
scroll to position [0, 0]
click at [1282, 18] on span "Preview" at bounding box center [1266, 20] width 41 height 14
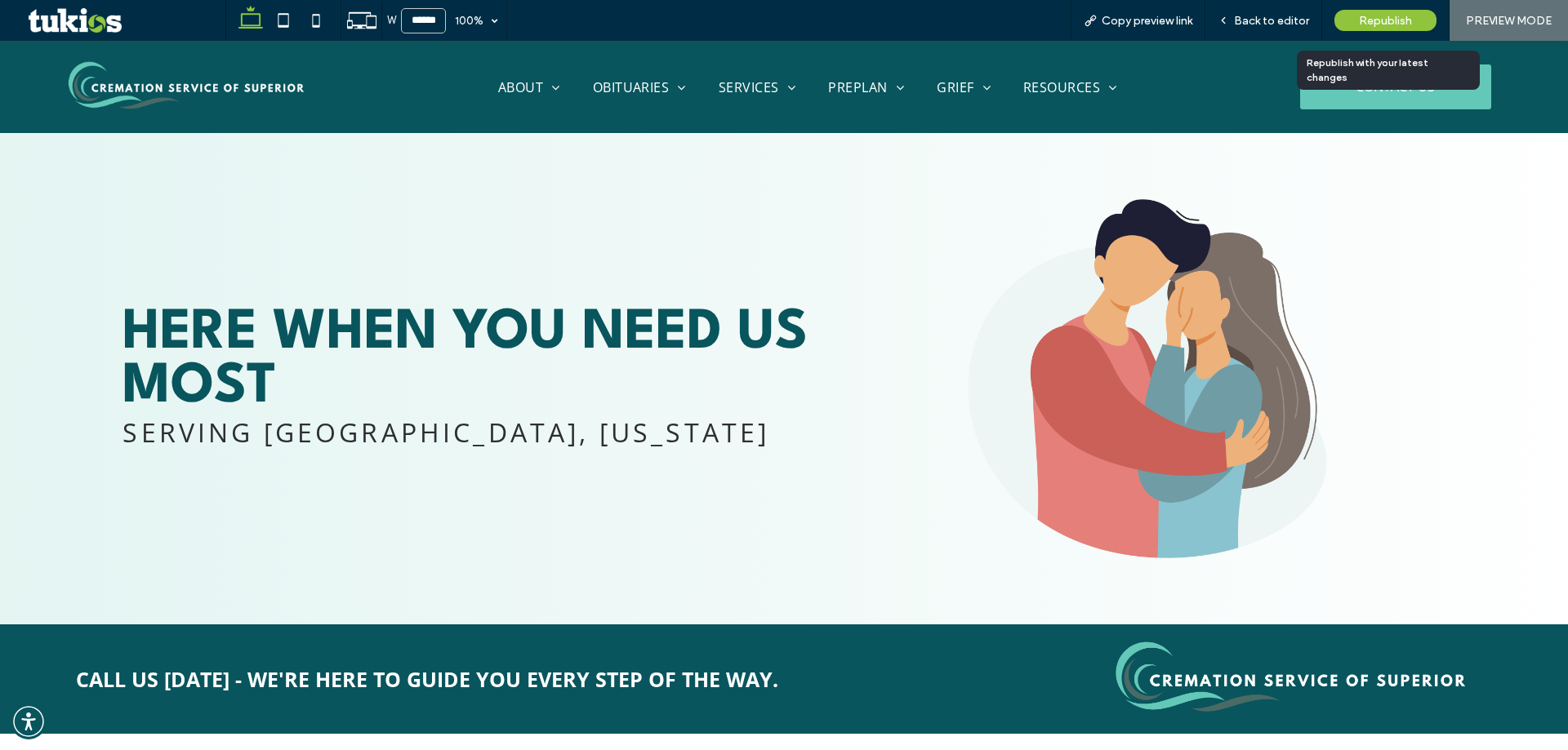
click at [1373, 17] on span "Republish" at bounding box center [1385, 20] width 53 height 14
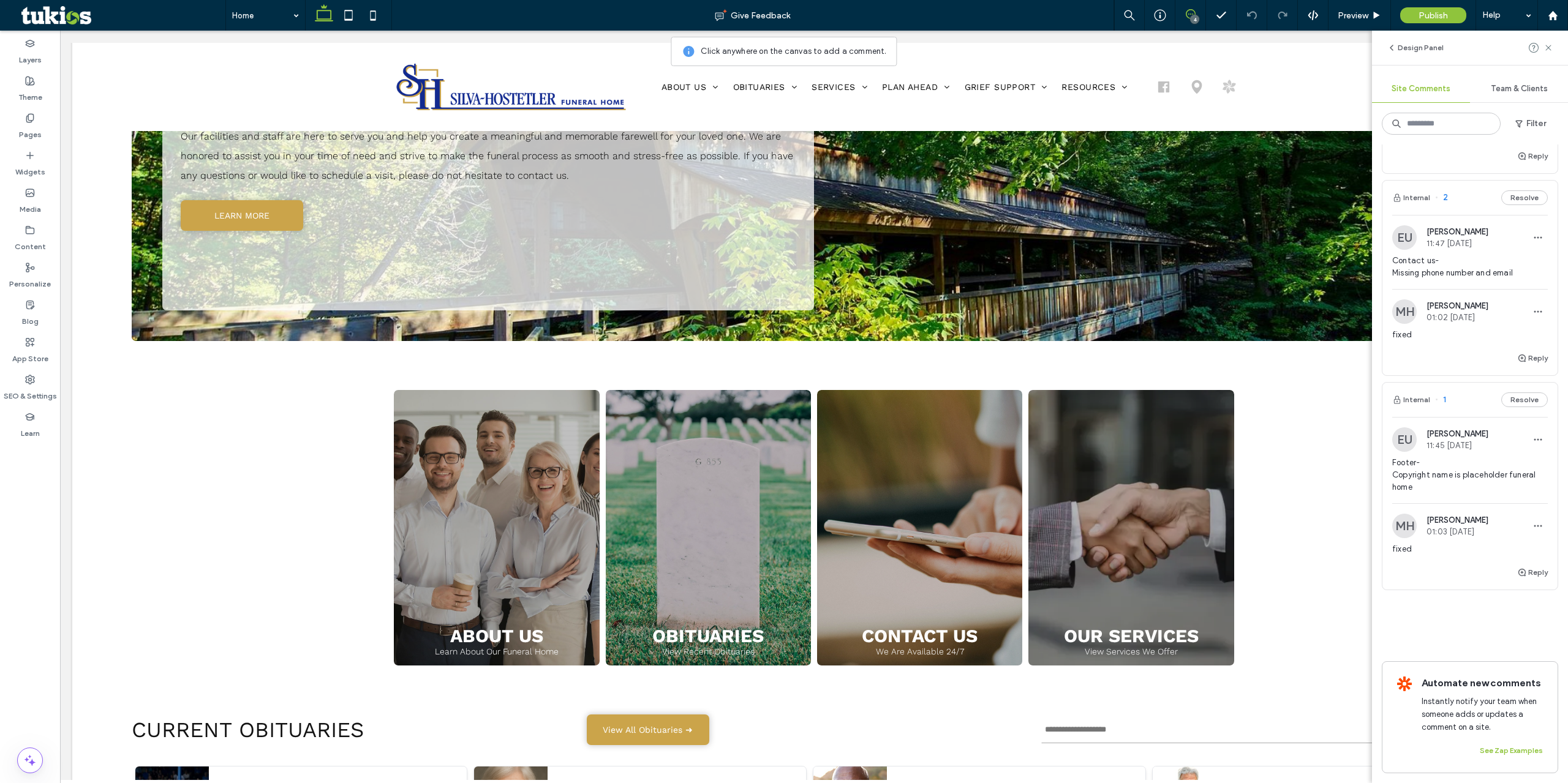
click at [1428, 462] on span "Footer- Copyright name is placeholder funeral home" at bounding box center [1469, 475] width 155 height 37
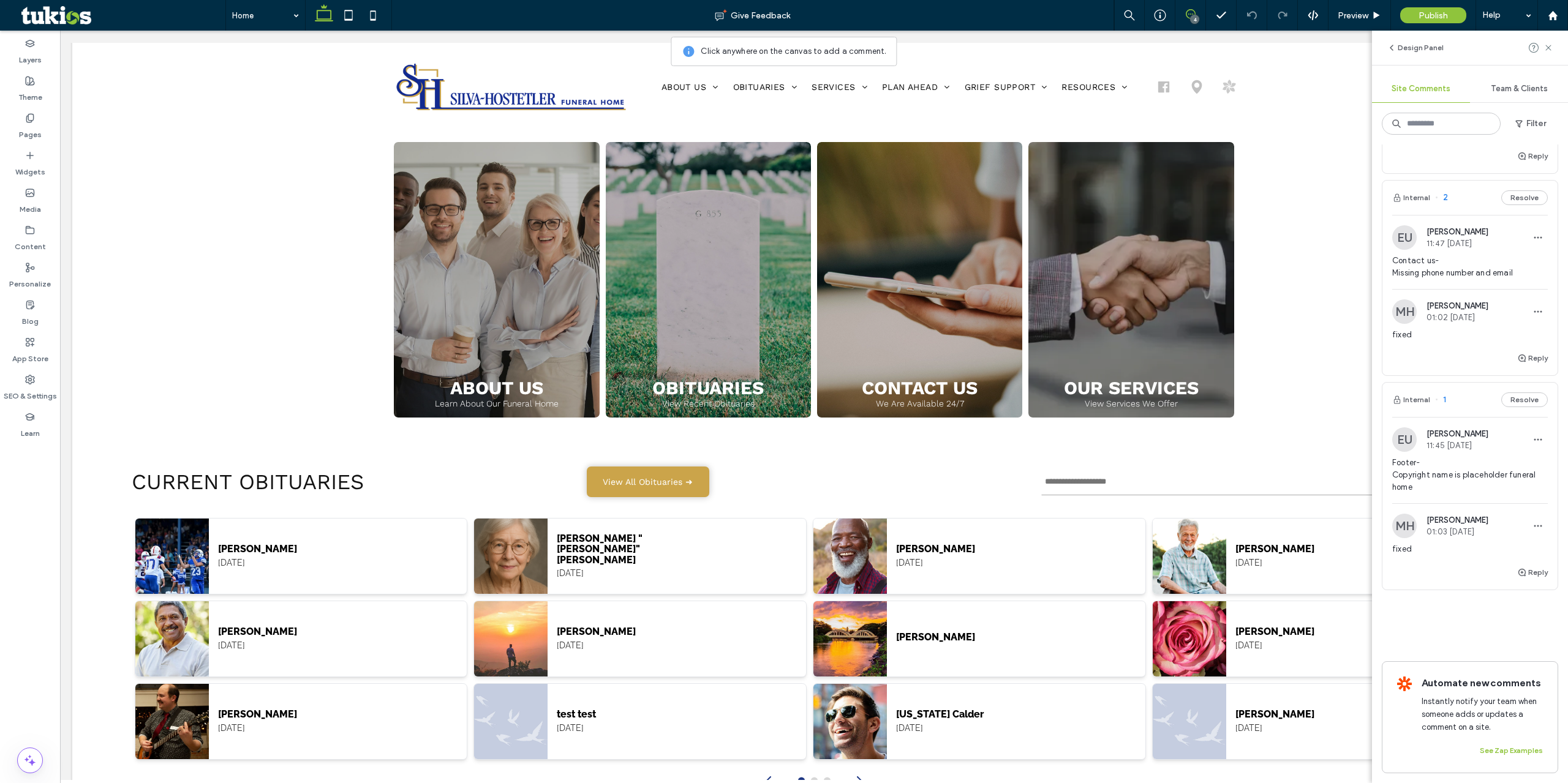
scroll to position [1651, 0]
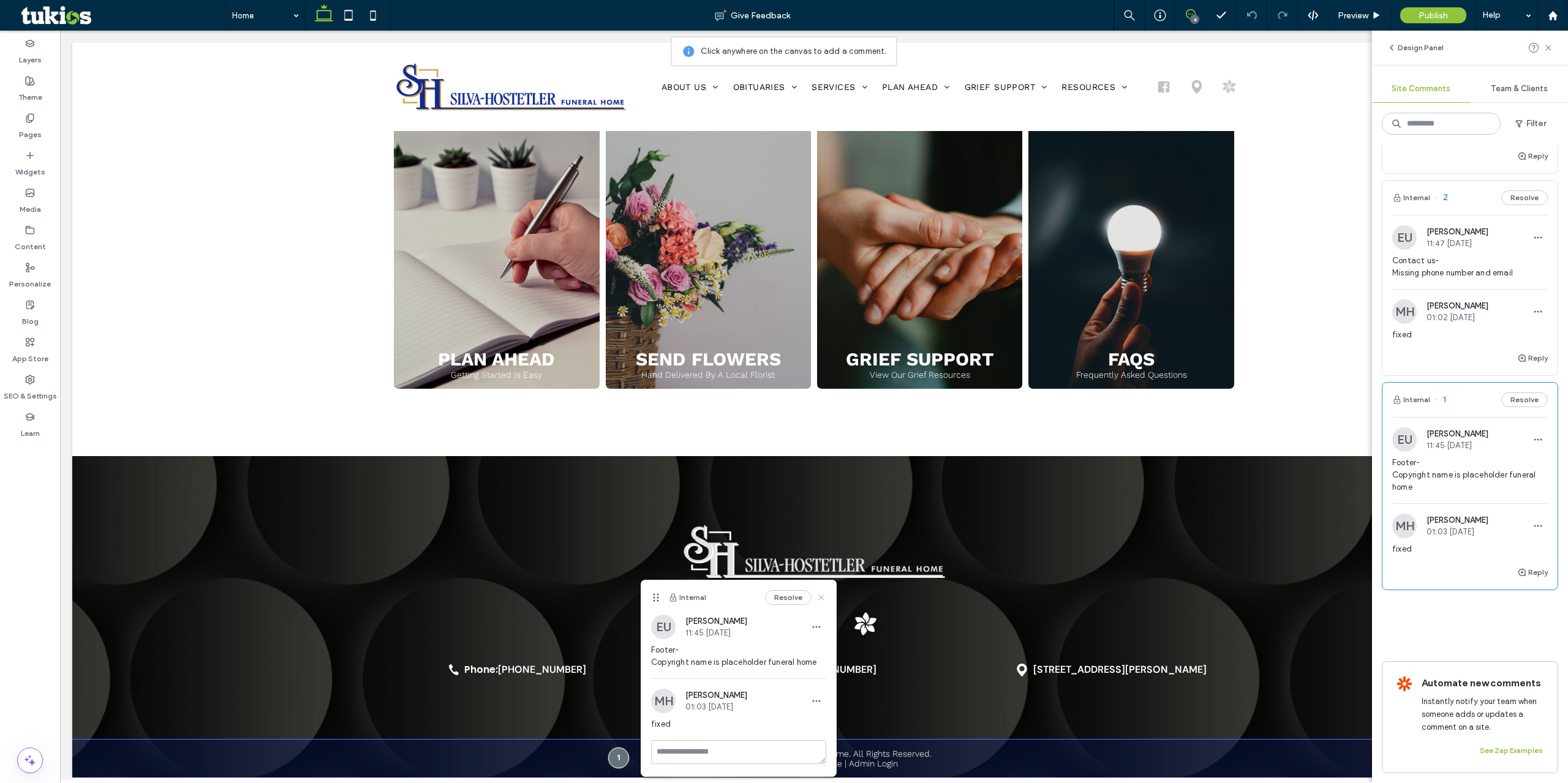
click at [818, 600] on use at bounding box center [821, 597] width 5 height 5
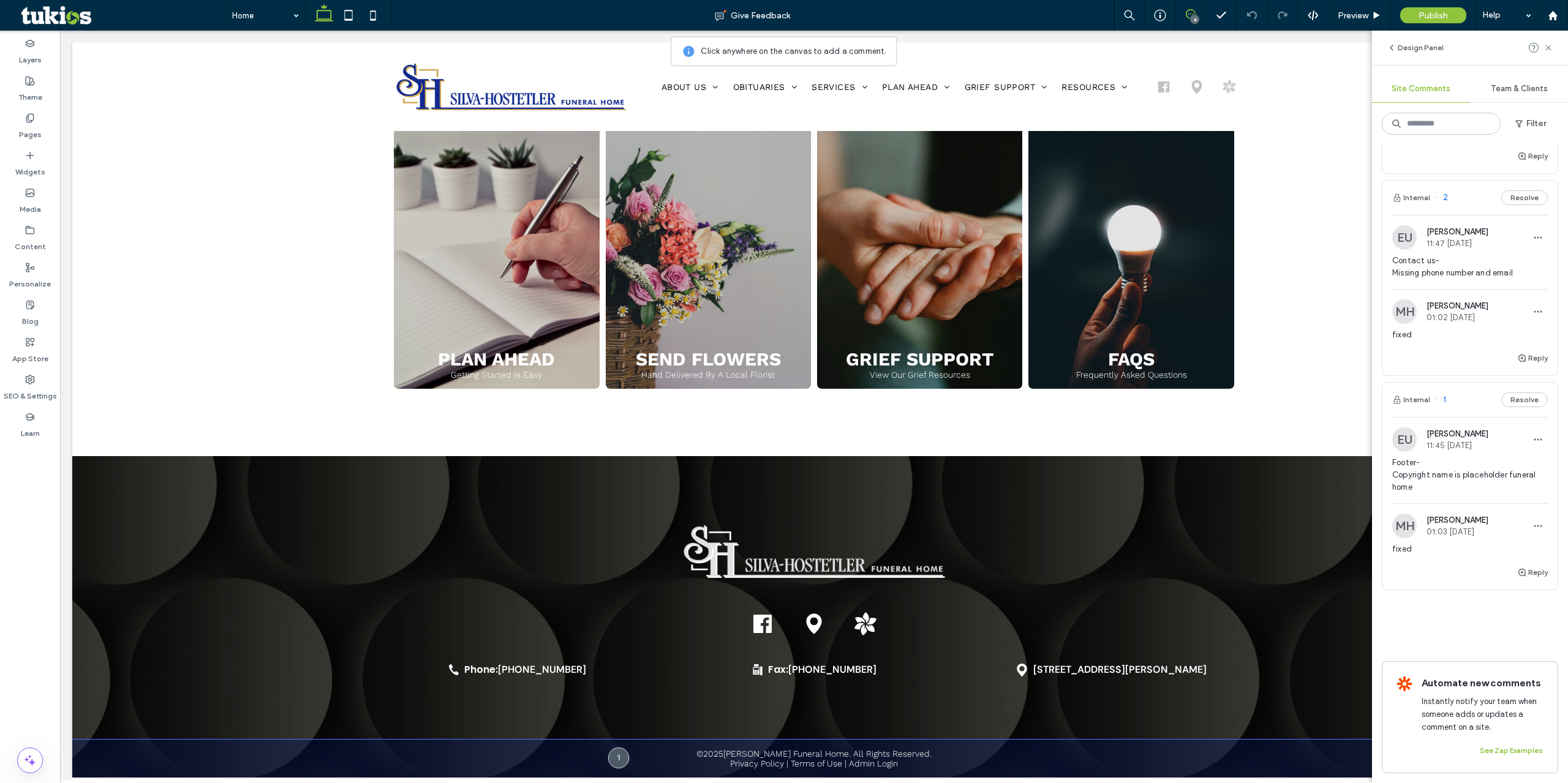
click at [1415, 255] on span "Contact us- Missing phone number and email" at bounding box center [1469, 267] width 155 height 24
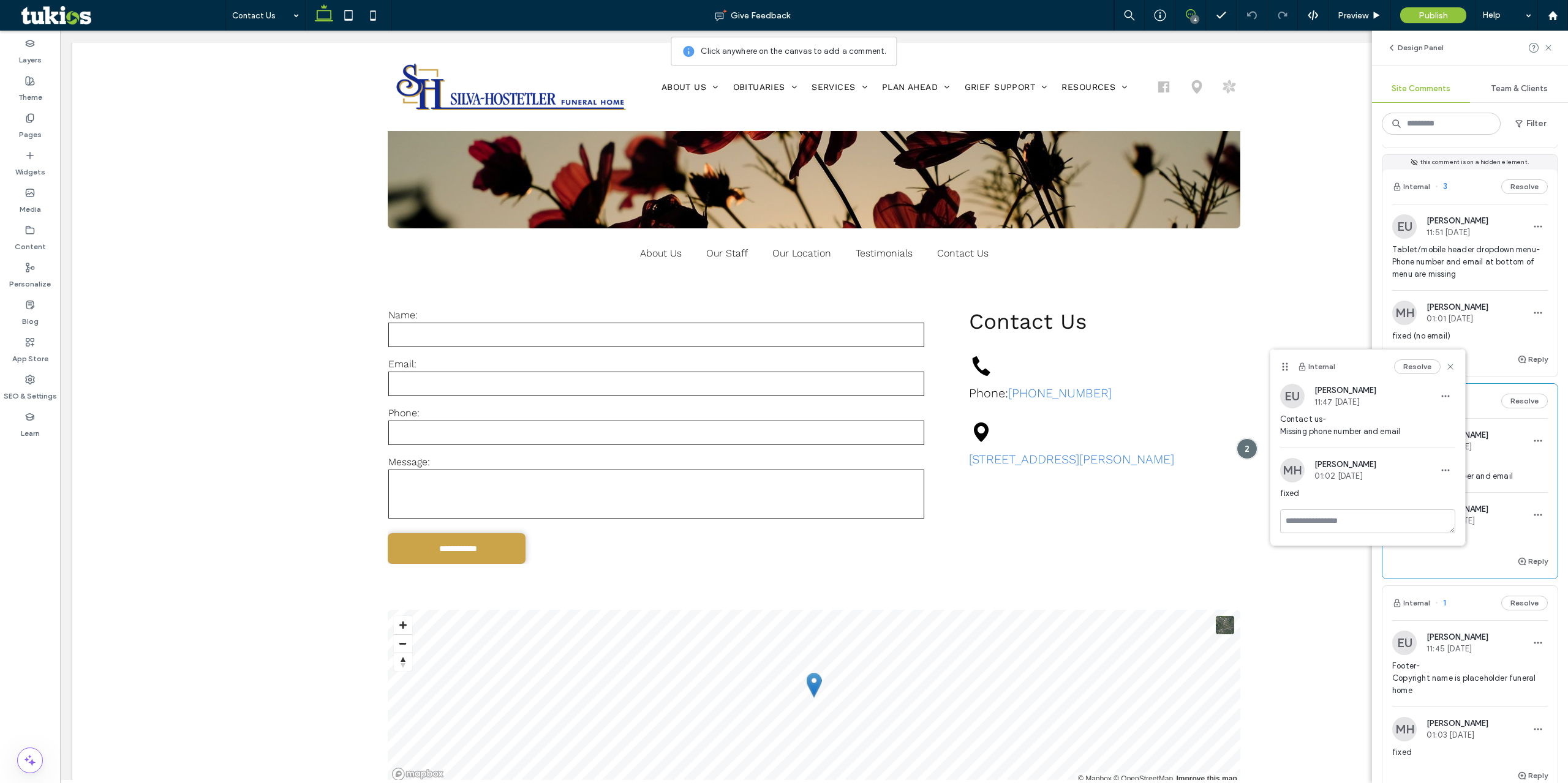
scroll to position [184, 0]
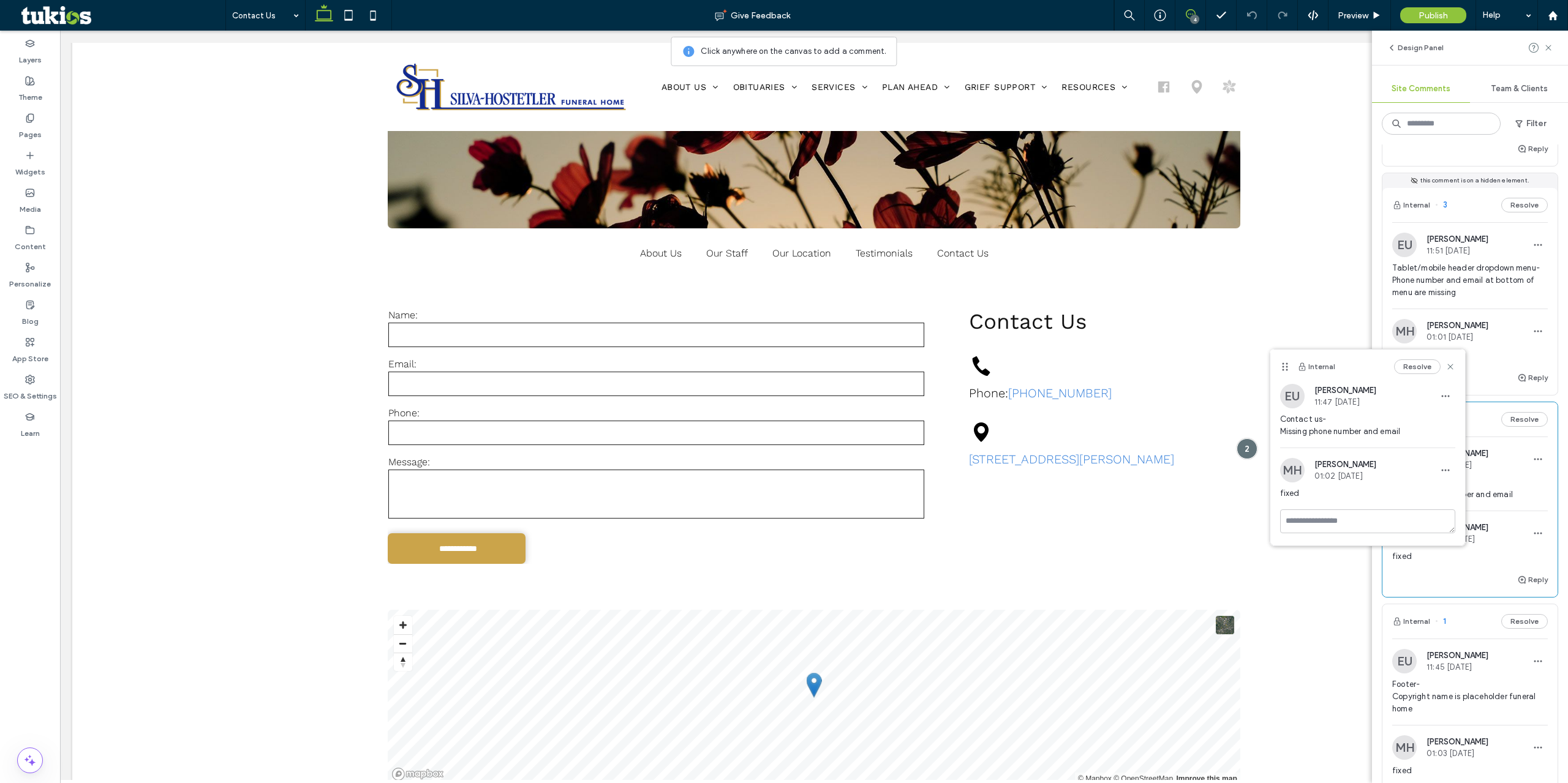
click at [1409, 273] on span "Tablet/mobile header dropdown menu- Phone number and email at bottom of menu ar…" at bounding box center [1469, 281] width 155 height 37
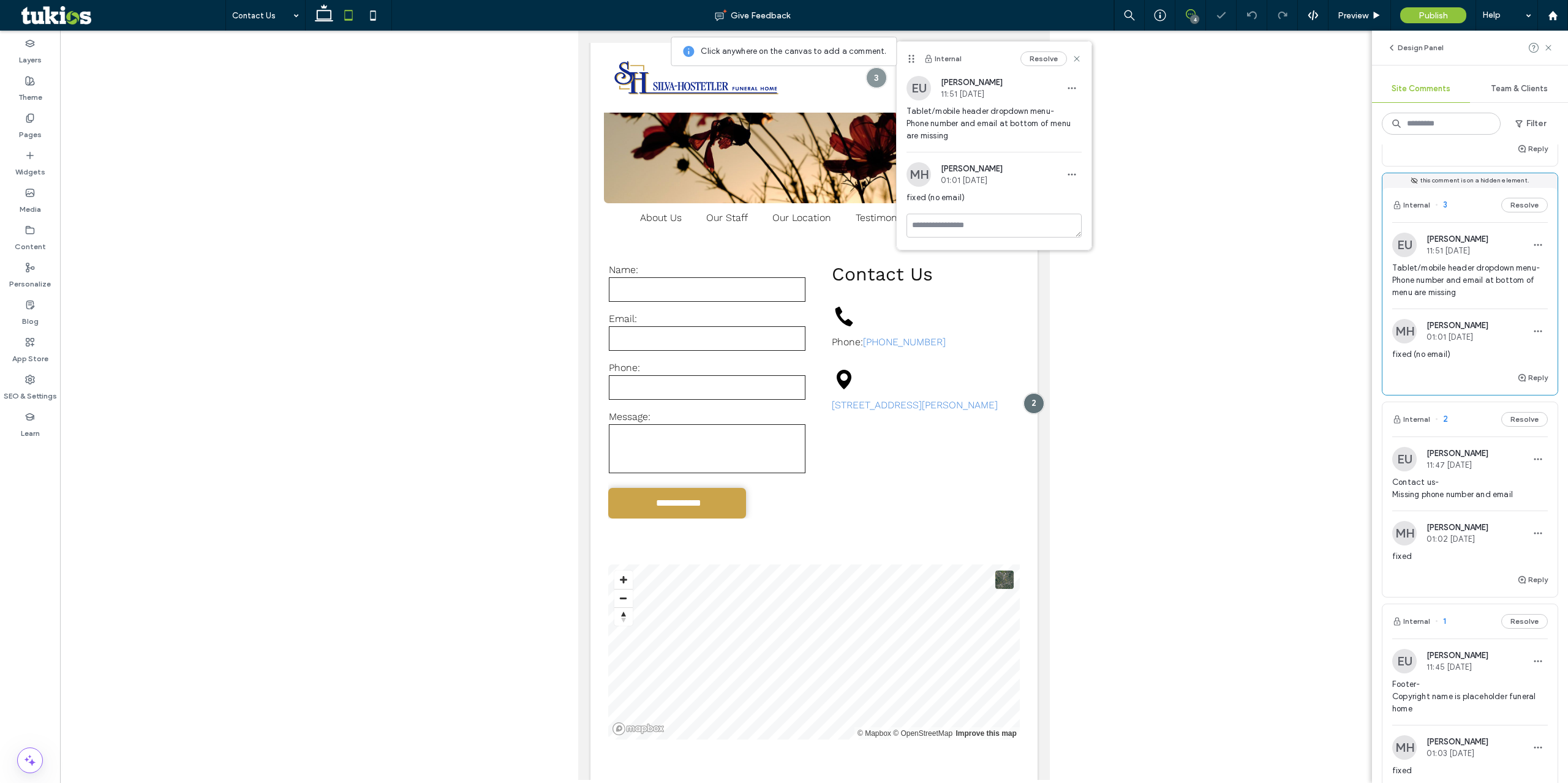
scroll to position [13, 0]
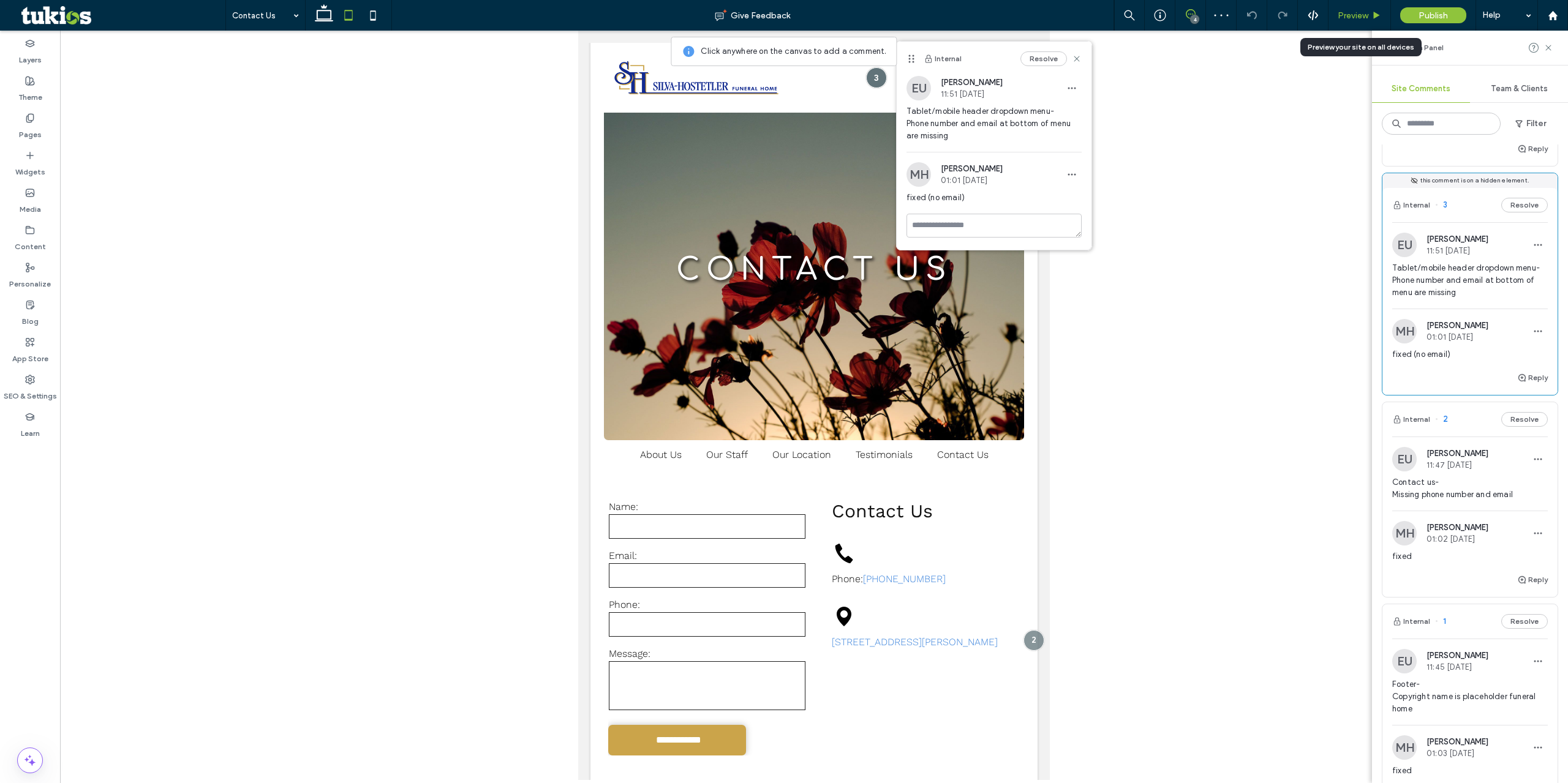
click at [1355, 16] on span "Preview" at bounding box center [1352, 15] width 31 height 10
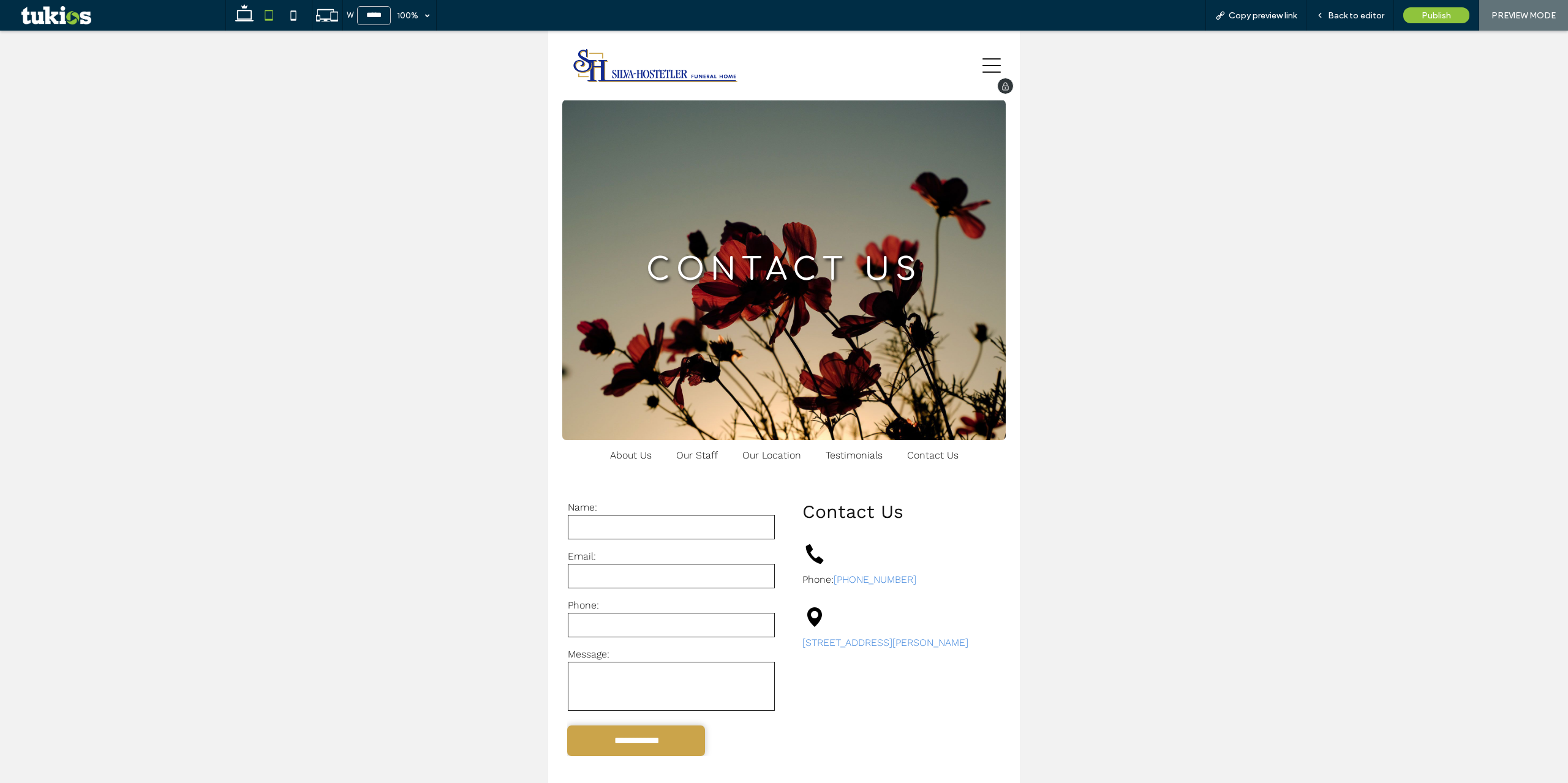
click at [973, 66] on div at bounding box center [892, 65] width 217 height 45
click at [982, 65] on icon at bounding box center [991, 66] width 18 height 15
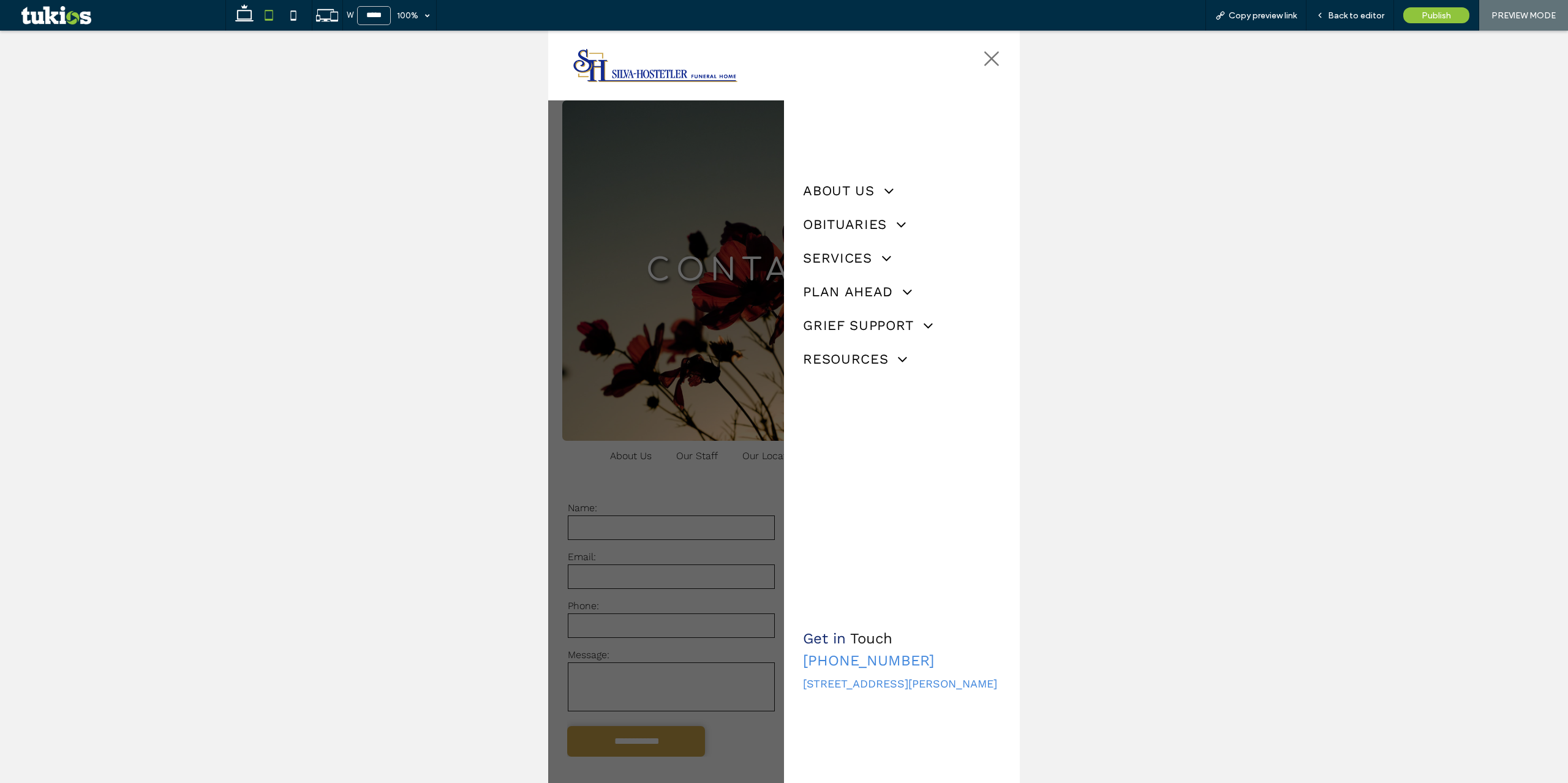
click at [997, 63] on icon at bounding box center [991, 58] width 18 height 18
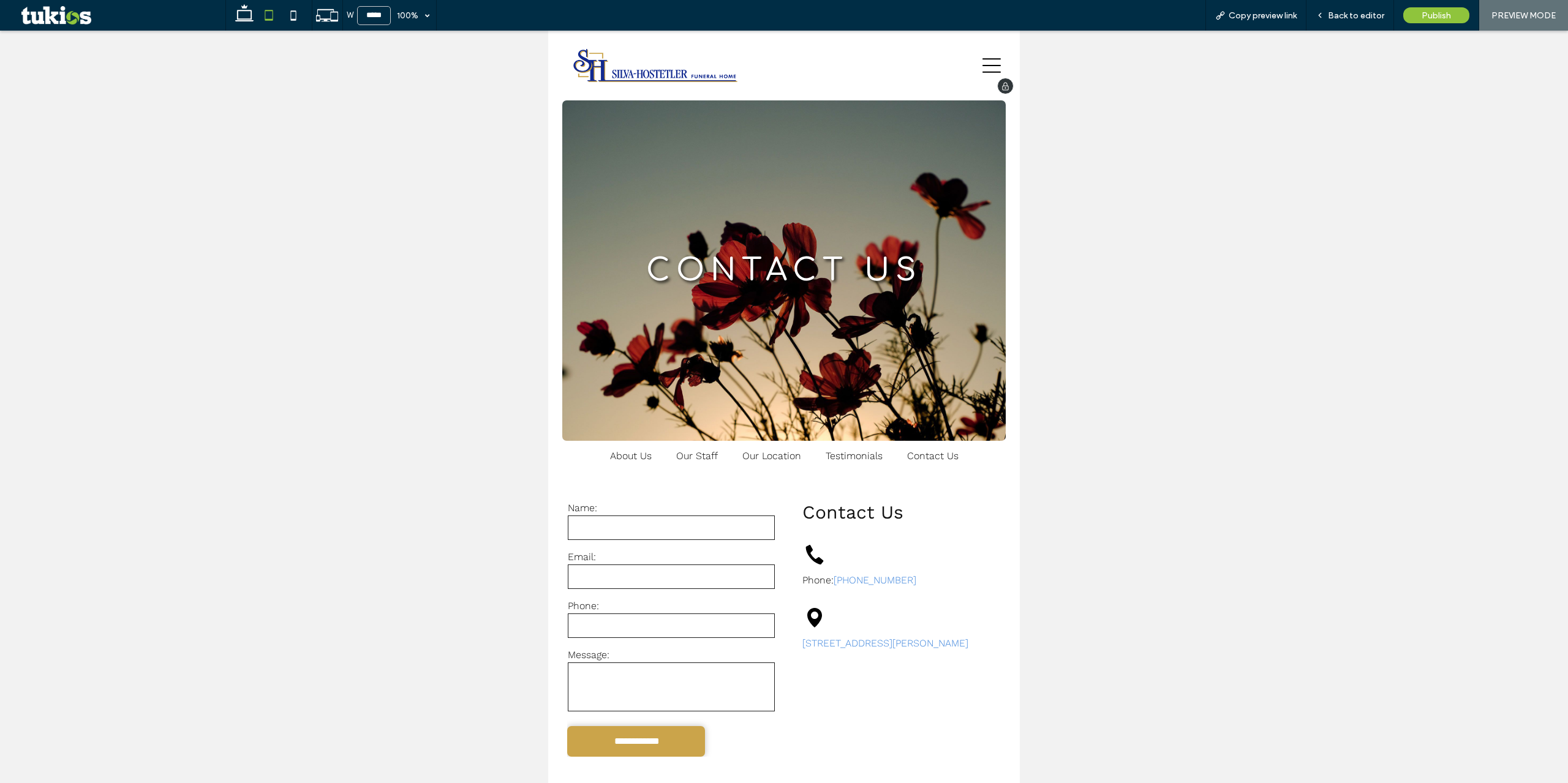
scroll to position [1, 0]
drag, startPoint x: 990, startPoint y: 64, endPoint x: 984, endPoint y: 76, distance: 13.4
click at [990, 64] on icon at bounding box center [991, 65] width 18 height 18
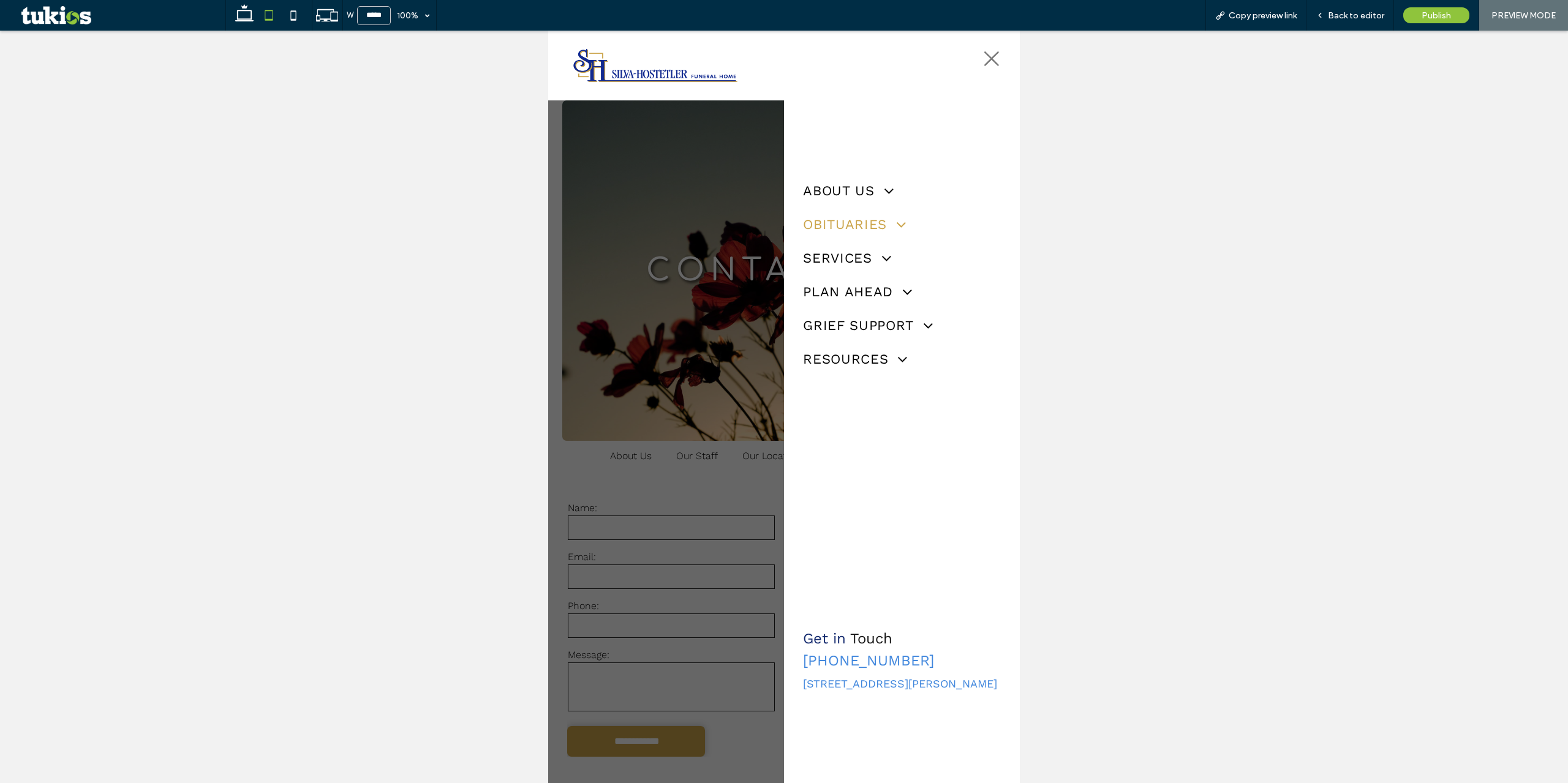
click at [852, 227] on span "Obituaries" at bounding box center [853, 224] width 102 height 16
click at [863, 254] on span "Obituaries" at bounding box center [843, 250] width 65 height 13
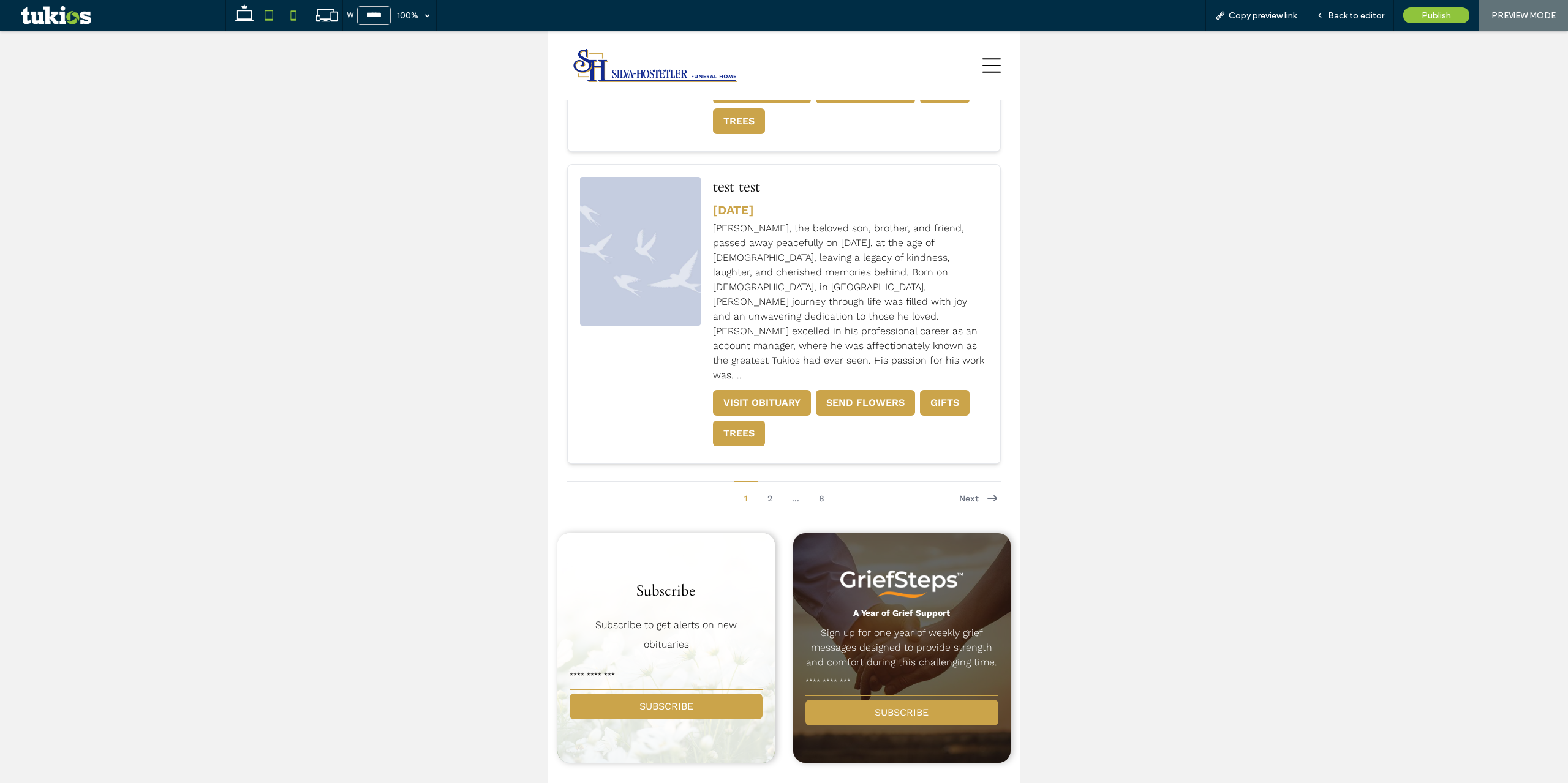
click at [294, 20] on use at bounding box center [293, 15] width 5 height 9
type input "*****"
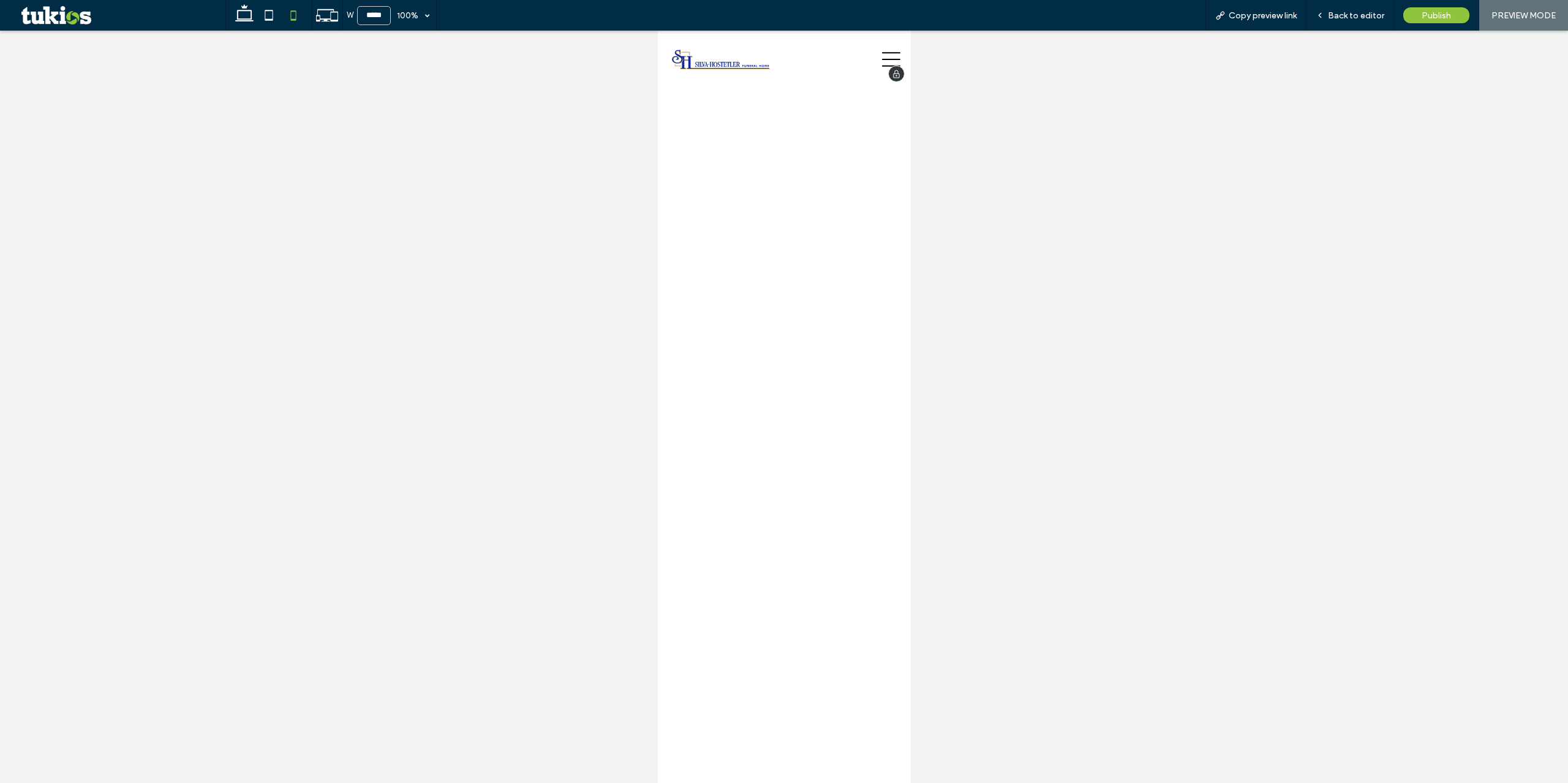
scroll to position [1830, 0]
click at [887, 66] on div at bounding box center [896, 74] width 16 height 16
click at [883, 56] on icon at bounding box center [890, 59] width 18 height 18
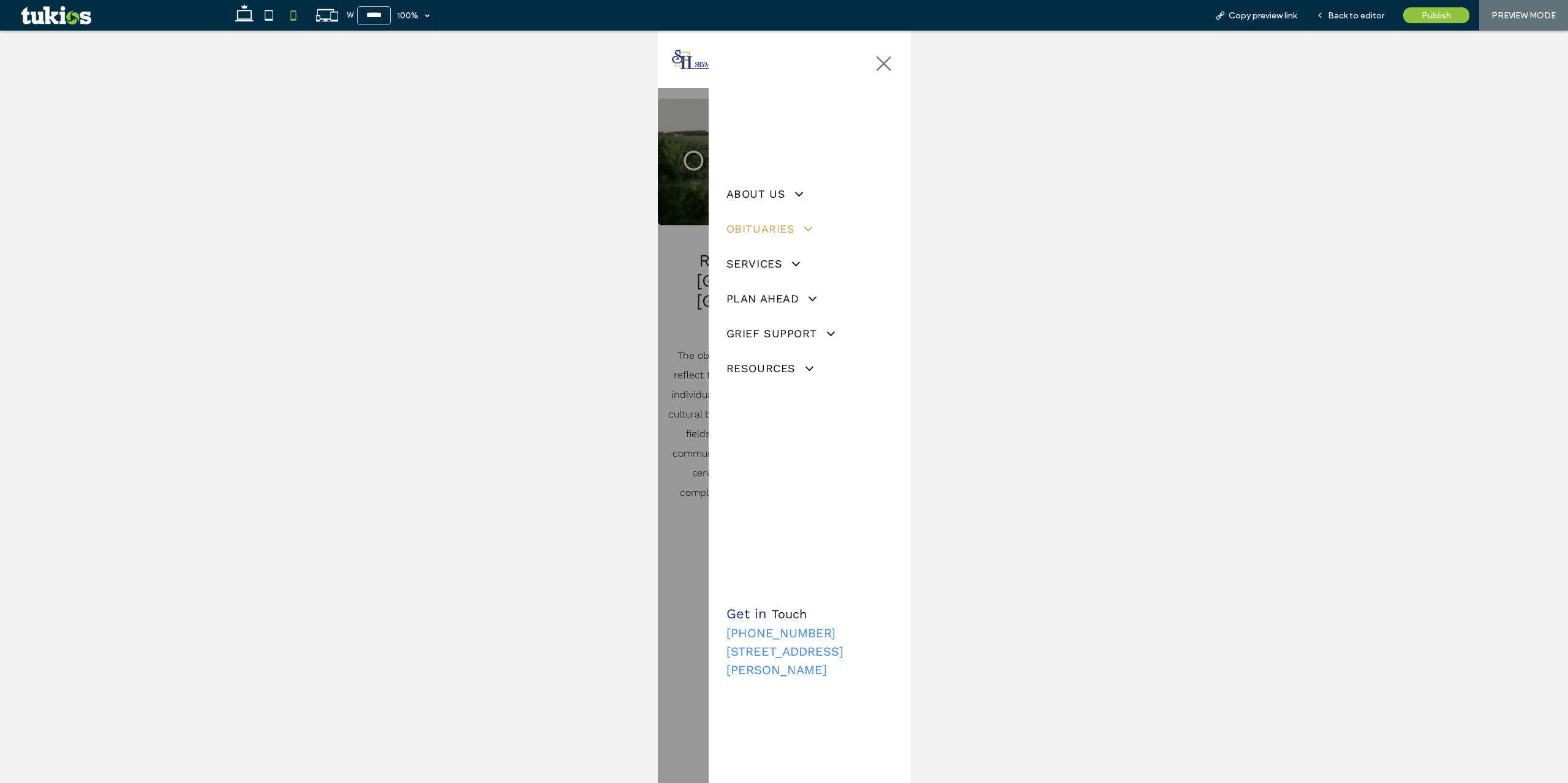
click at [801, 218] on link "Obituaries" at bounding box center [809, 225] width 167 height 35
click at [787, 257] on span "Obituaries" at bounding box center [762, 258] width 58 height 15
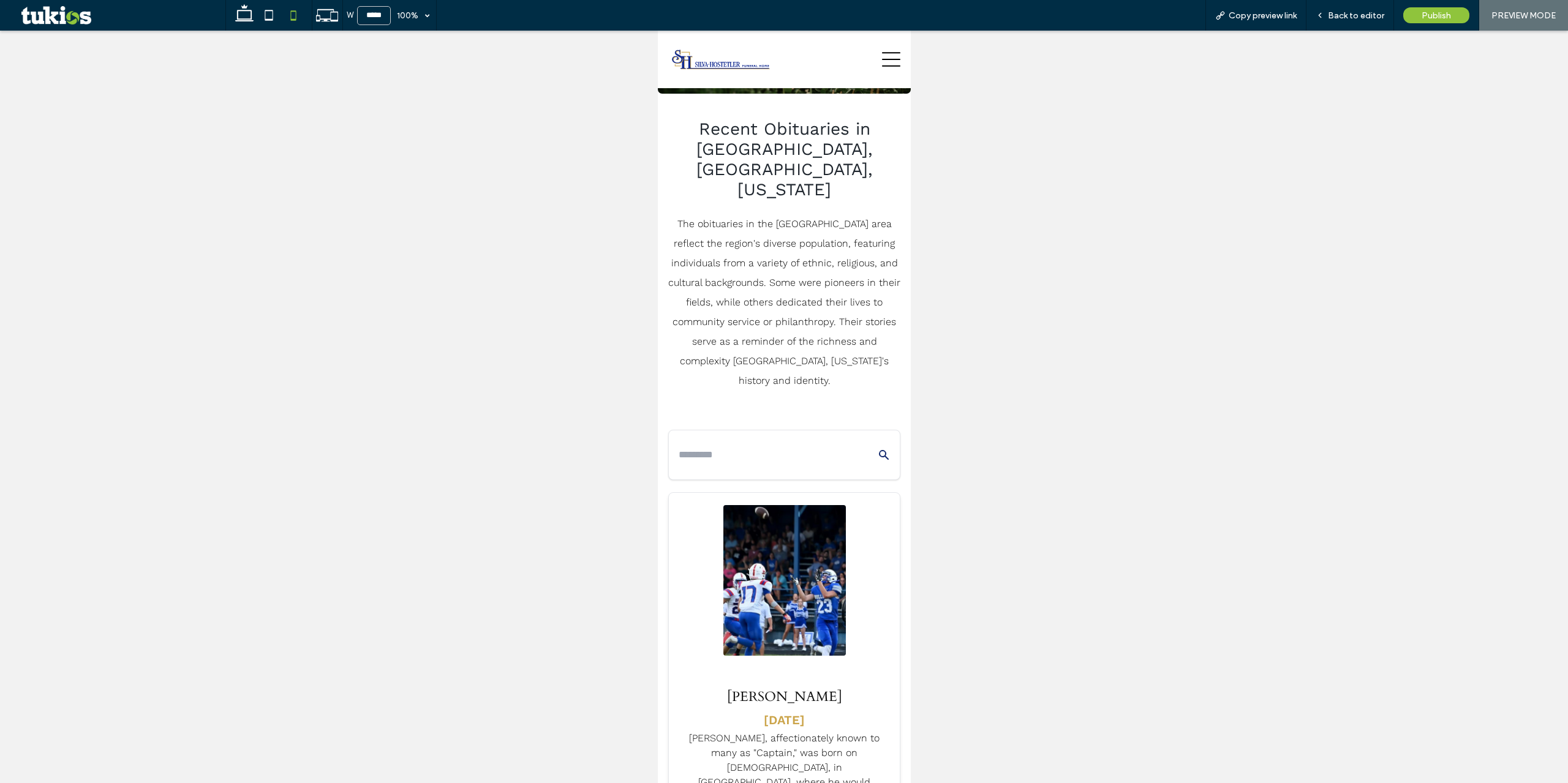
scroll to position [123, 0]
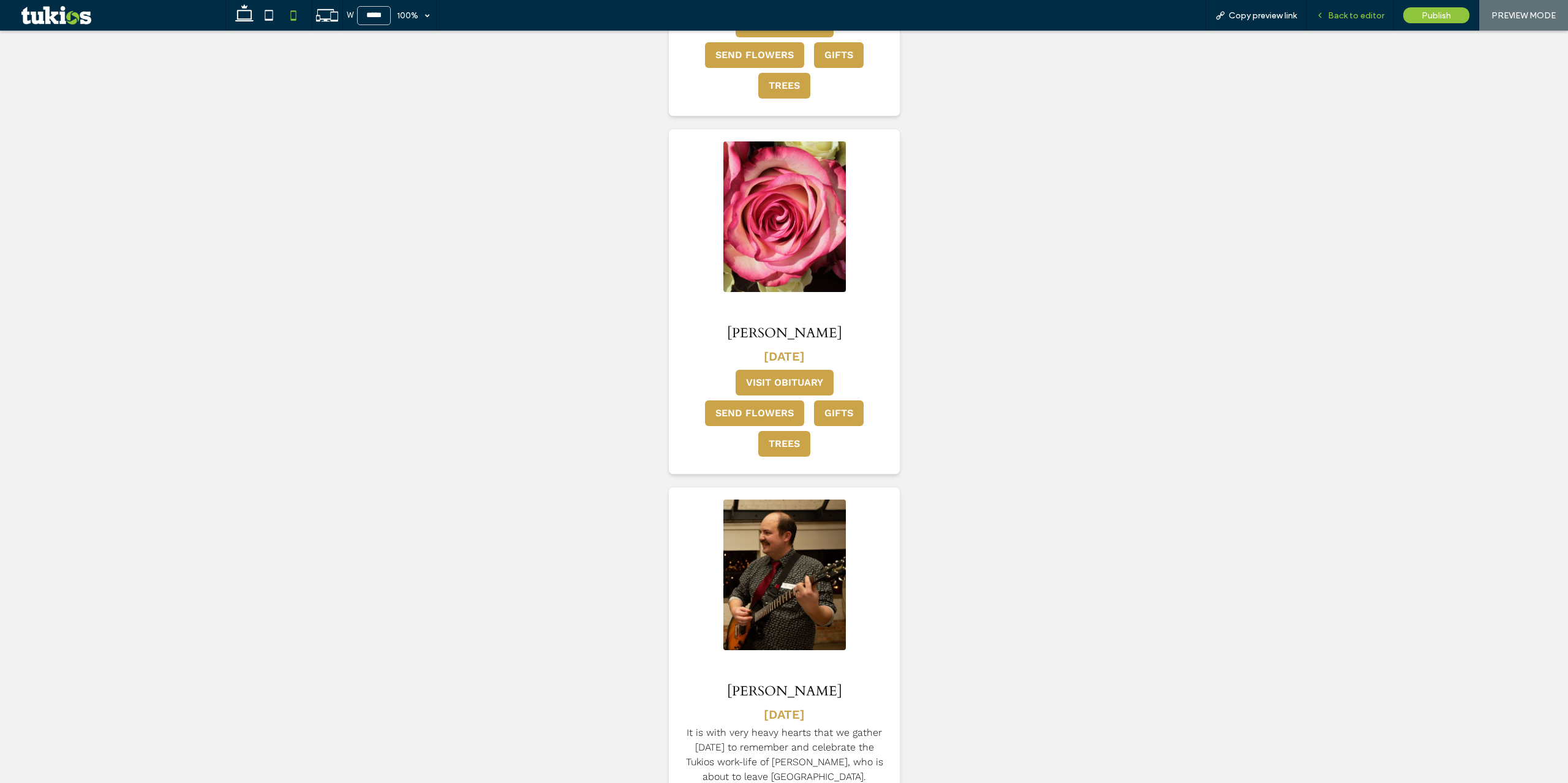
click at [1364, 16] on span "Back to editor" at bounding box center [1356, 15] width 56 height 10
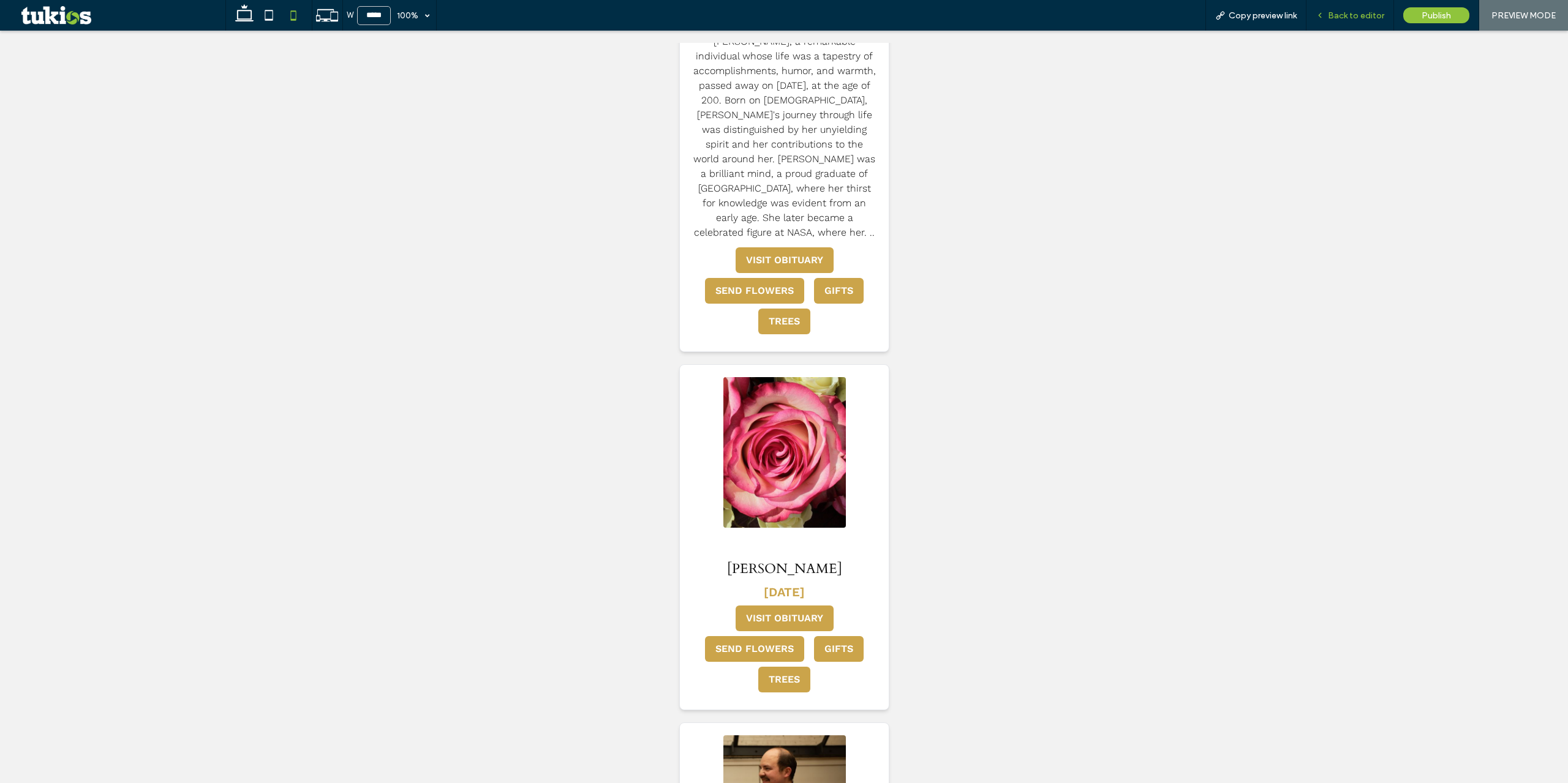
scroll to position [4530, 0]
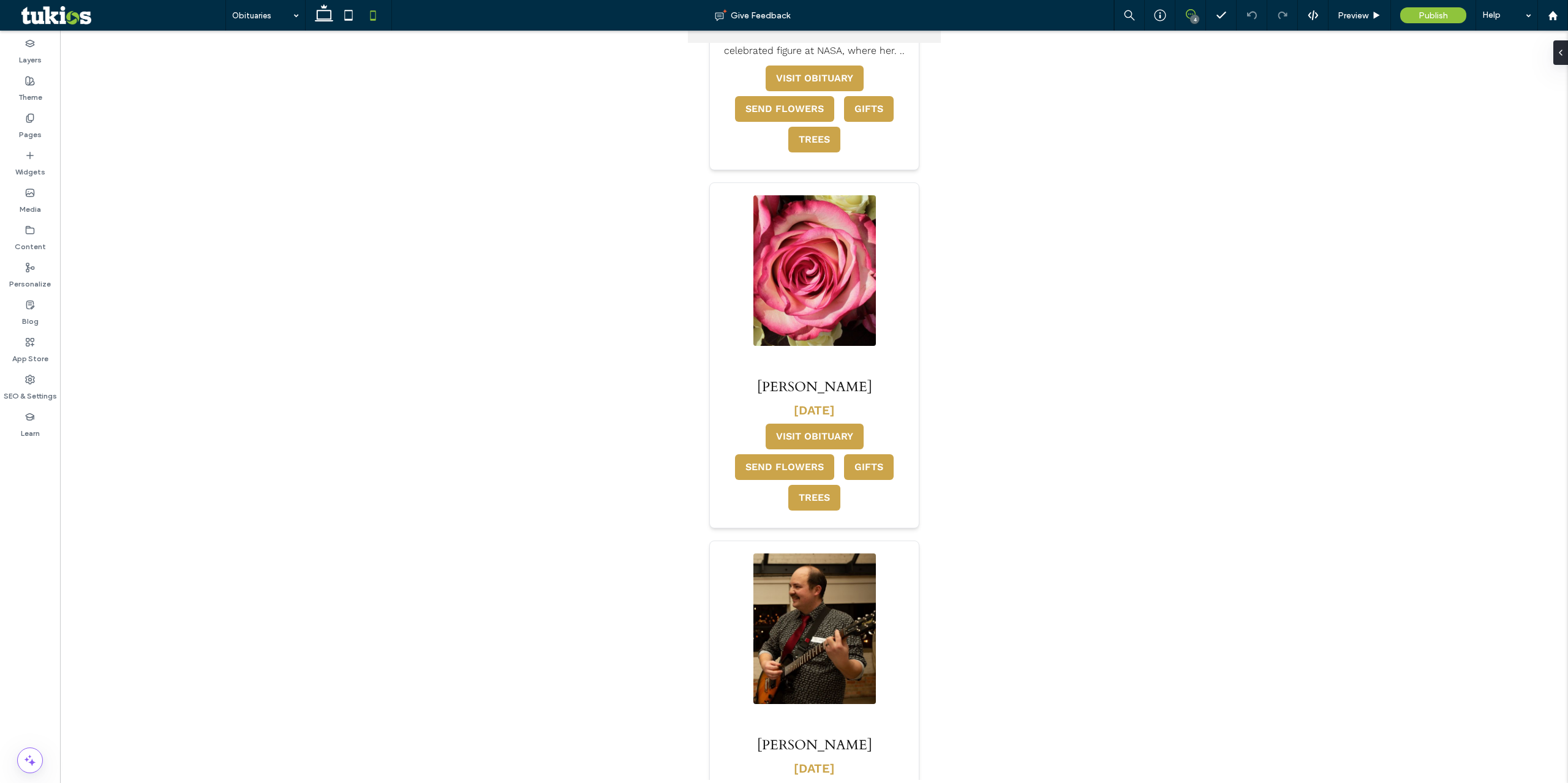
click at [1188, 12] on icon at bounding box center [1190, 14] width 9 height 9
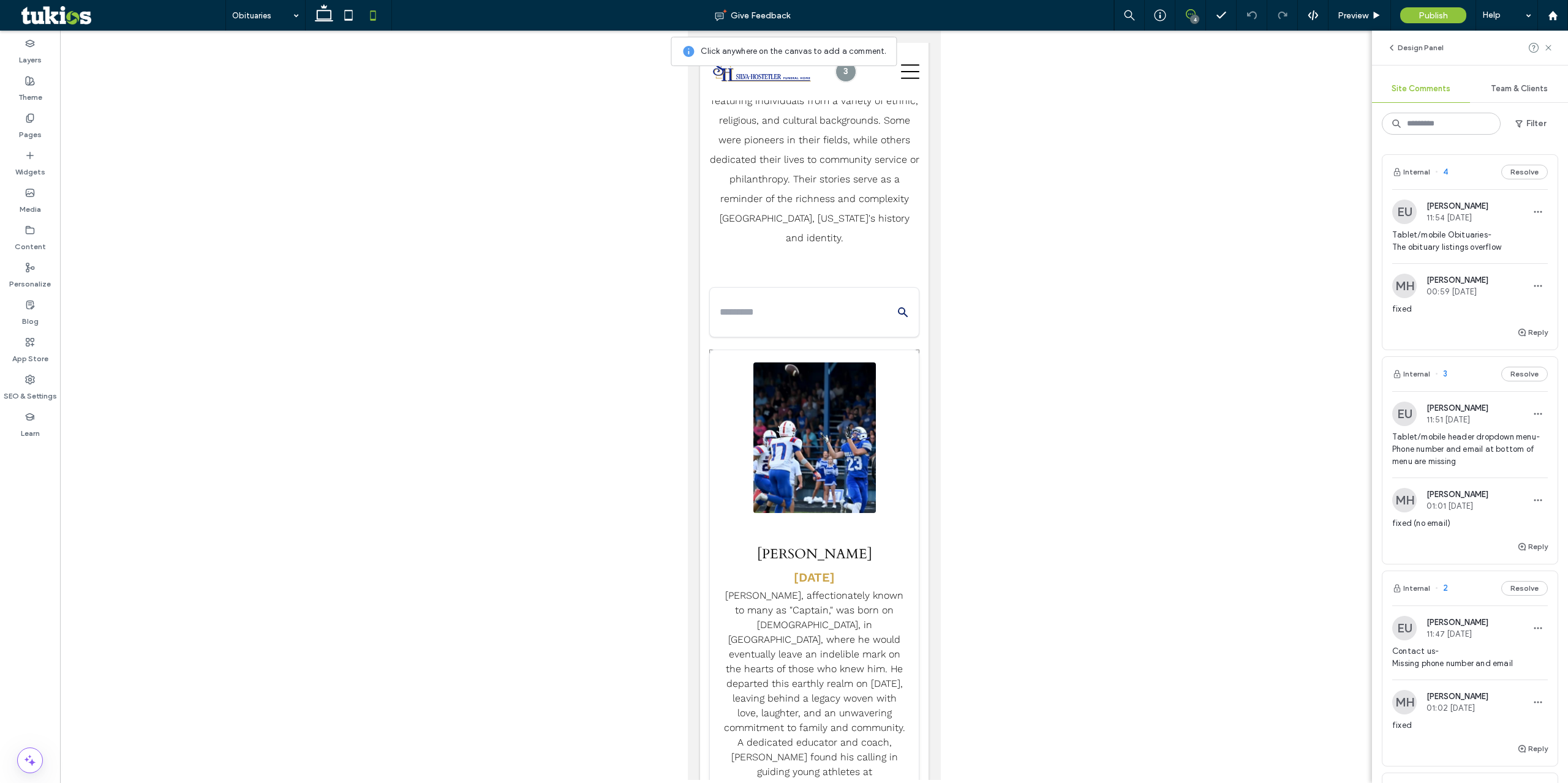
scroll to position [0, 0]
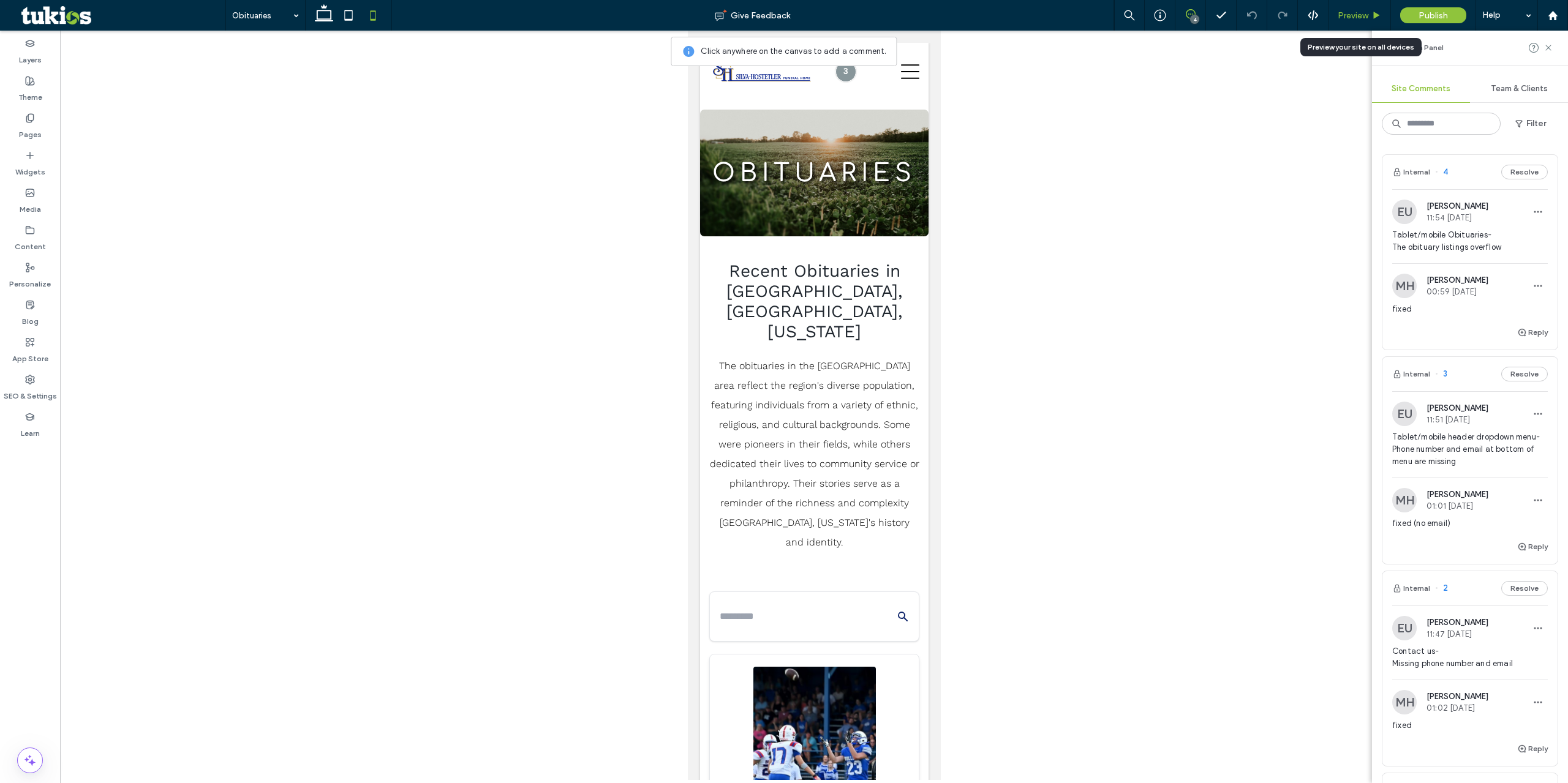
click at [1344, 13] on span "Preview" at bounding box center [1352, 15] width 31 height 10
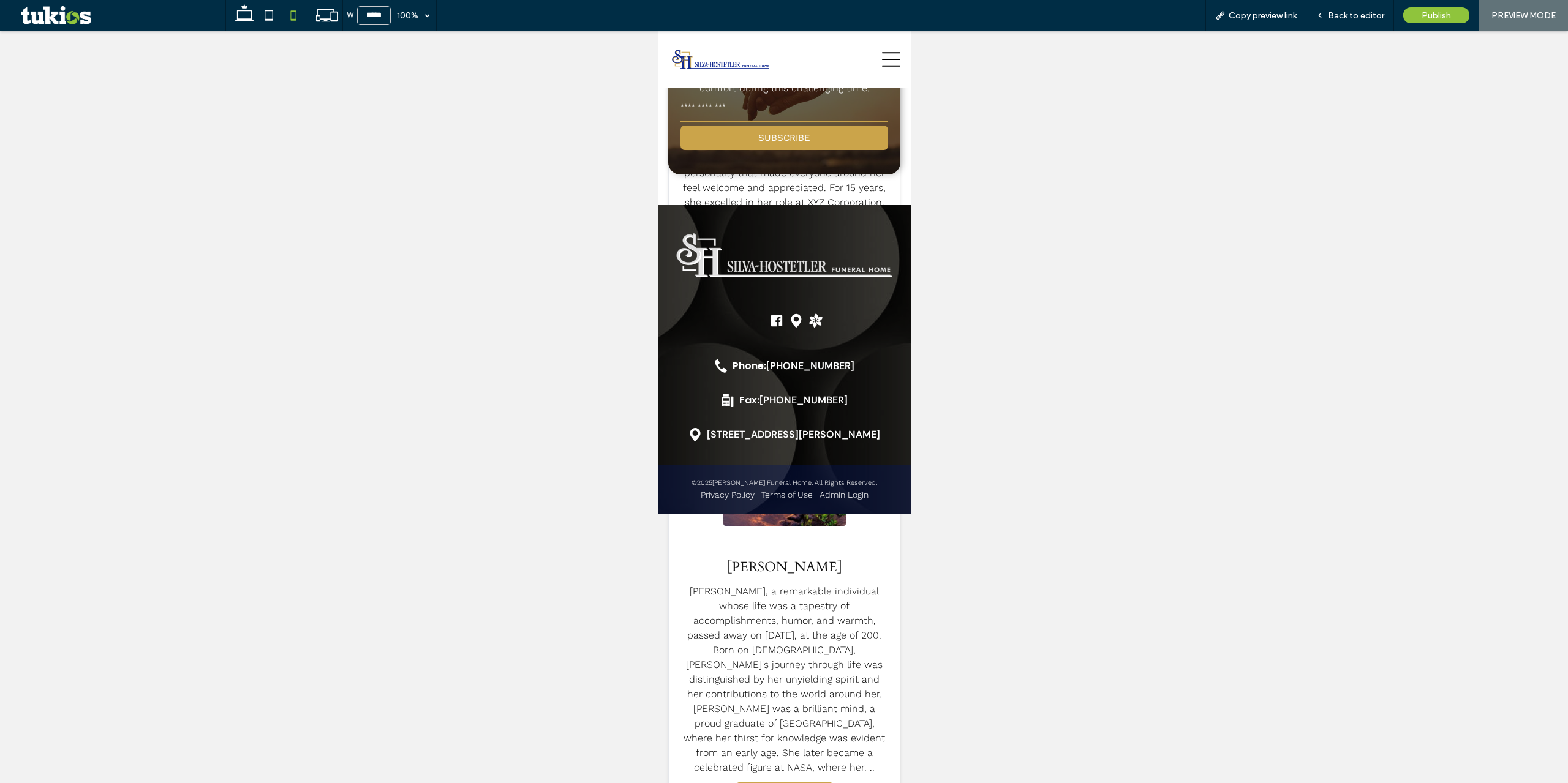
scroll to position [3548, 0]
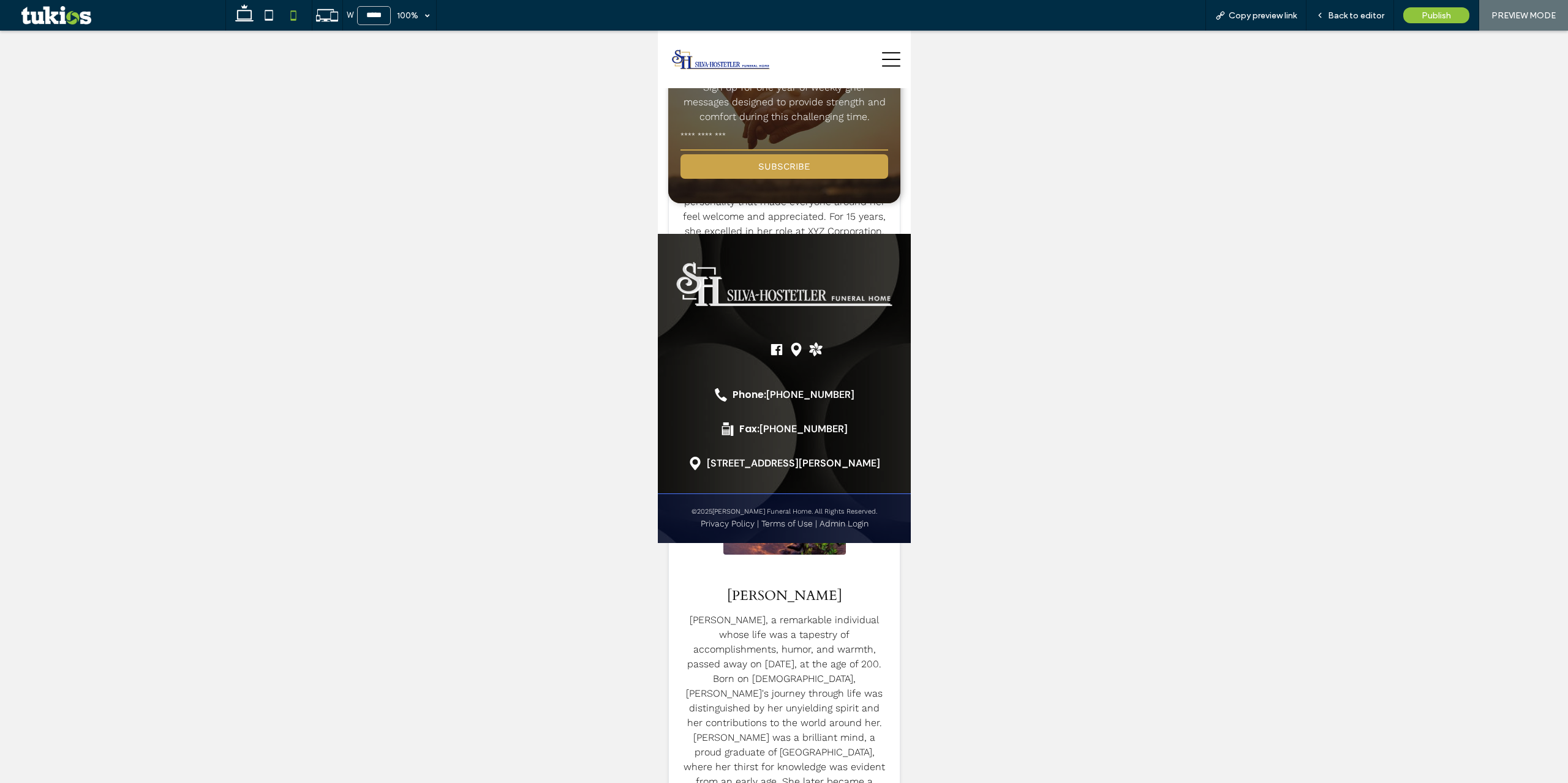
click at [1314, 282] on div at bounding box center [784, 407] width 1568 height 752
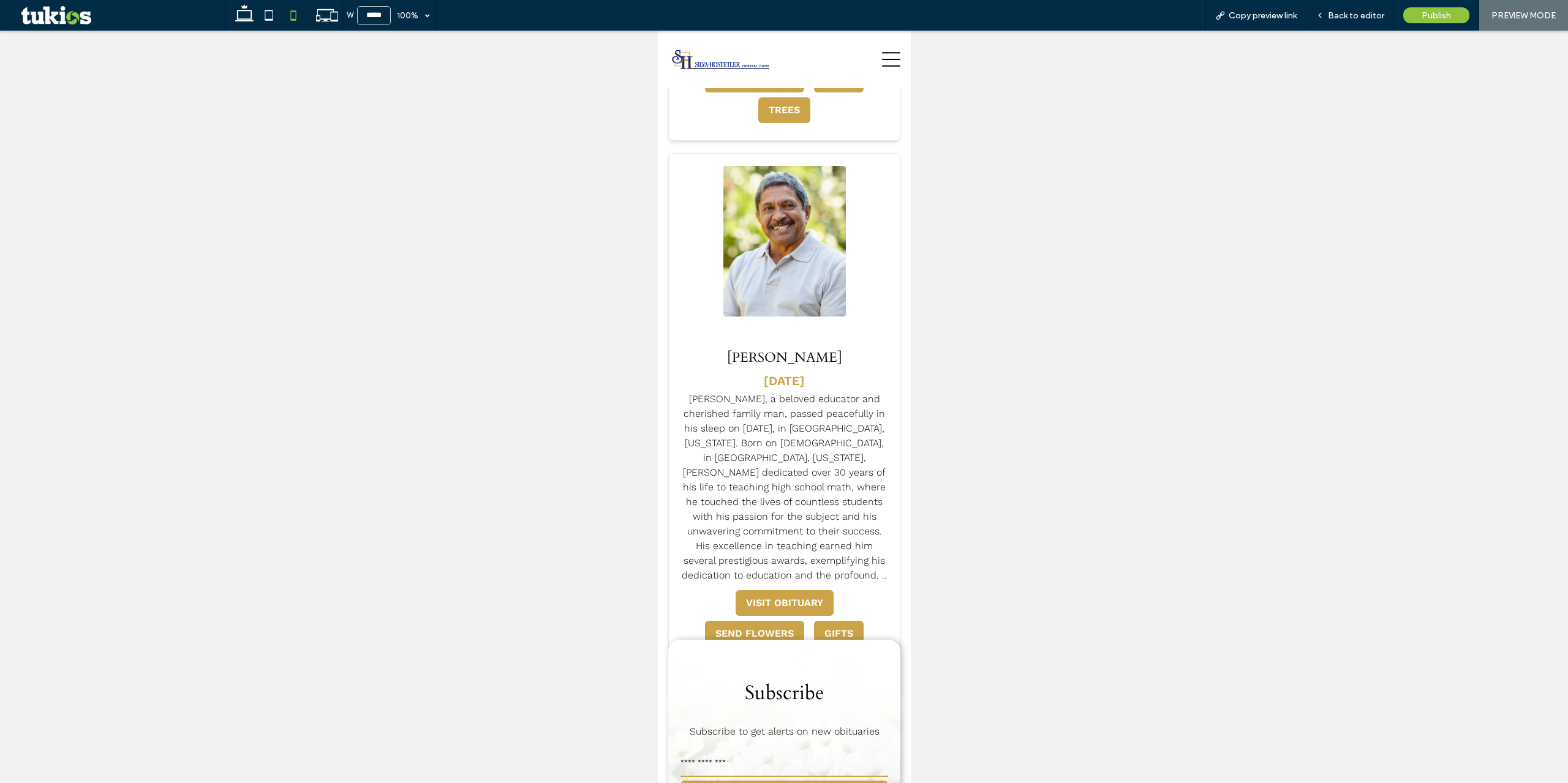
scroll to position [2630, 0]
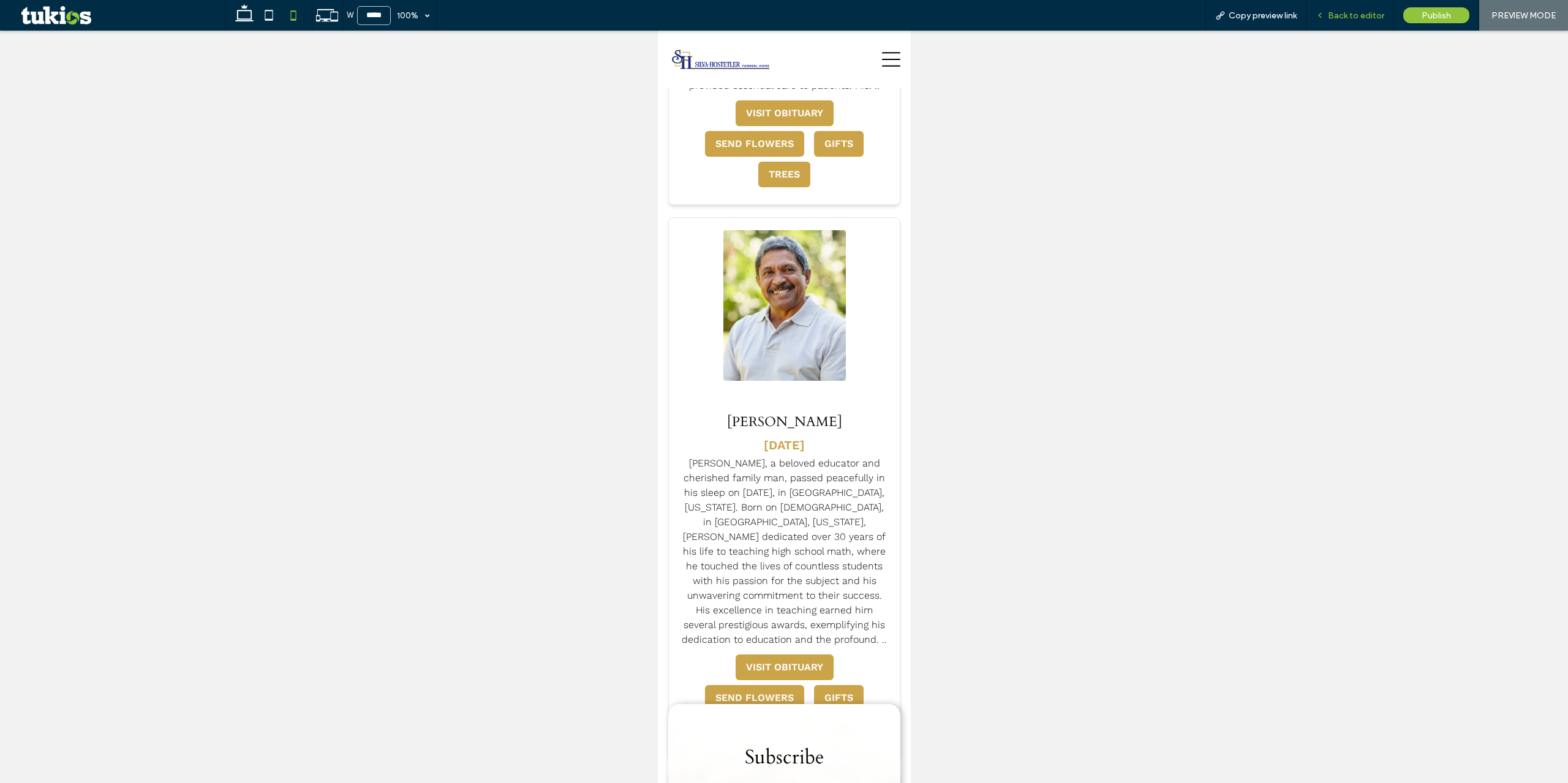
click at [1360, 18] on span "Back to editor" at bounding box center [1356, 15] width 56 height 10
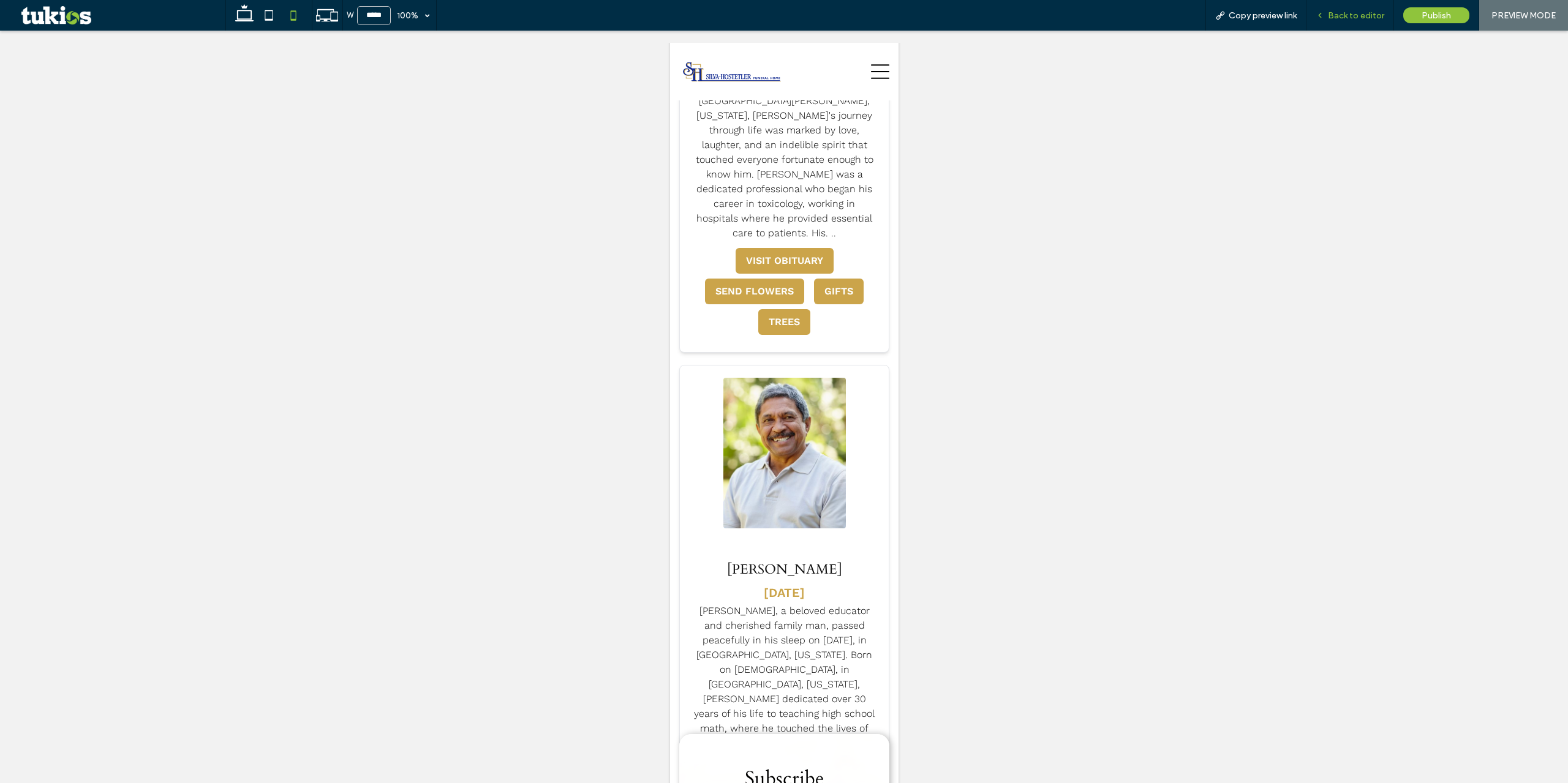
scroll to position [2767, 0]
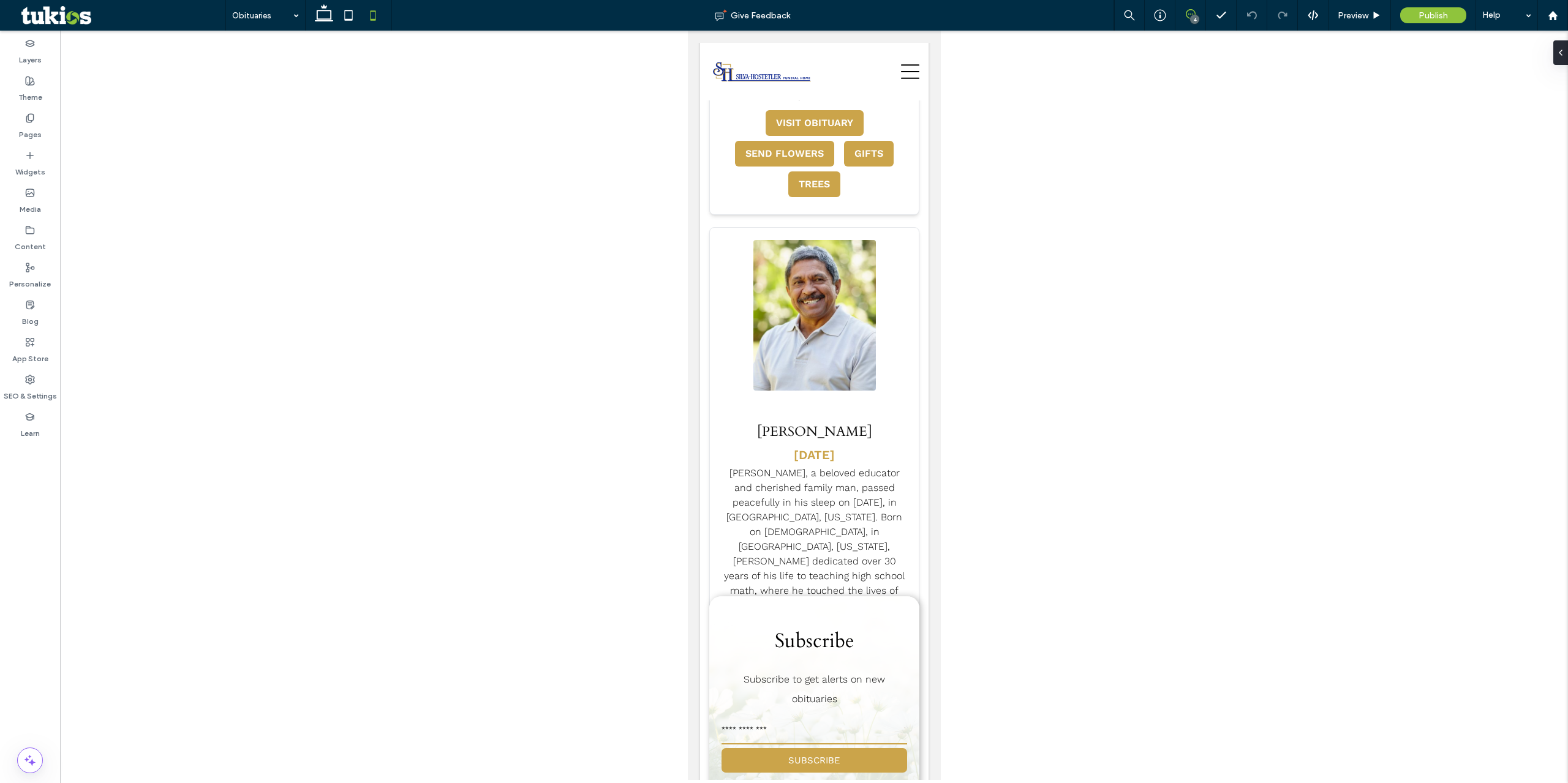
click at [1186, 16] on use at bounding box center [1190, 14] width 9 height 9
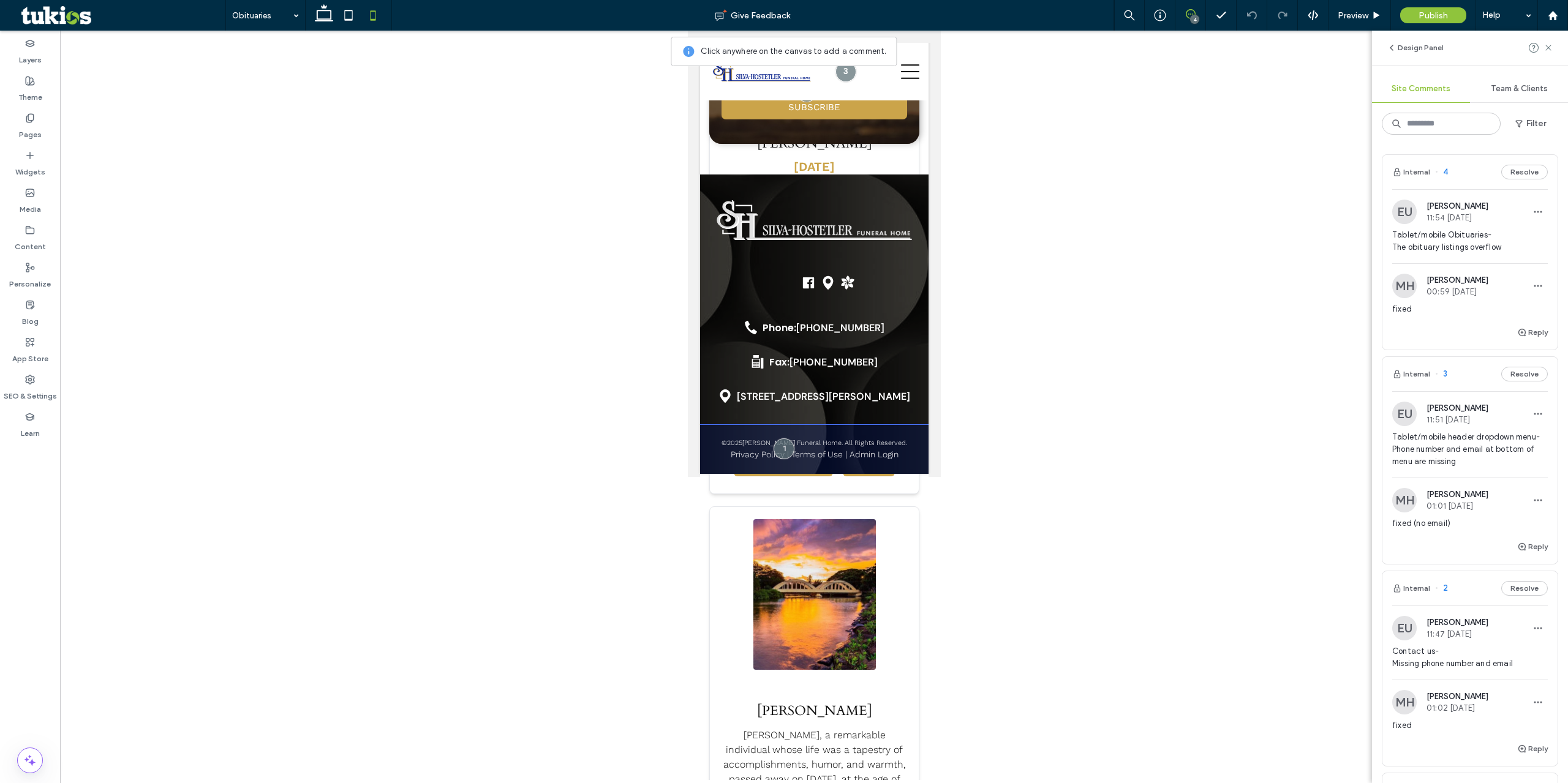
scroll to position [3441, 0]
